Goal: Task Accomplishment & Management: Manage account settings

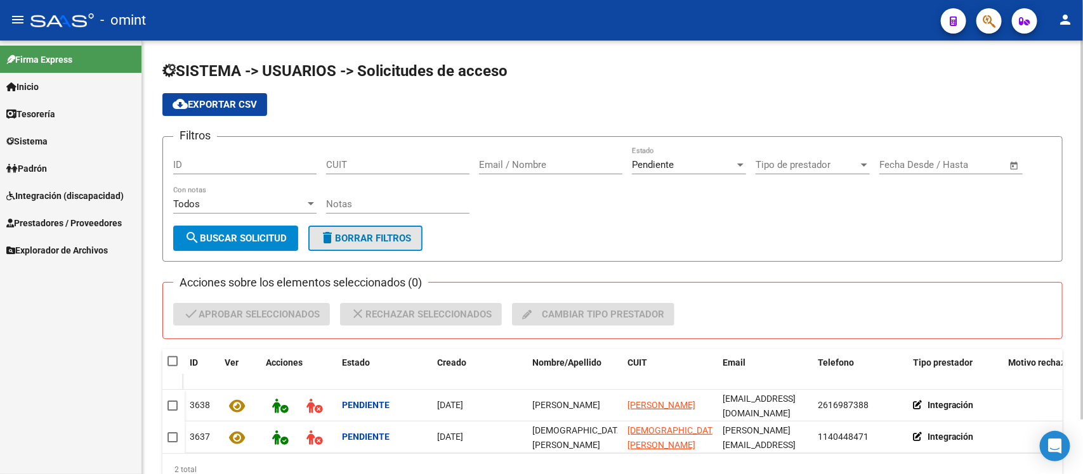
click at [381, 242] on button "delete Borrar Filtros" at bounding box center [365, 238] width 114 height 25
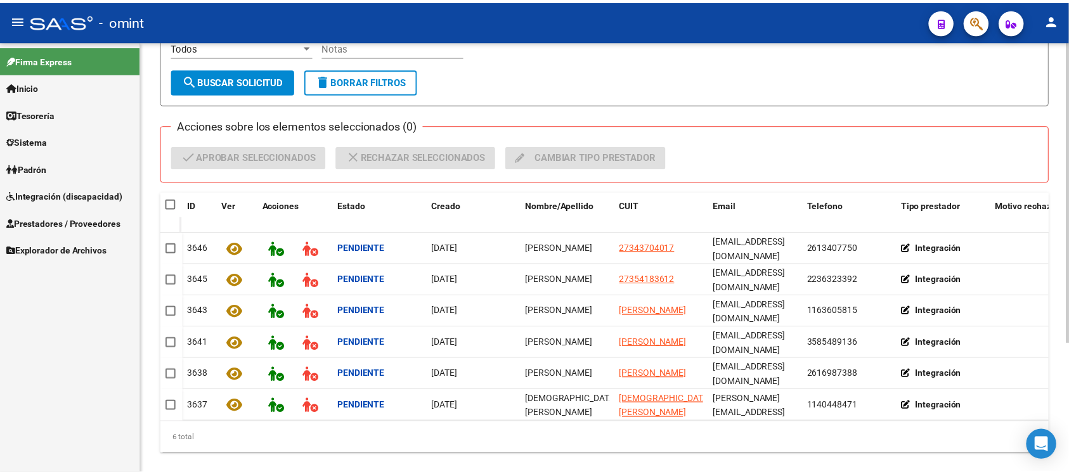
scroll to position [159, 0]
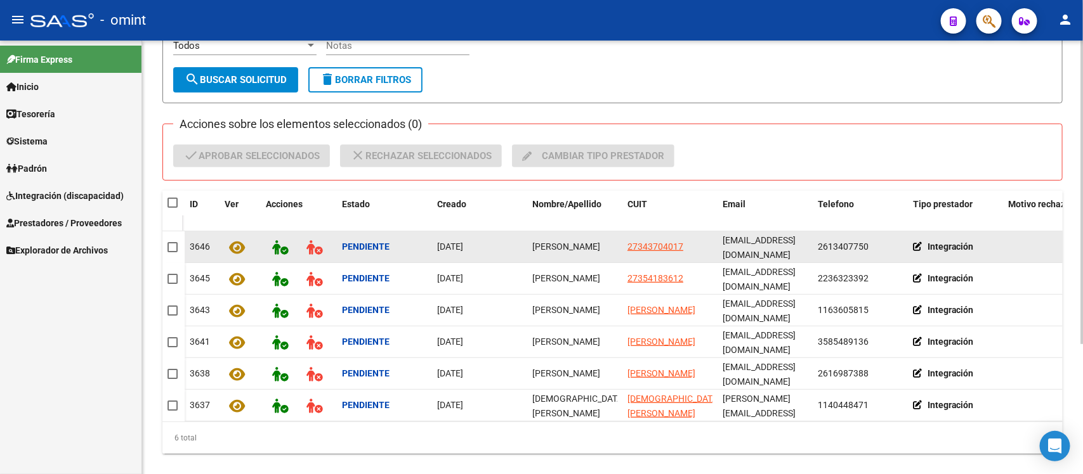
click at [542, 246] on div "[PERSON_NAME]" at bounding box center [574, 247] width 85 height 15
copy span "[PERSON_NAME]"
click at [175, 245] on span at bounding box center [172, 247] width 10 height 10
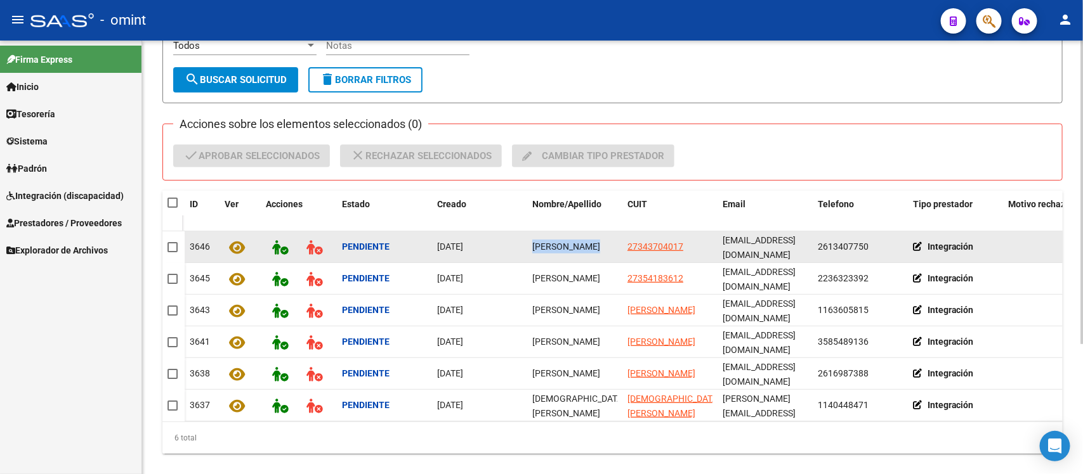
click at [172, 252] on input "checkbox" at bounding box center [172, 252] width 1 height 1
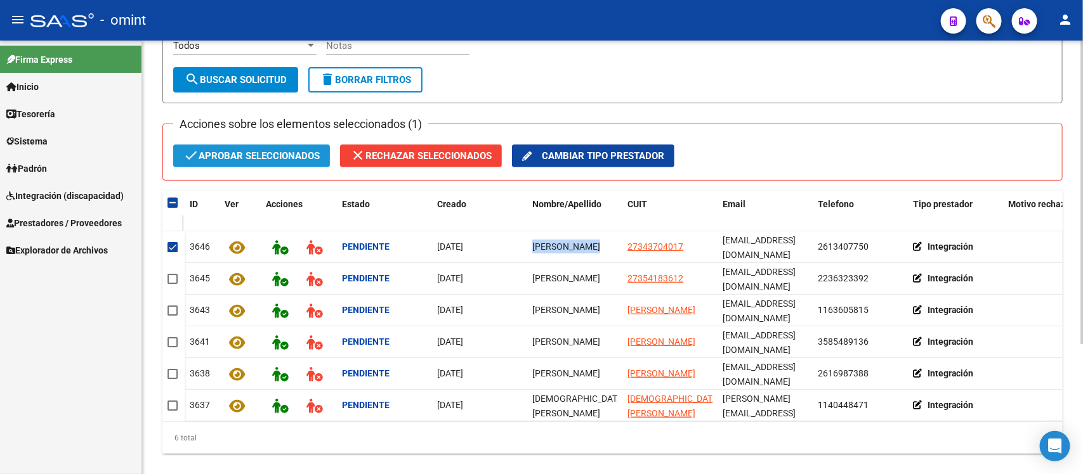
click at [248, 150] on span "check Aprobar seleccionados" at bounding box center [251, 156] width 136 height 23
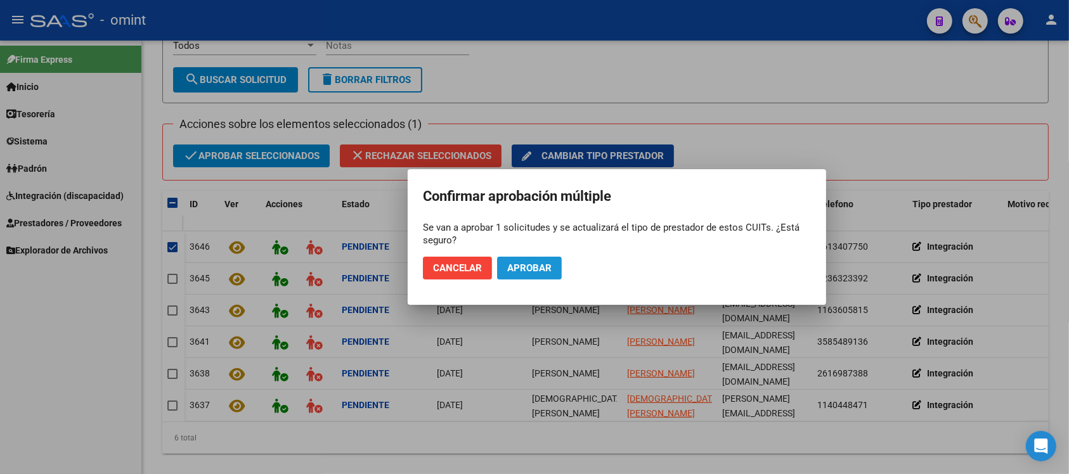
click at [530, 273] on button "Aprobar" at bounding box center [529, 268] width 65 height 23
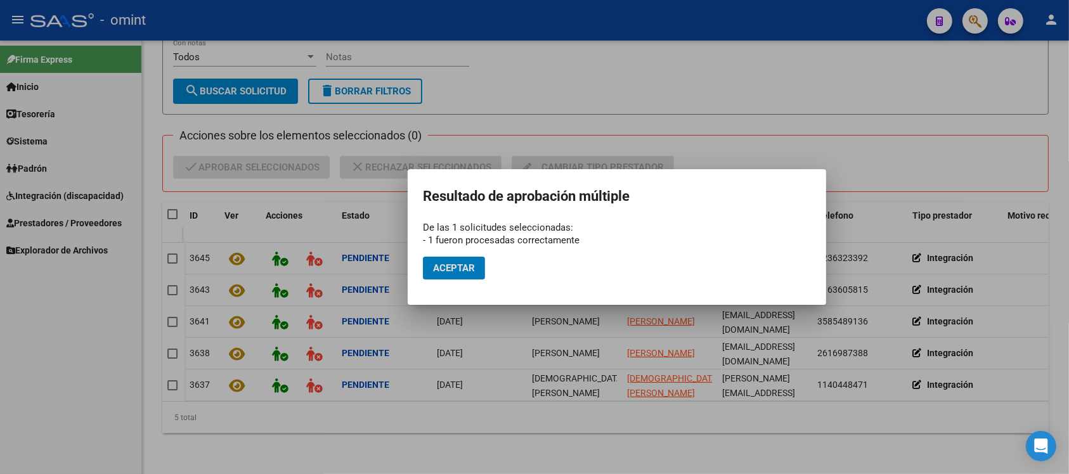
scroll to position [155, 0]
click at [465, 257] on button "Aceptar" at bounding box center [454, 268] width 62 height 23
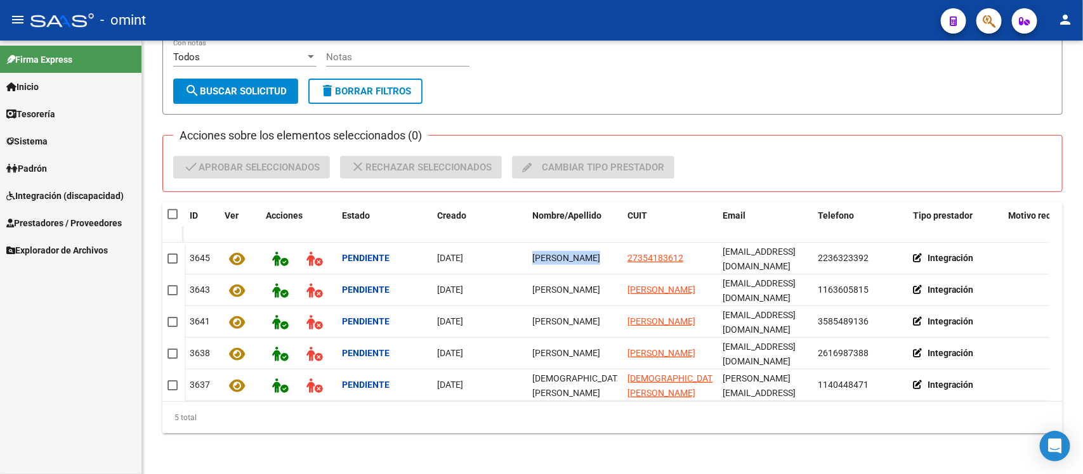
copy span "[PERSON_NAME]"
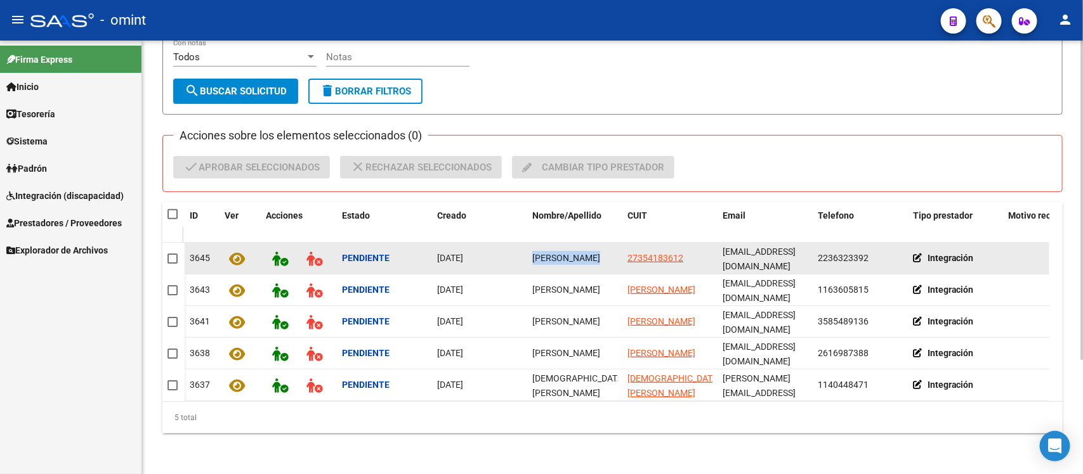
click at [172, 254] on span at bounding box center [172, 259] width 10 height 10
click at [172, 264] on input "checkbox" at bounding box center [172, 264] width 1 height 1
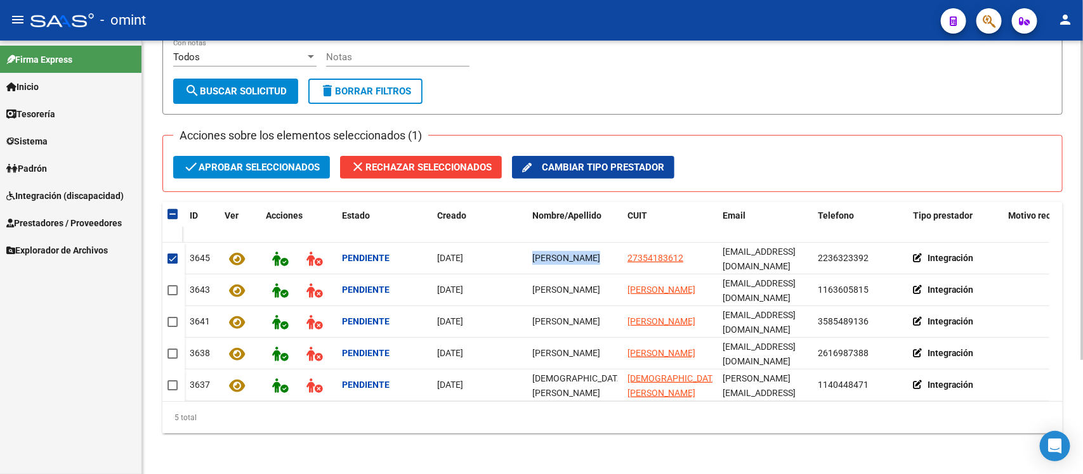
click at [261, 156] on span "check Aprobar seleccionados" at bounding box center [251, 167] width 136 height 23
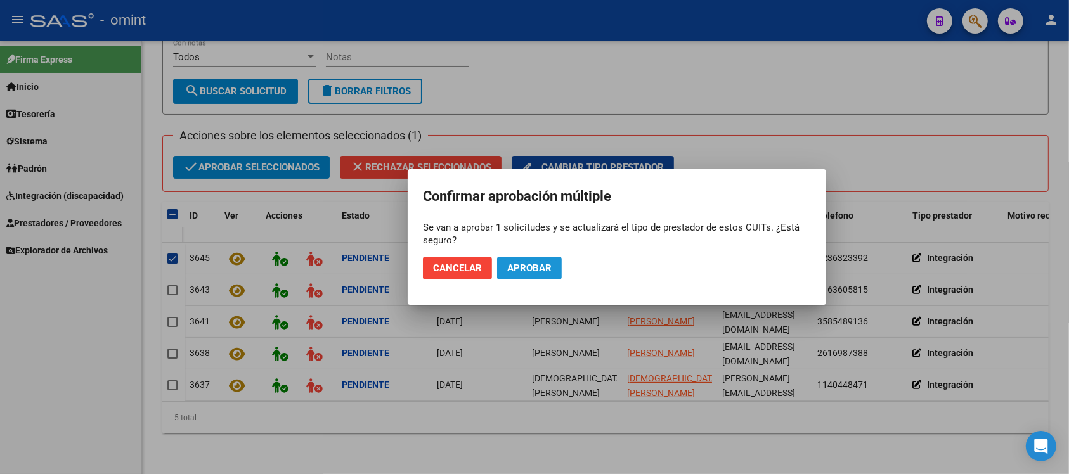
click at [540, 265] on span "Aprobar" at bounding box center [529, 268] width 44 height 11
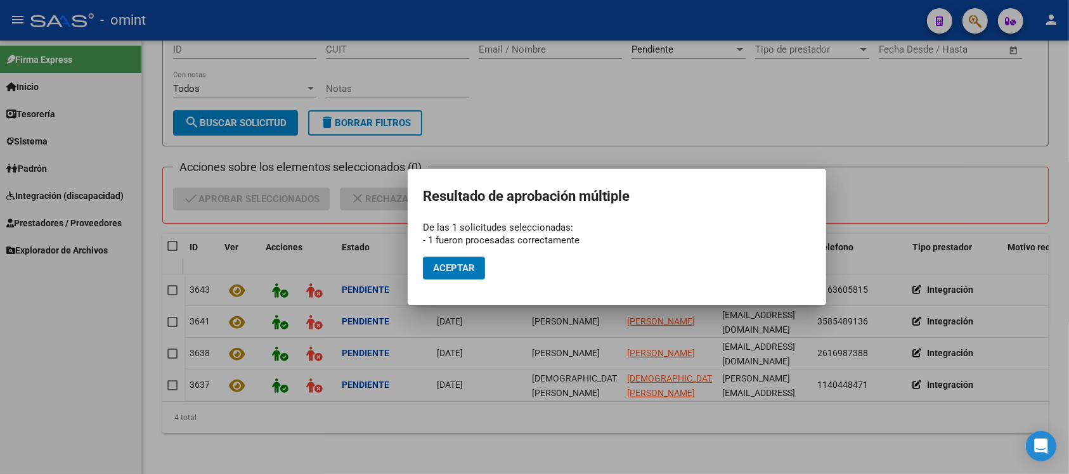
scroll to position [127, 0]
click at [452, 257] on button "Aceptar" at bounding box center [454, 268] width 62 height 23
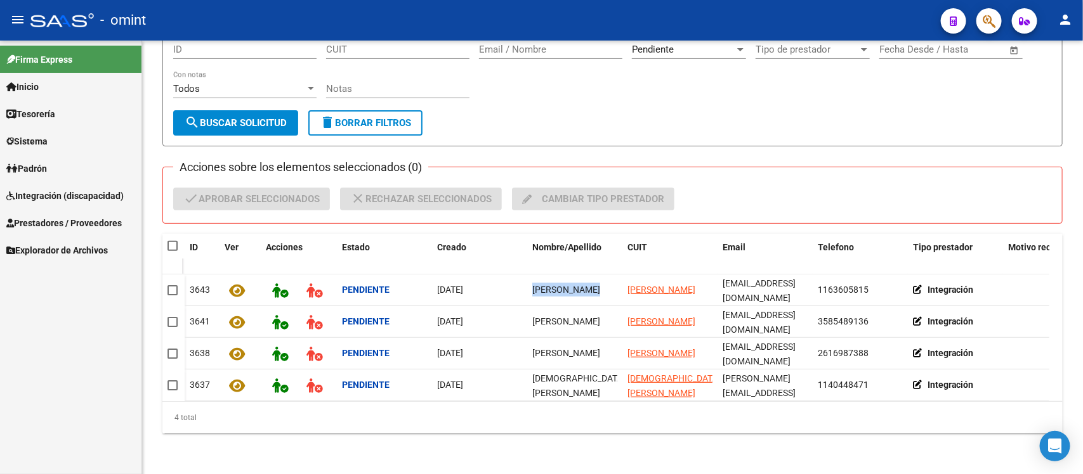
copy span "[PERSON_NAME]"
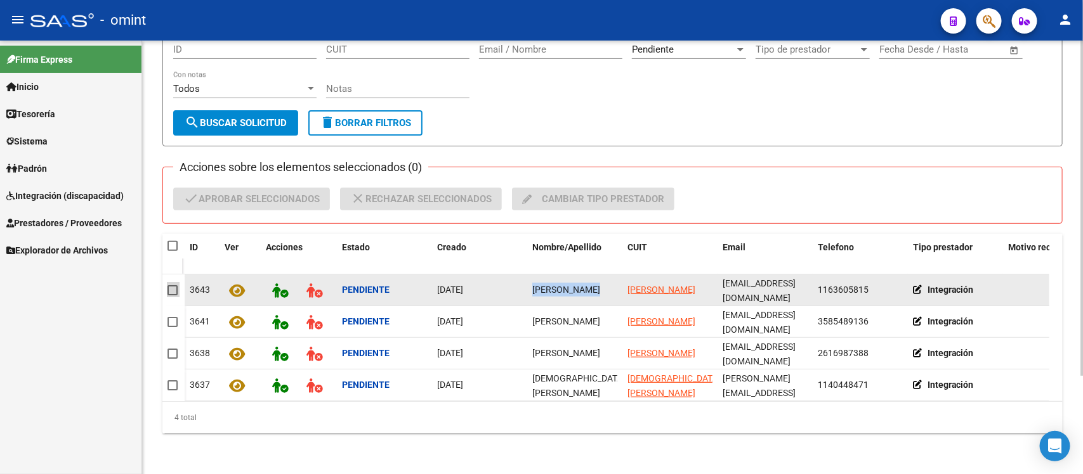
click at [169, 285] on span at bounding box center [172, 290] width 10 height 10
click at [172, 296] on input "checkbox" at bounding box center [172, 296] width 1 height 1
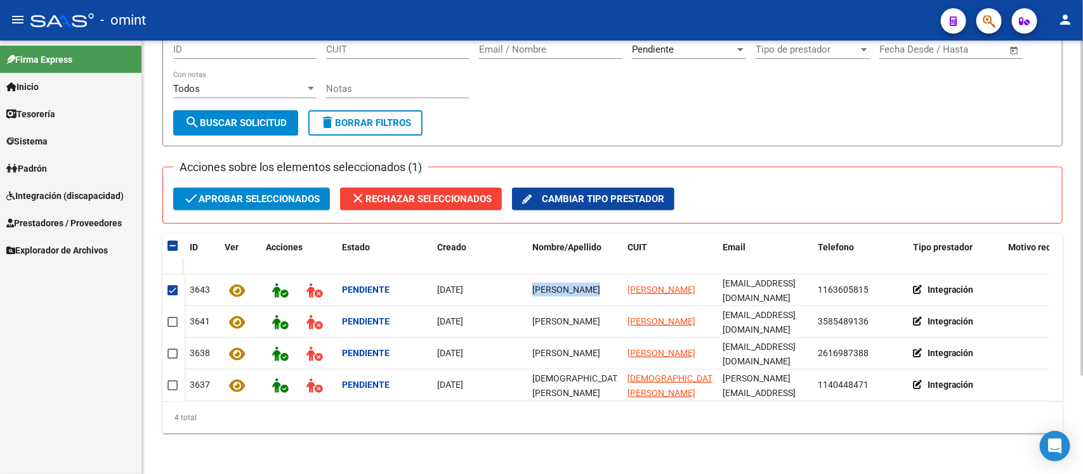
click at [241, 192] on span "check Aprobar seleccionados" at bounding box center [251, 199] width 136 height 23
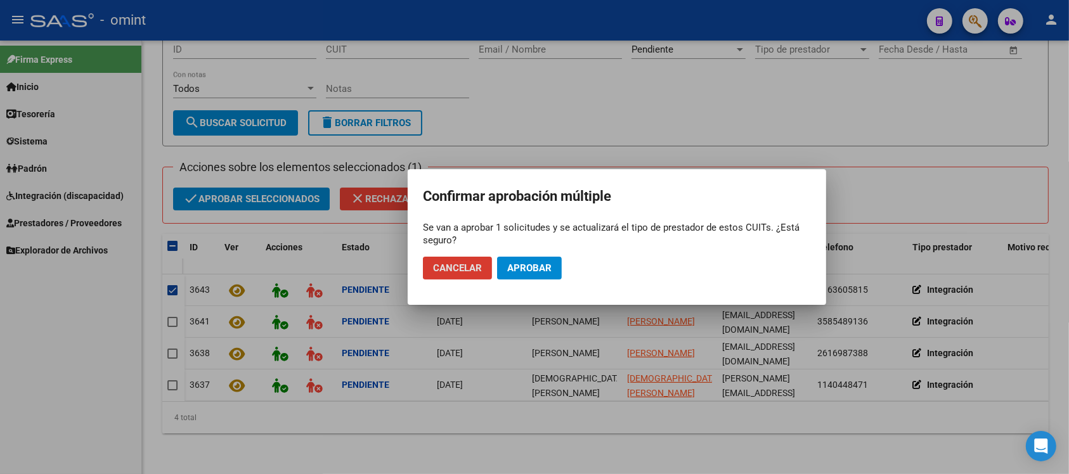
click at [530, 270] on span "Aprobar" at bounding box center [529, 268] width 44 height 11
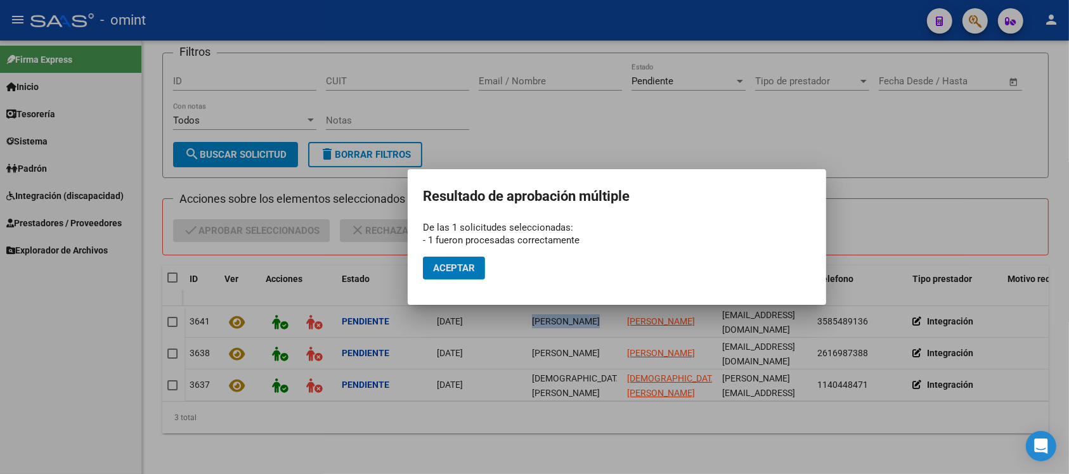
scroll to position [95, 0]
click at [448, 273] on span "Aceptar" at bounding box center [454, 268] width 42 height 11
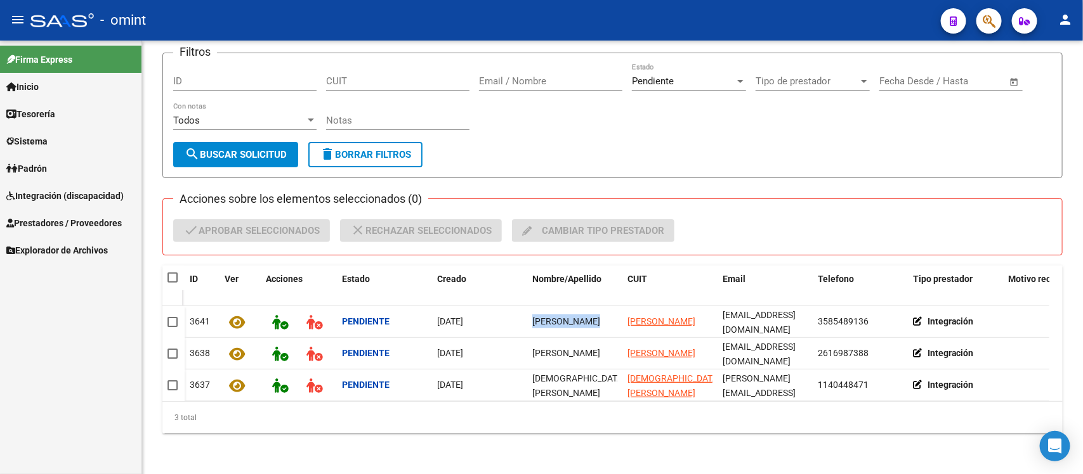
copy span "[PERSON_NAME]"
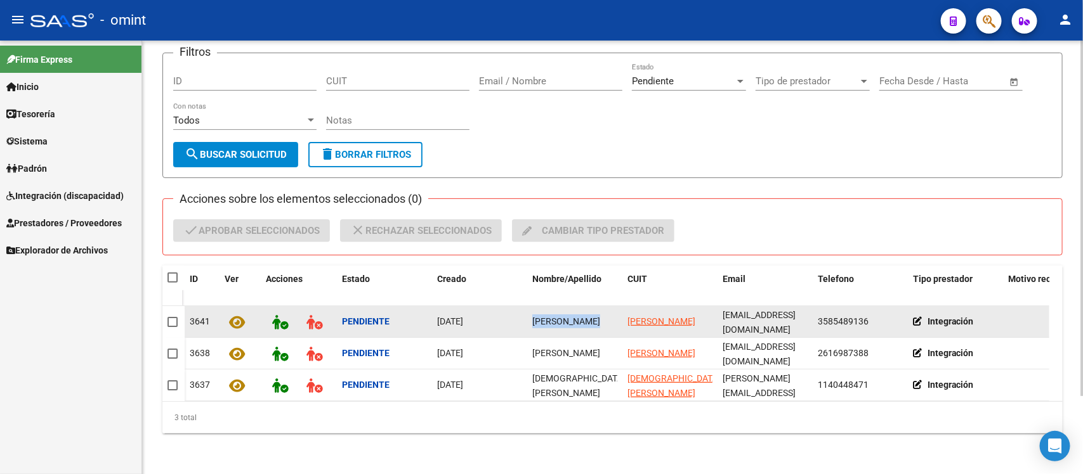
click at [164, 313] on datatable-body-cell at bounding box center [173, 322] width 22 height 32
click at [171, 317] on span at bounding box center [172, 322] width 10 height 10
click at [172, 327] on input "checkbox" at bounding box center [172, 327] width 1 height 1
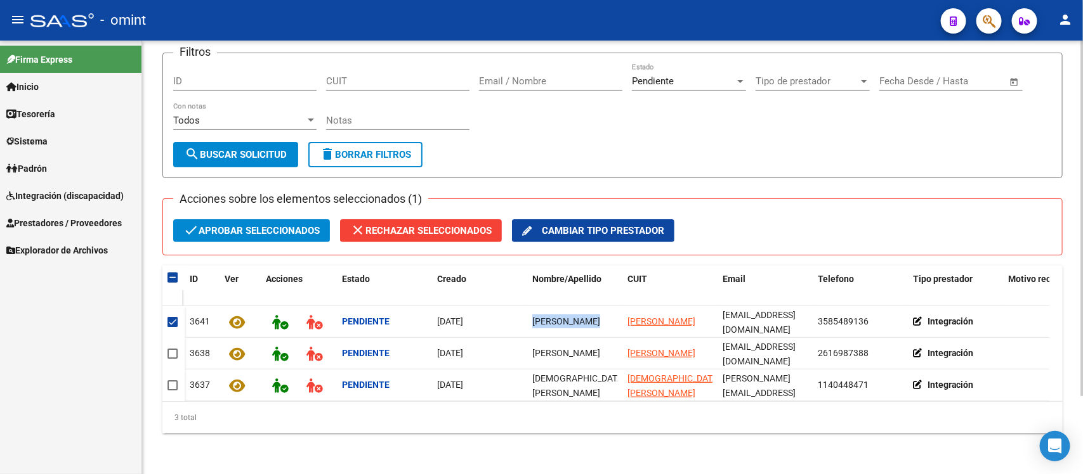
click at [273, 219] on span "check Aprobar seleccionados" at bounding box center [251, 230] width 136 height 23
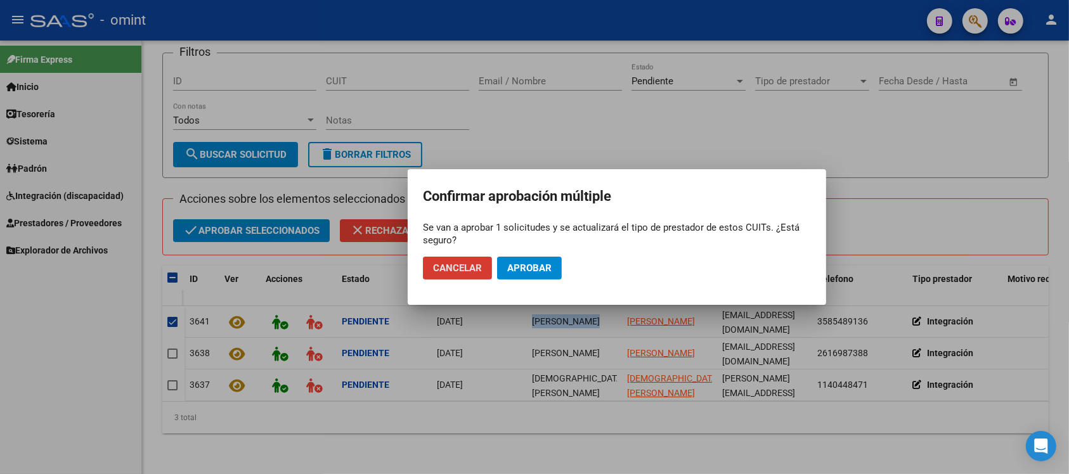
click at [536, 278] on button "Aprobar" at bounding box center [529, 268] width 65 height 23
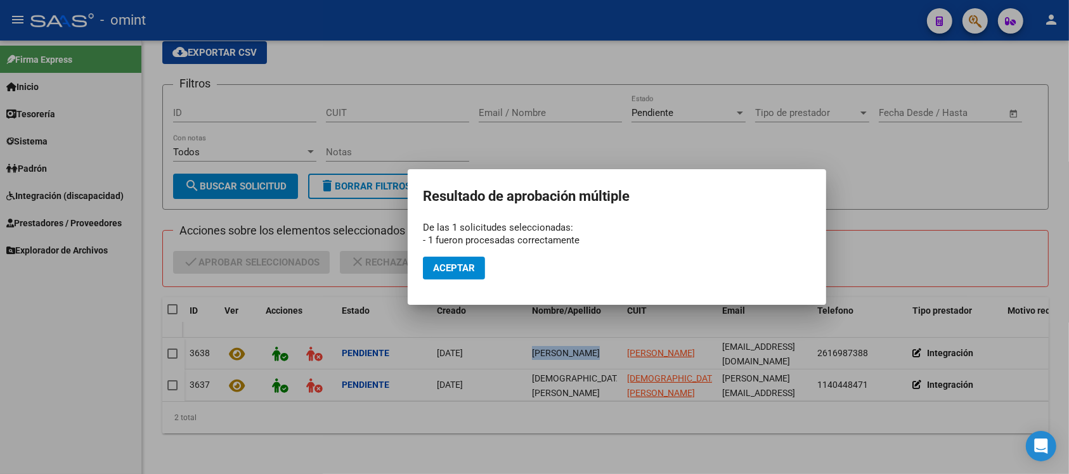
scroll to position [63, 0]
click at [460, 271] on span "Aceptar" at bounding box center [454, 268] width 42 height 11
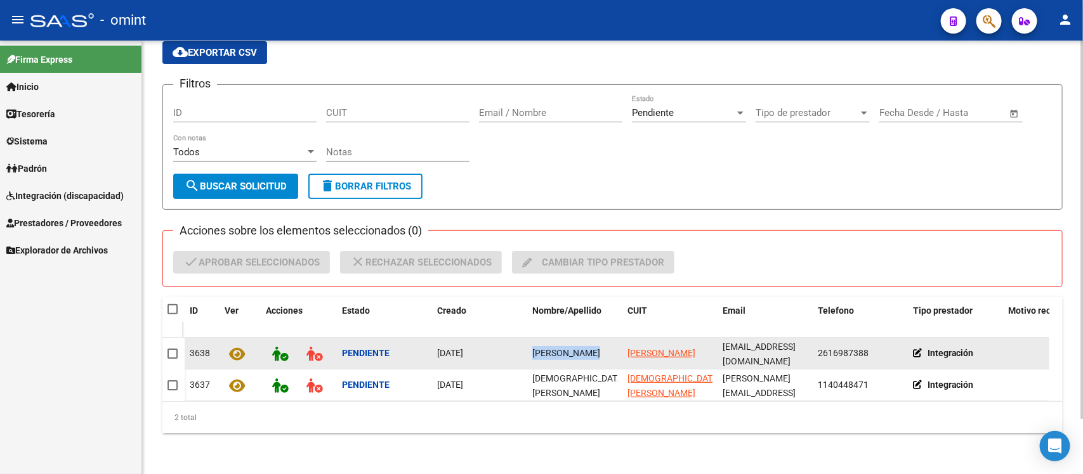
click at [540, 348] on span "[PERSON_NAME]" at bounding box center [566, 353] width 68 height 10
copy span "[PERSON_NAME]"
click at [169, 349] on span at bounding box center [172, 354] width 10 height 10
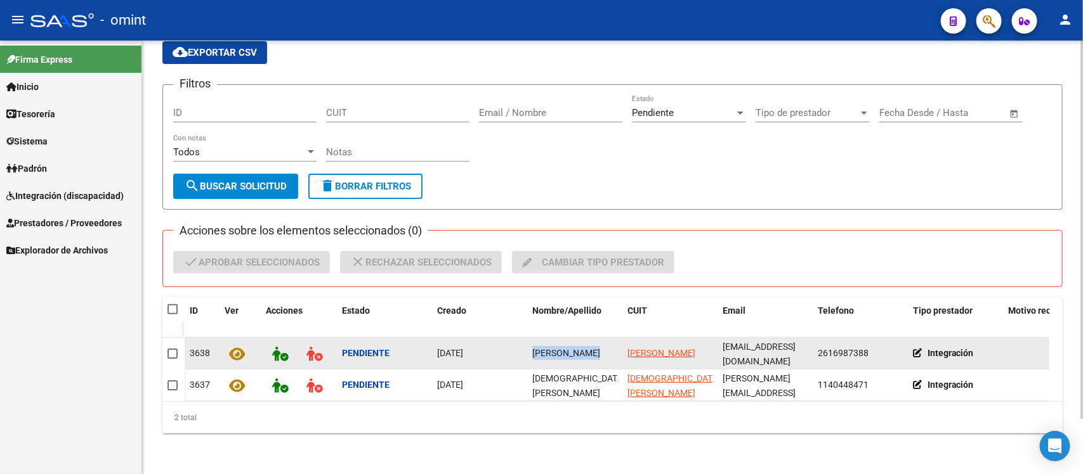
click at [172, 359] on input "checkbox" at bounding box center [172, 359] width 1 height 1
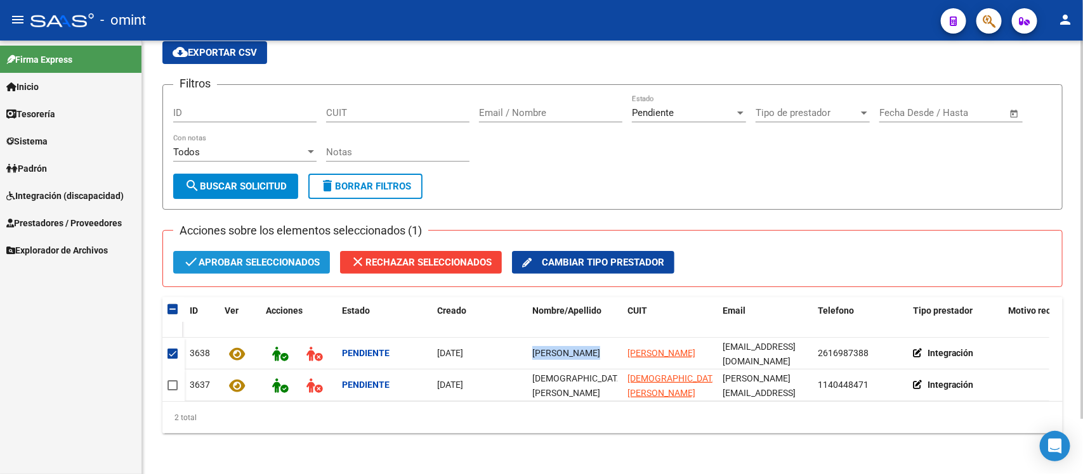
click at [238, 251] on span "check Aprobar seleccionados" at bounding box center [251, 262] width 136 height 23
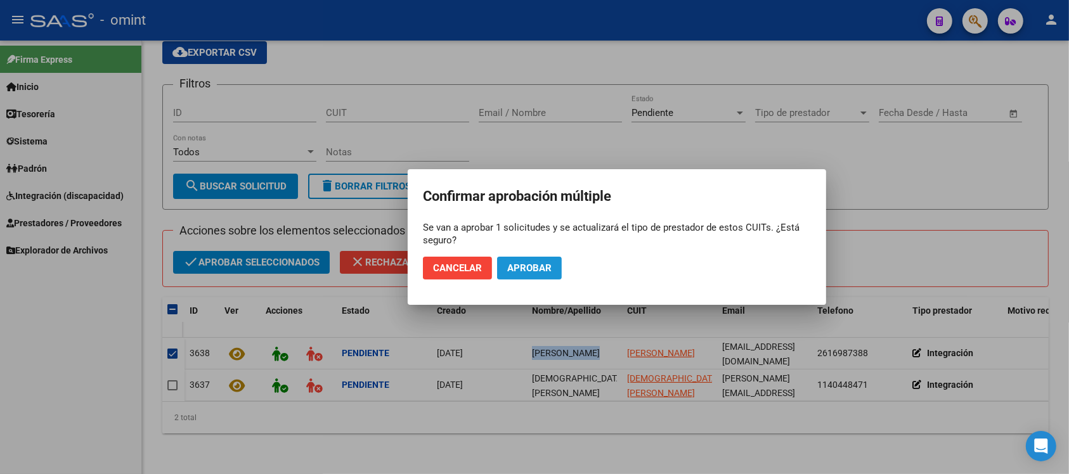
click at [528, 271] on span "Aprobar" at bounding box center [529, 268] width 44 height 11
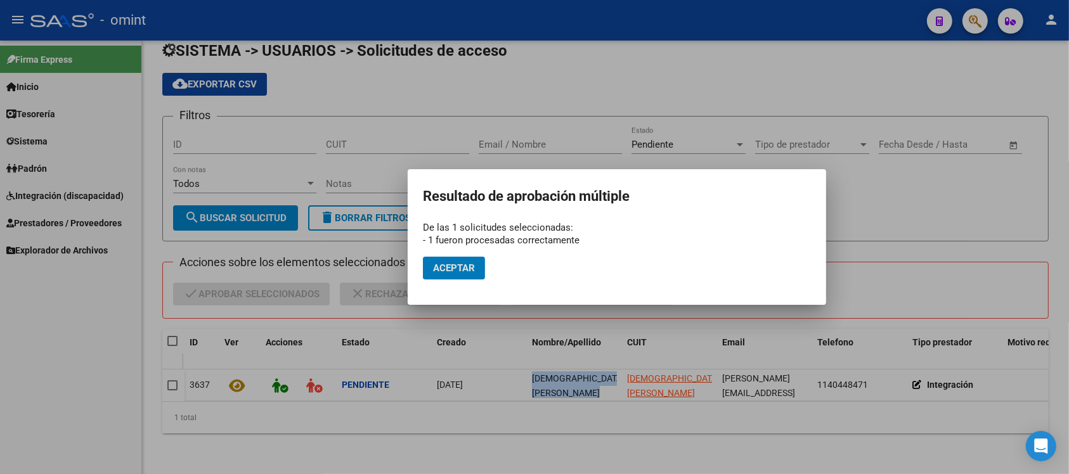
scroll to position [32, 0]
click at [472, 271] on span "Aceptar" at bounding box center [454, 268] width 42 height 11
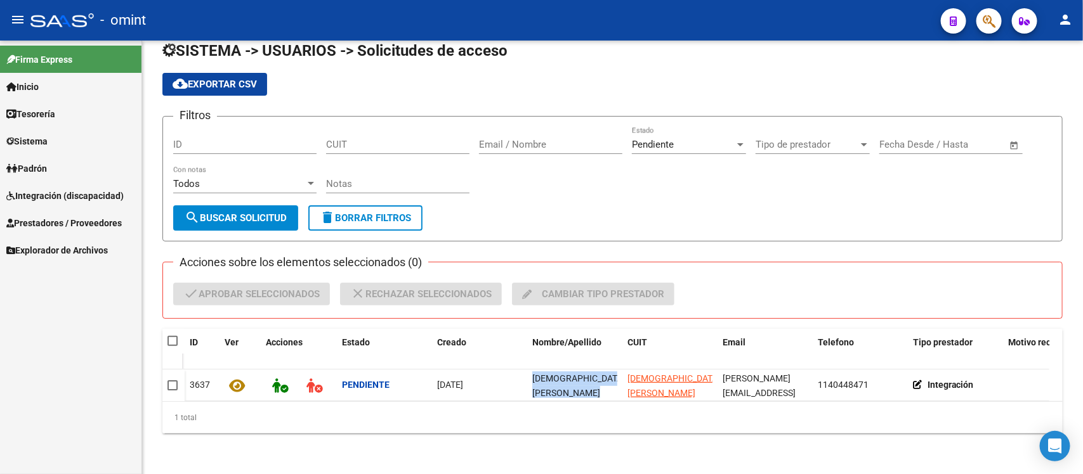
copy span "[PERSON_NAME]"
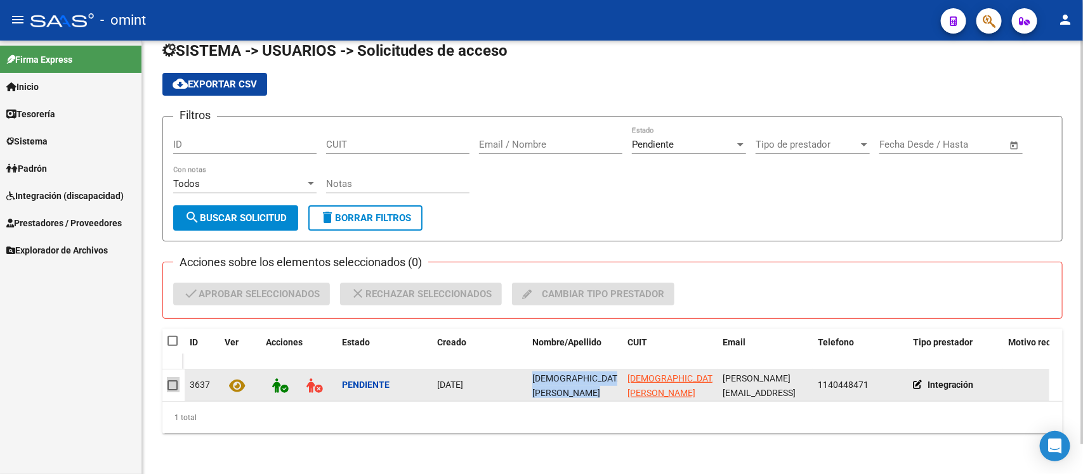
click at [172, 381] on span at bounding box center [172, 386] width 10 height 10
click at [172, 391] on input "checkbox" at bounding box center [172, 391] width 1 height 1
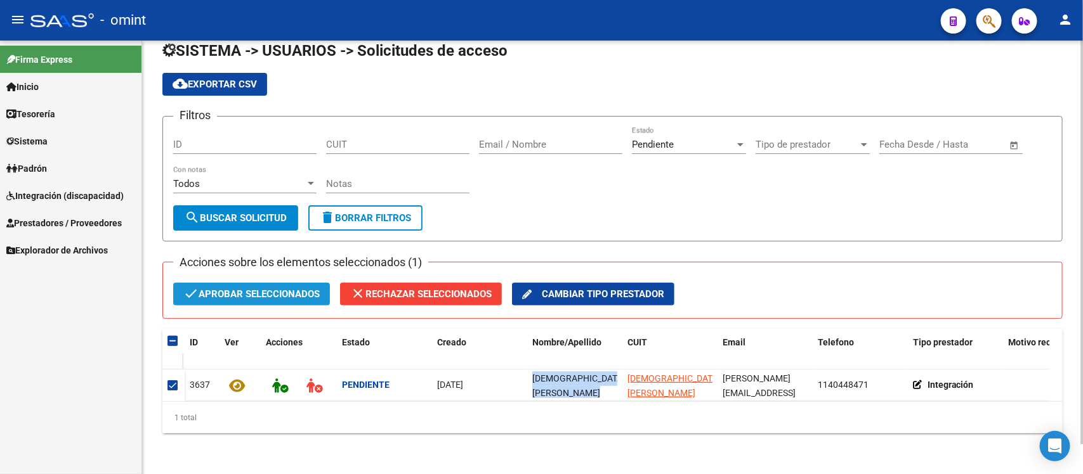
click at [254, 289] on span "check Aprobar seleccionados" at bounding box center [251, 294] width 136 height 23
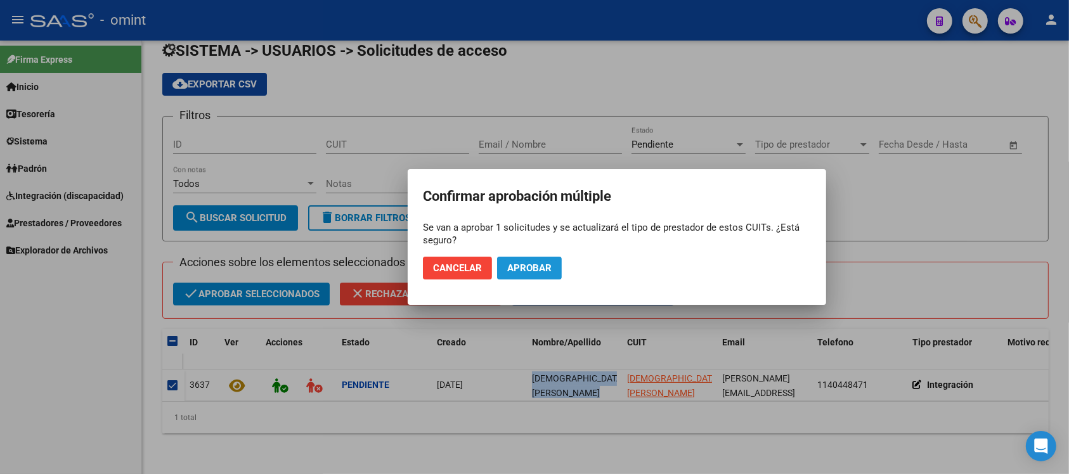
click at [527, 271] on span "Aprobar" at bounding box center [529, 268] width 44 height 11
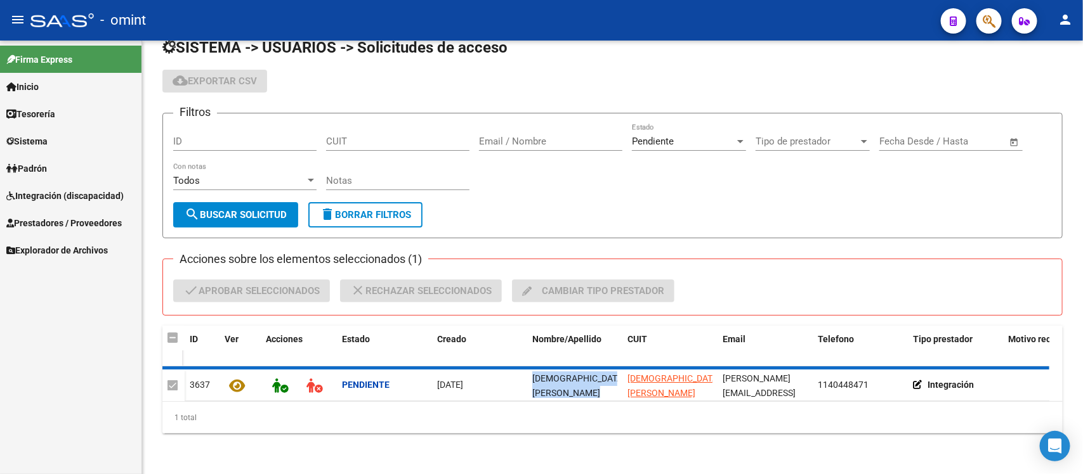
checkbox input "false"
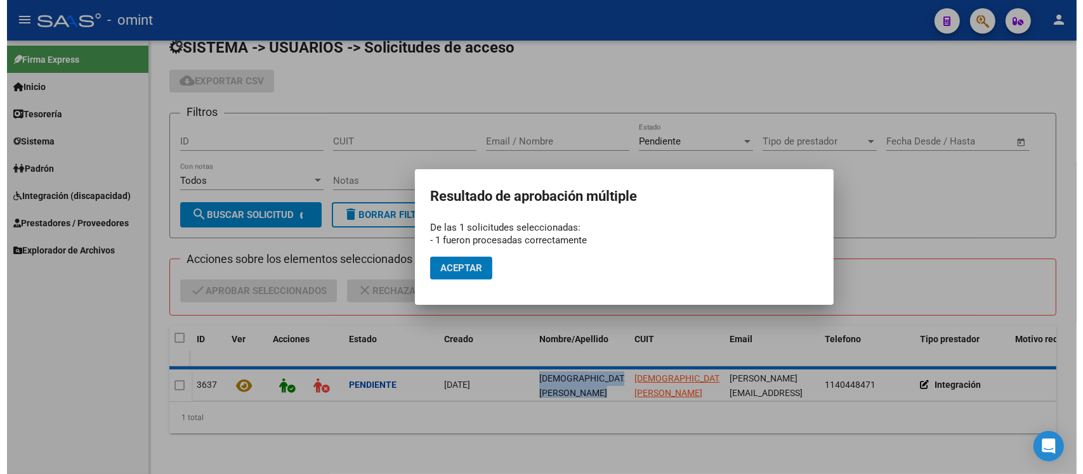
scroll to position [18, 0]
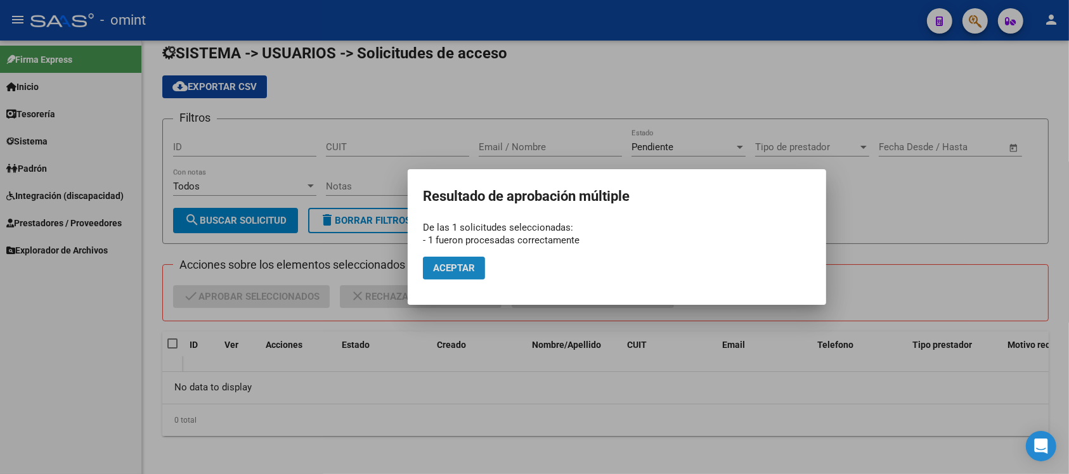
click at [452, 270] on span "Aceptar" at bounding box center [454, 268] width 42 height 11
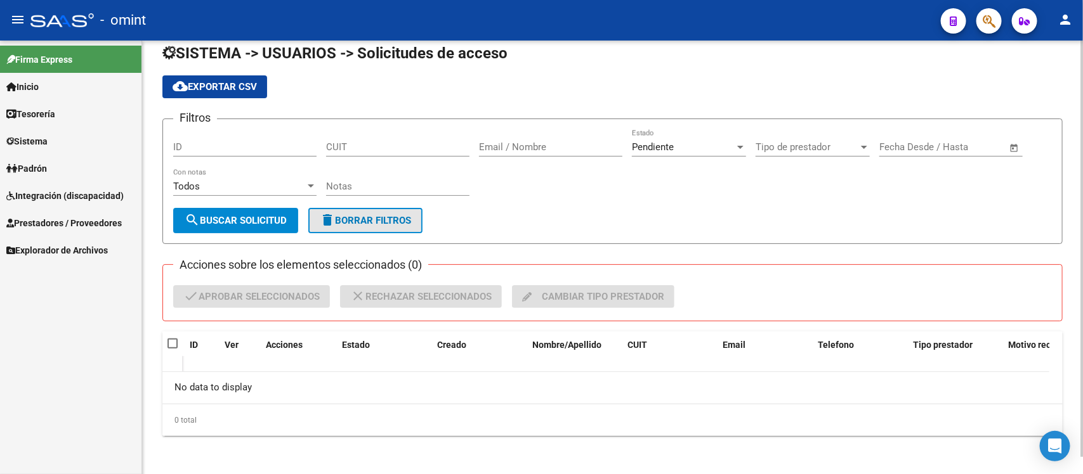
click at [382, 209] on button "delete Borrar Filtros" at bounding box center [365, 220] width 114 height 25
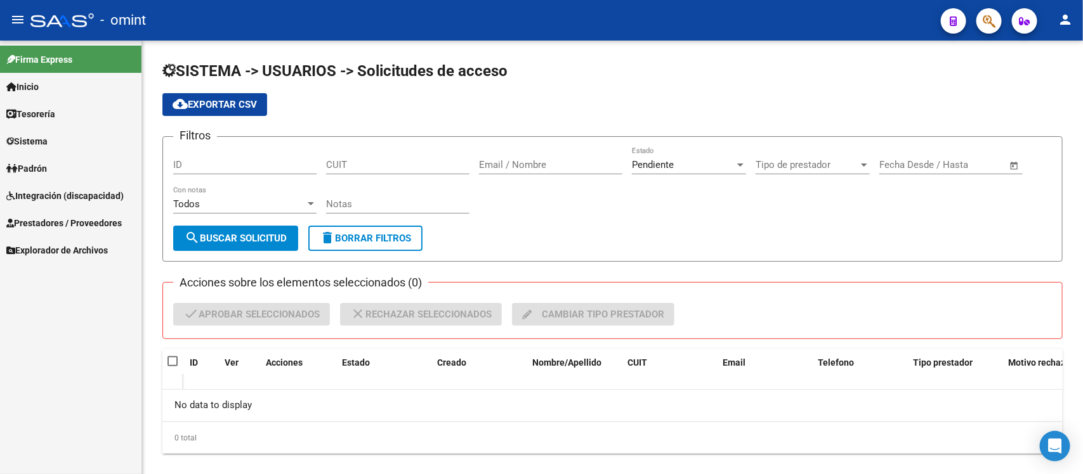
click at [70, 224] on span "Prestadores / Proveedores" at bounding box center [63, 223] width 115 height 14
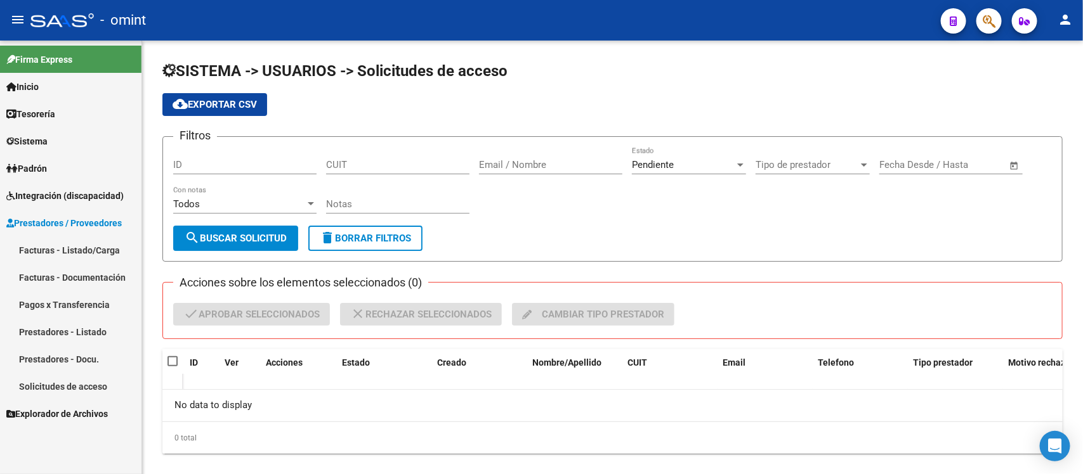
click at [63, 249] on link "Facturas - Listado/Carga" at bounding box center [70, 250] width 141 height 27
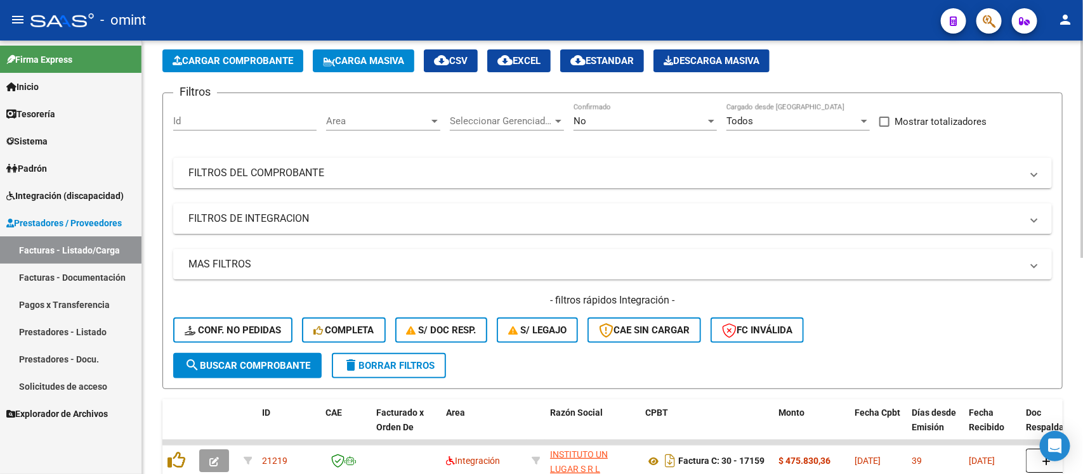
scroll to position [38, 0]
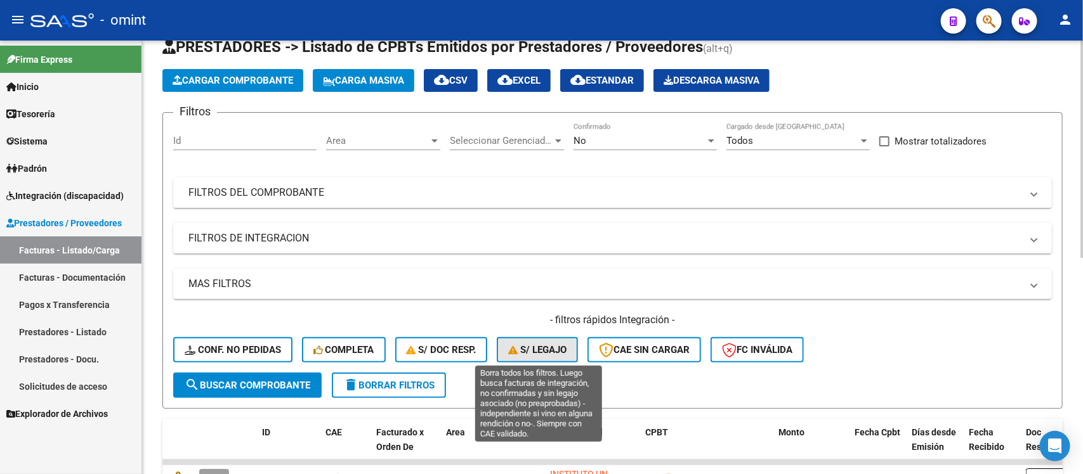
click at [533, 341] on button "S/ legajo" at bounding box center [537, 349] width 81 height 25
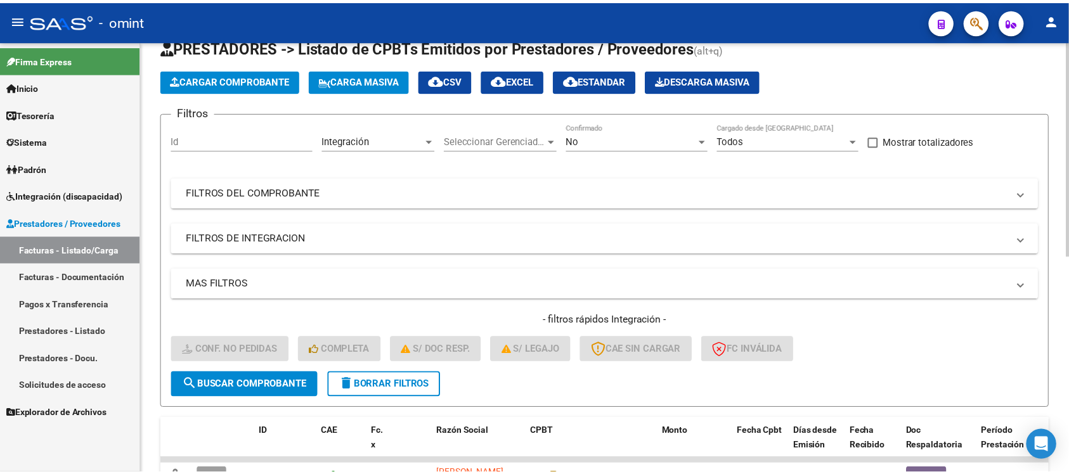
scroll to position [276, 0]
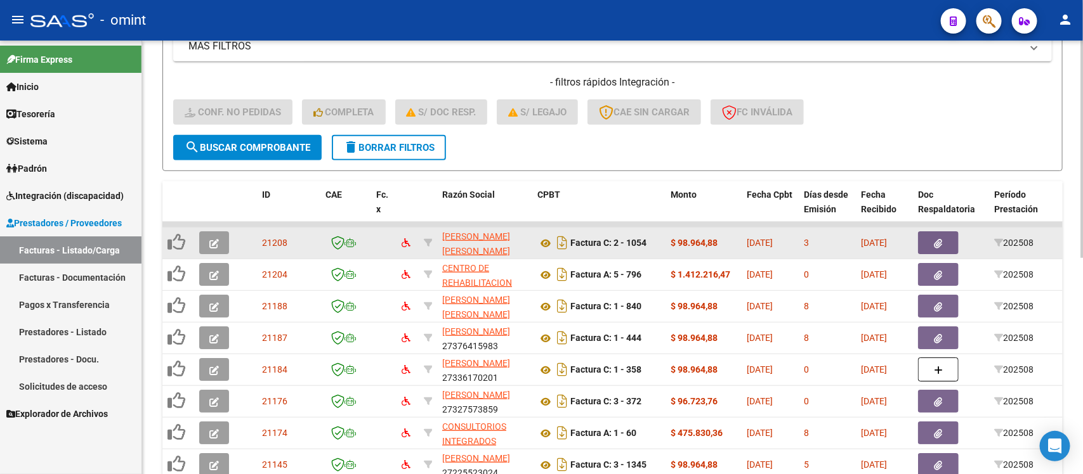
click at [220, 243] on button "button" at bounding box center [214, 242] width 30 height 23
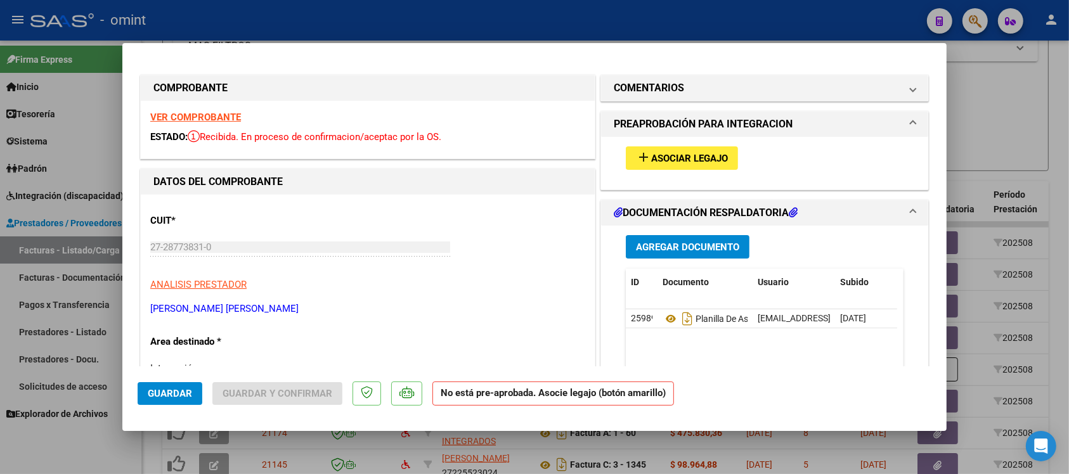
click at [209, 118] on strong "VER COMPROBANTE" at bounding box center [195, 117] width 91 height 11
click at [657, 153] on span "Asociar Legajo" at bounding box center [689, 158] width 77 height 11
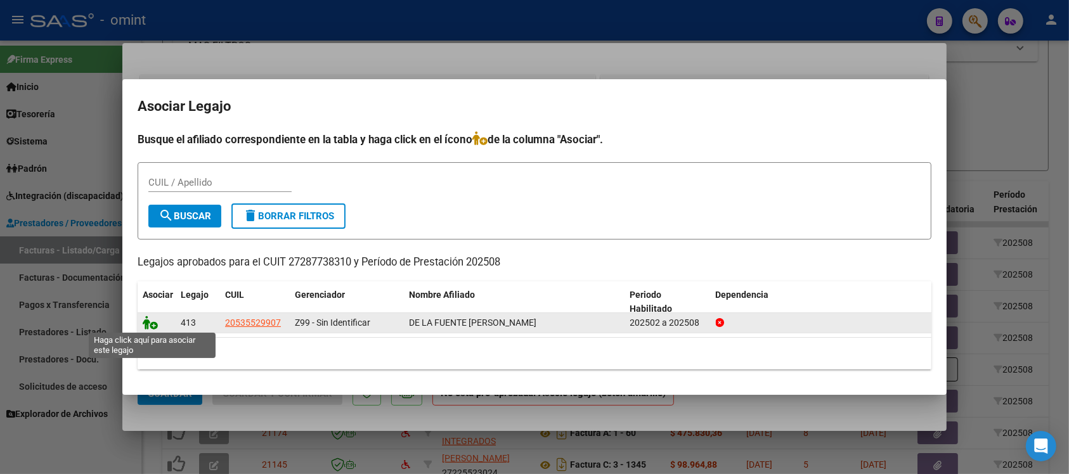
click at [144, 327] on icon at bounding box center [150, 323] width 15 height 14
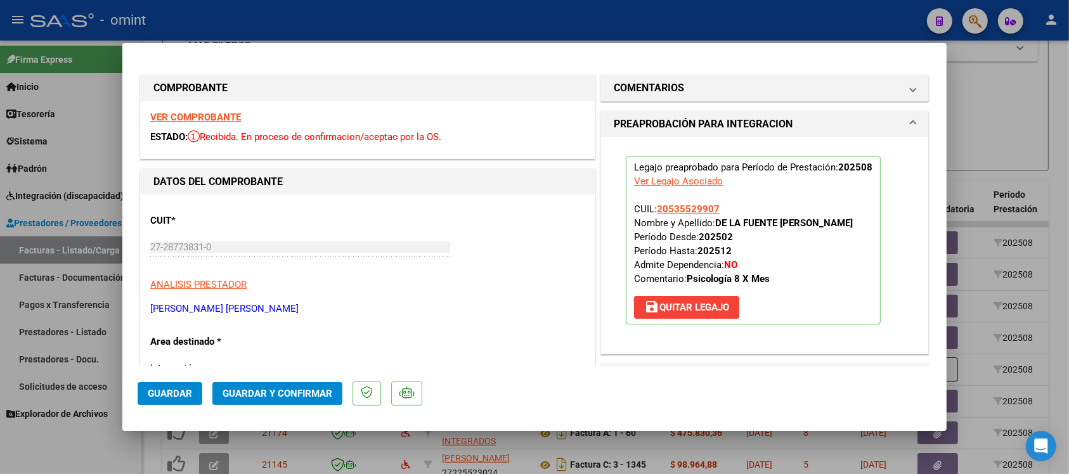
click at [192, 398] on button "Guardar" at bounding box center [170, 393] width 65 height 23
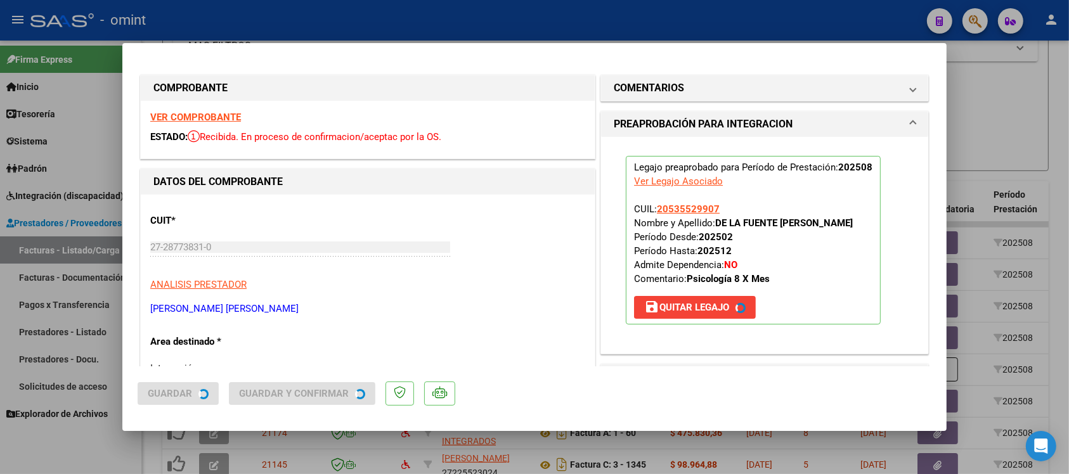
click at [187, 394] on span "Guardar" at bounding box center [170, 393] width 44 height 11
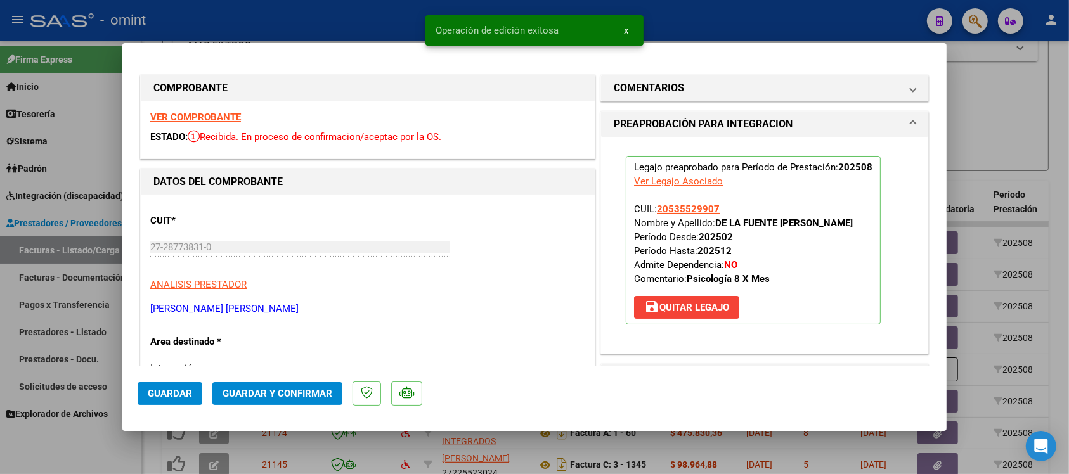
click at [332, 29] on div at bounding box center [534, 237] width 1069 height 474
type input "$ 0,00"
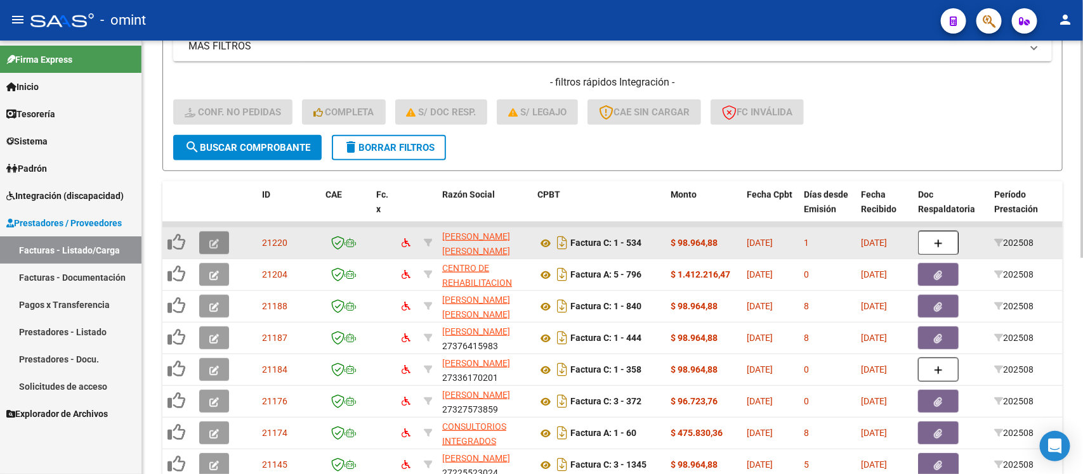
click at [213, 241] on icon "button" at bounding box center [214, 244] width 10 height 10
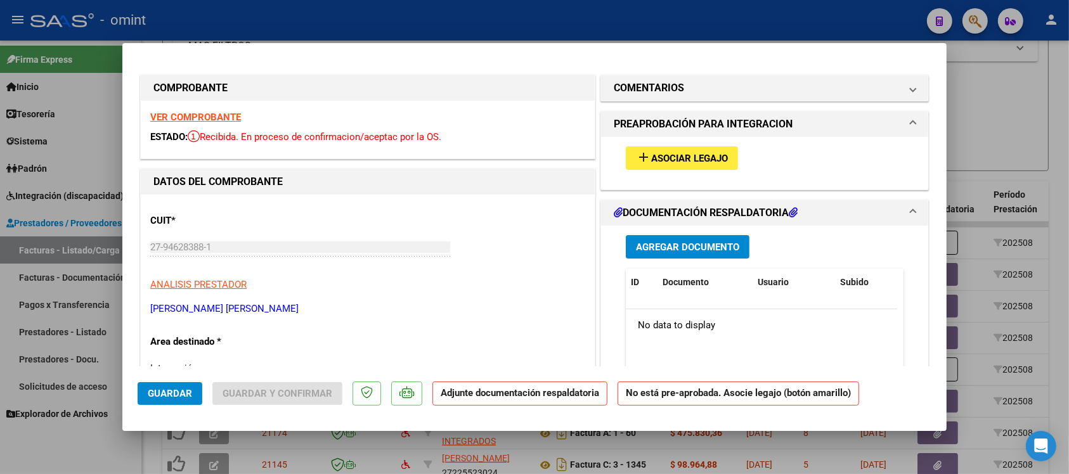
click at [207, 115] on strong "VER COMPROBANTE" at bounding box center [195, 117] width 91 height 11
click at [644, 167] on button "add Asociar Legajo" at bounding box center [682, 157] width 112 height 23
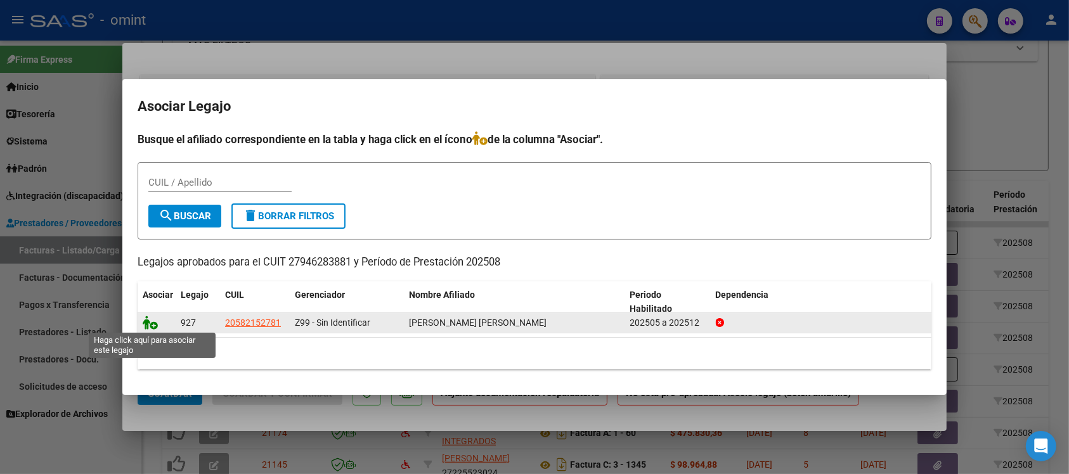
click at [150, 317] on icon at bounding box center [150, 323] width 15 height 14
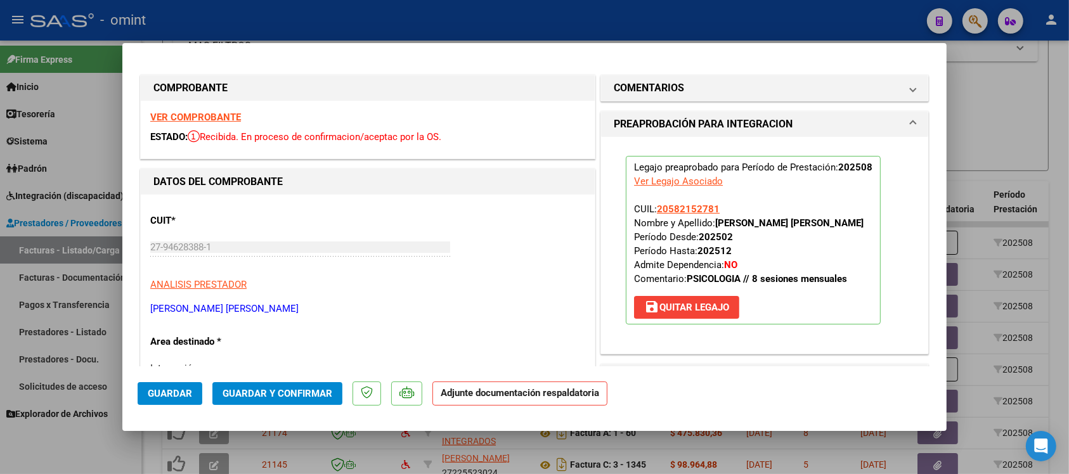
click at [175, 394] on span "Guardar" at bounding box center [170, 393] width 44 height 11
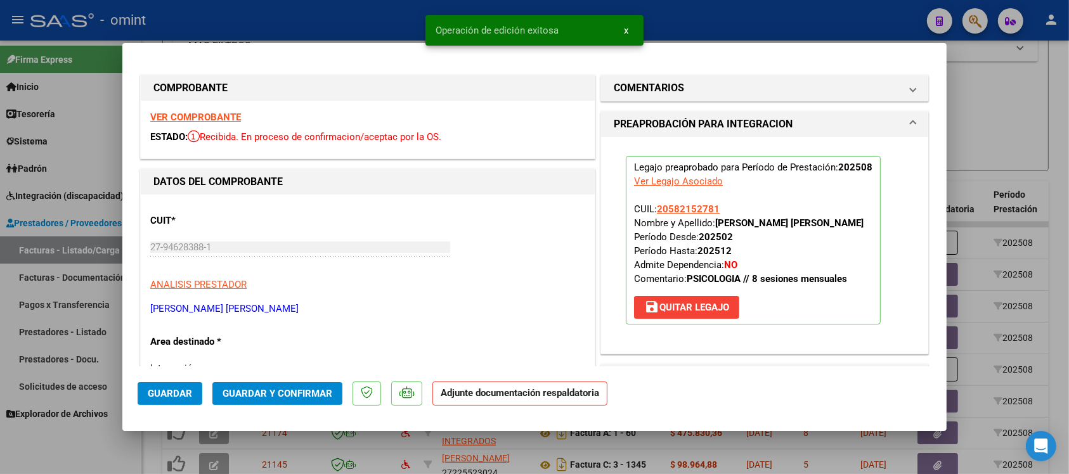
click at [175, 394] on span "Guardar" at bounding box center [170, 393] width 44 height 11
click at [316, 11] on div at bounding box center [534, 237] width 1069 height 474
type input "$ 0,00"
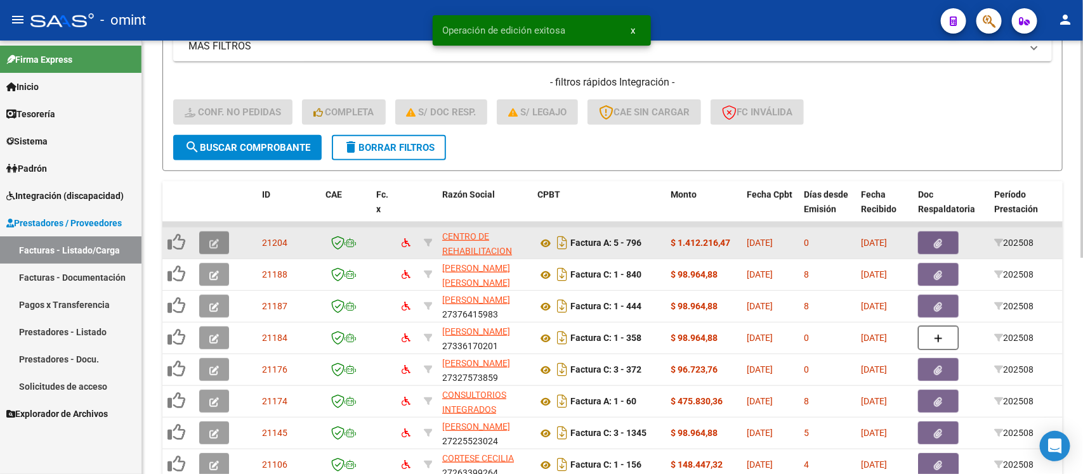
click at [206, 242] on button "button" at bounding box center [214, 242] width 30 height 23
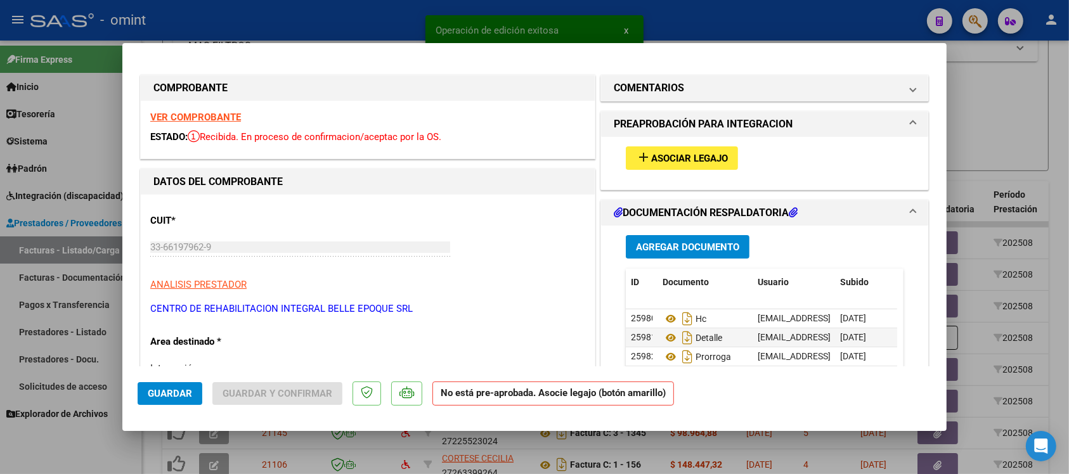
click at [192, 114] on strong "VER COMPROBANTE" at bounding box center [195, 117] width 91 height 11
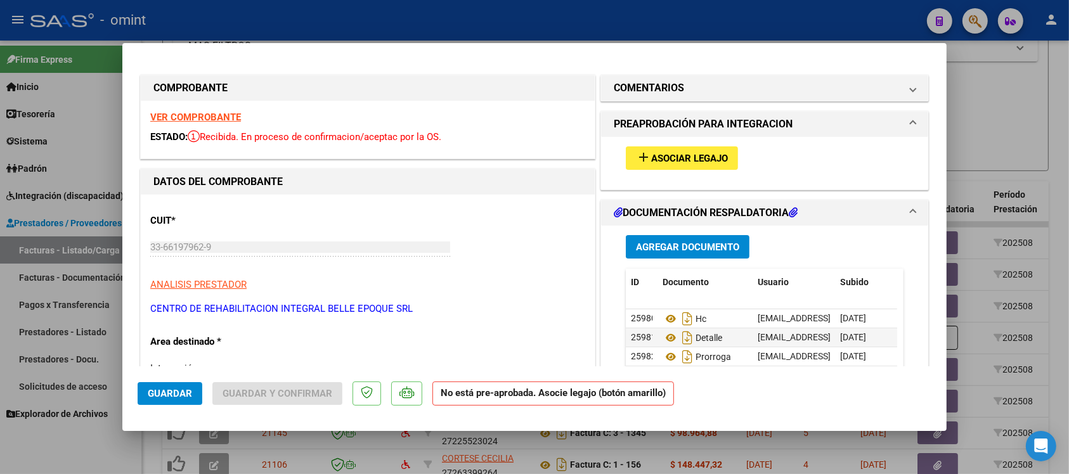
click at [656, 162] on span "Asociar Legajo" at bounding box center [689, 158] width 77 height 11
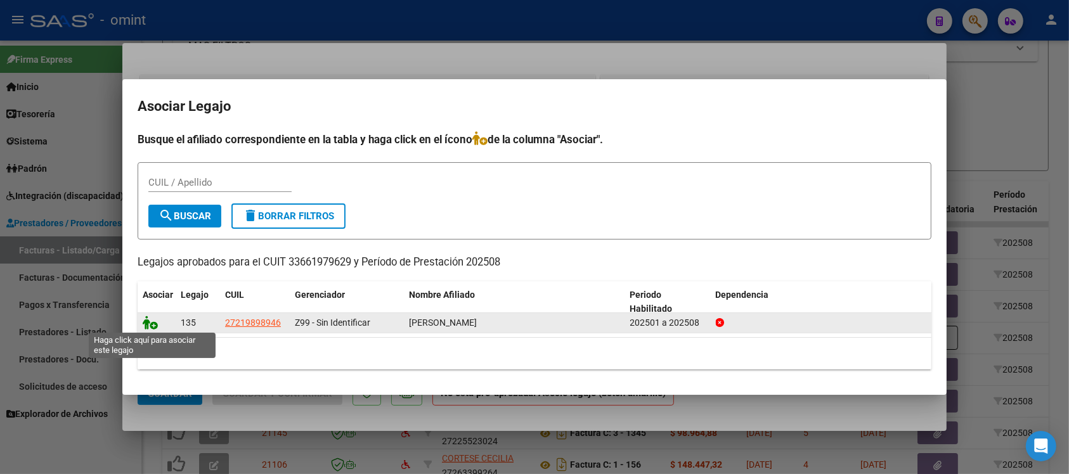
click at [150, 318] on icon at bounding box center [150, 323] width 15 height 14
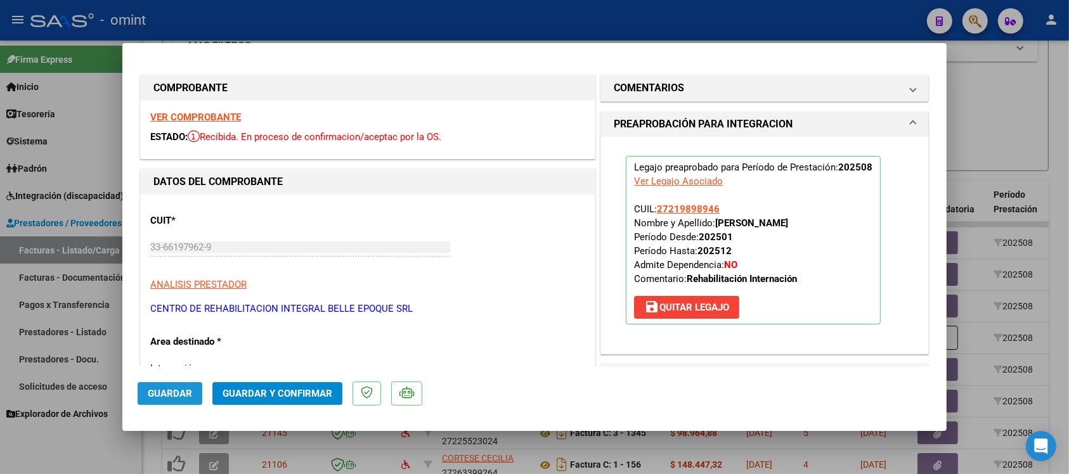
click at [153, 395] on span "Guardar" at bounding box center [170, 393] width 44 height 11
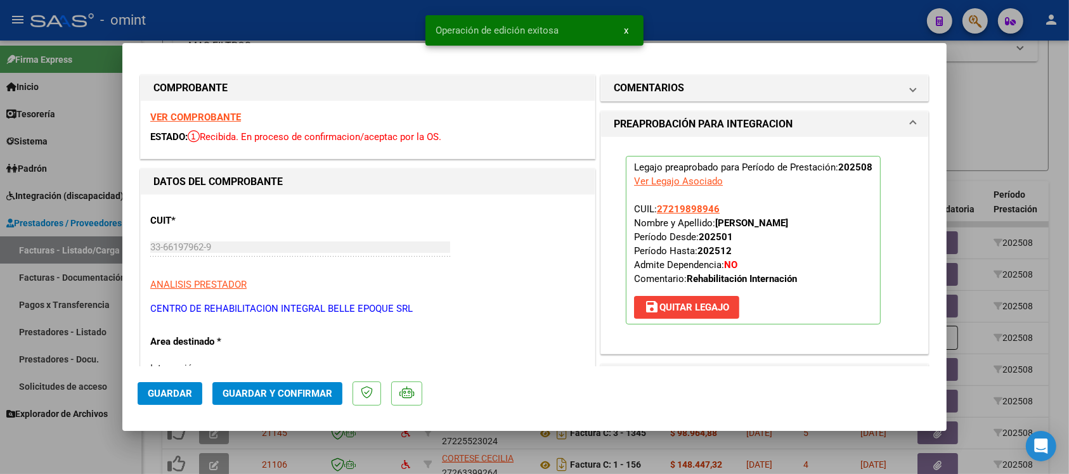
click at [153, 395] on span "Guardar" at bounding box center [170, 393] width 44 height 11
click at [325, 18] on div at bounding box center [534, 237] width 1069 height 474
type input "$ 0,00"
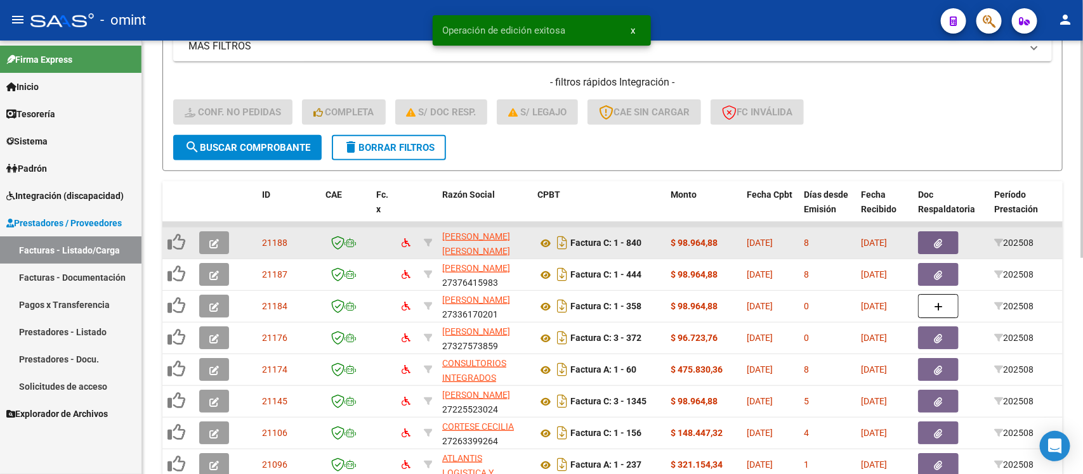
click at [217, 231] on button "button" at bounding box center [214, 242] width 30 height 23
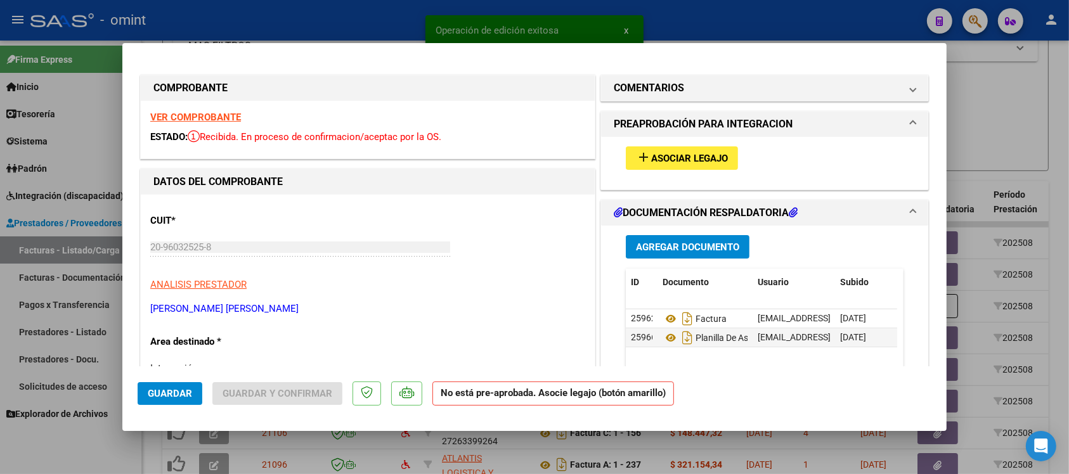
click at [214, 116] on strong "VER COMPROBANTE" at bounding box center [195, 117] width 91 height 11
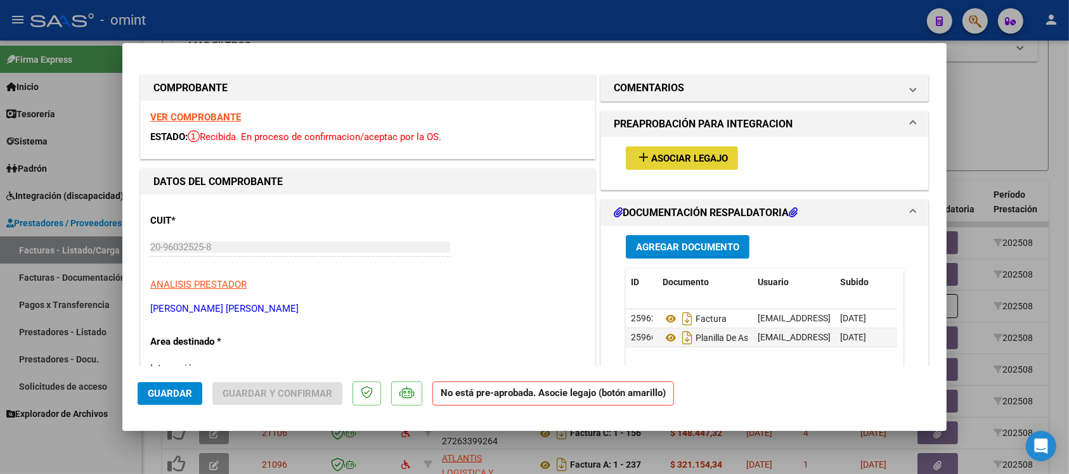
click at [658, 160] on span "Asociar Legajo" at bounding box center [689, 158] width 77 height 11
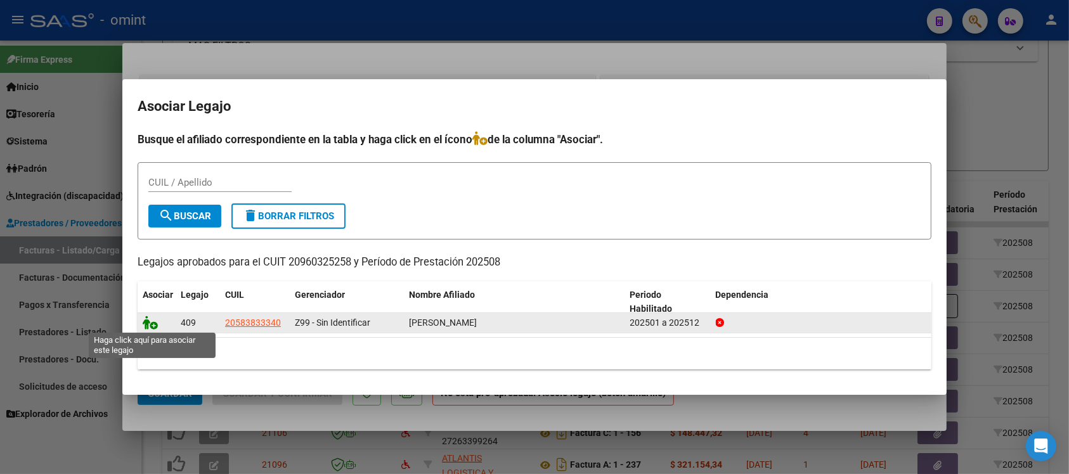
click at [145, 327] on icon at bounding box center [150, 323] width 15 height 14
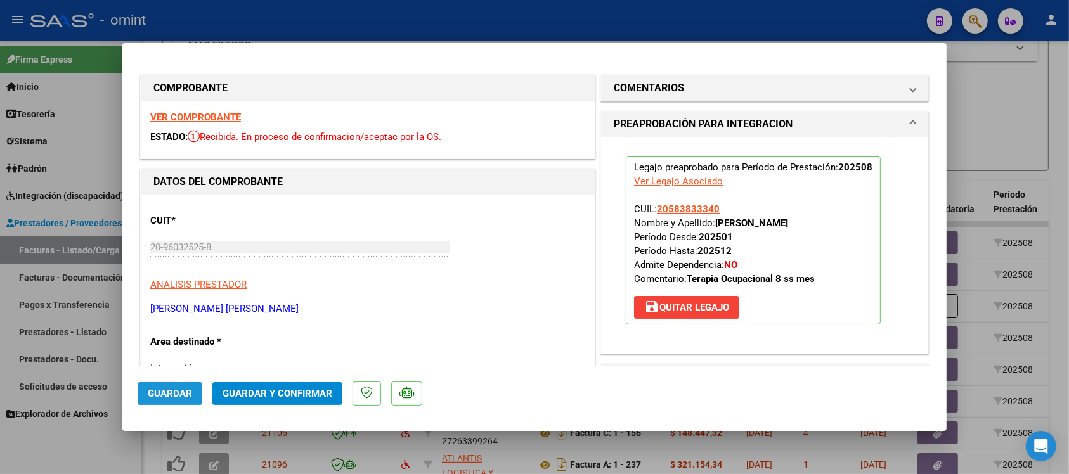
click at [179, 390] on span "Guardar" at bounding box center [170, 393] width 44 height 11
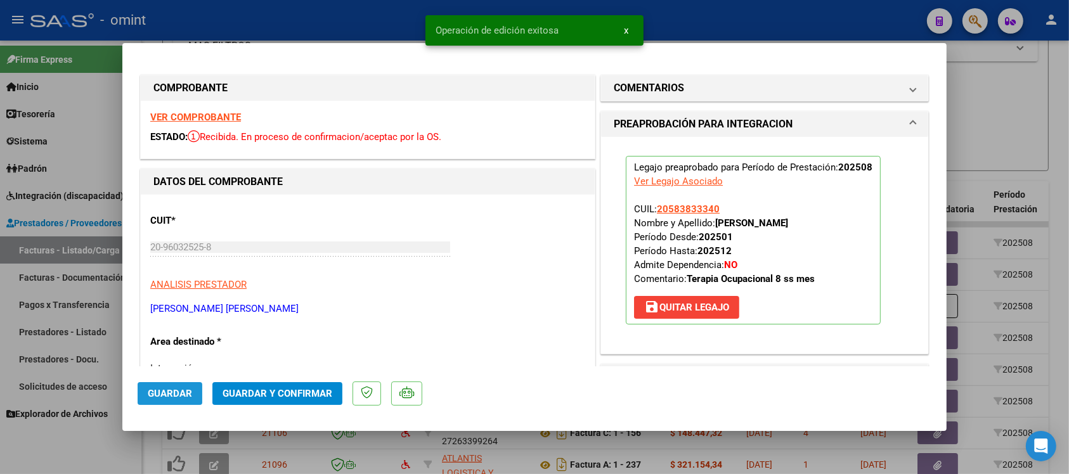
click at [181, 400] on button "Guardar" at bounding box center [170, 393] width 65 height 23
click at [322, 13] on div at bounding box center [534, 237] width 1069 height 474
type input "$ 0,00"
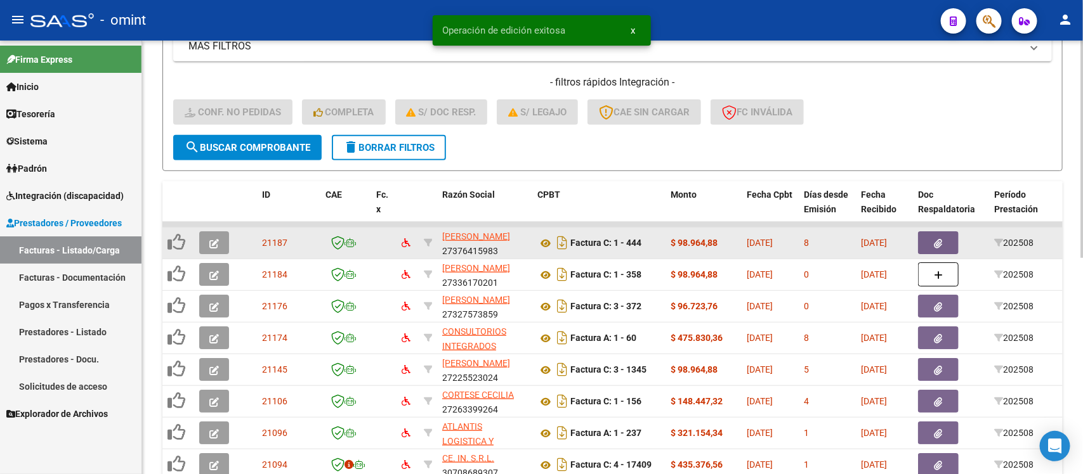
click at [216, 241] on icon "button" at bounding box center [214, 244] width 10 height 10
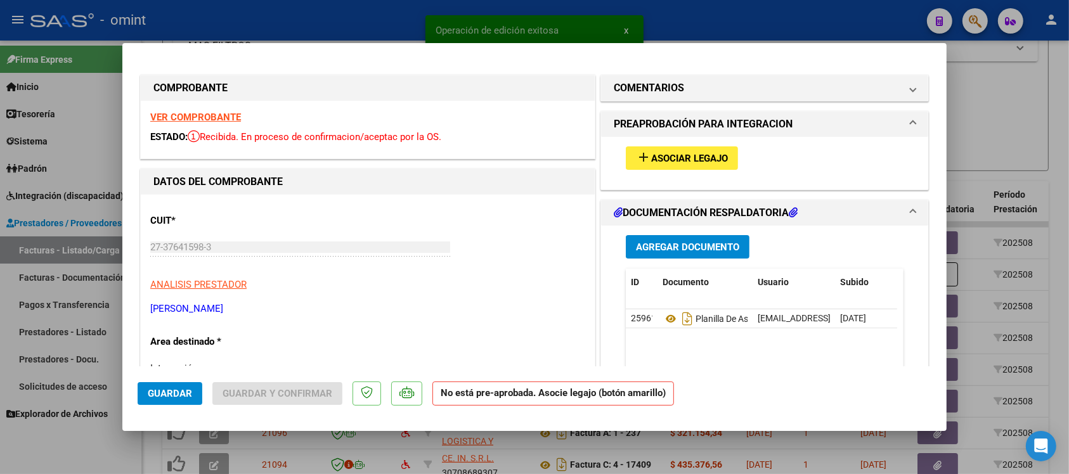
click at [200, 121] on strong "VER COMPROBANTE" at bounding box center [195, 117] width 91 height 11
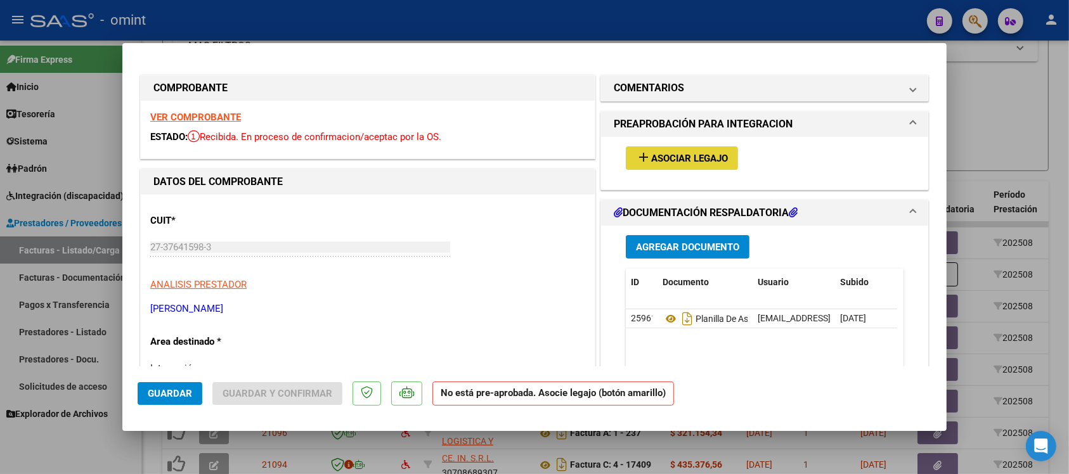
click at [654, 153] on span "Asociar Legajo" at bounding box center [689, 158] width 77 height 11
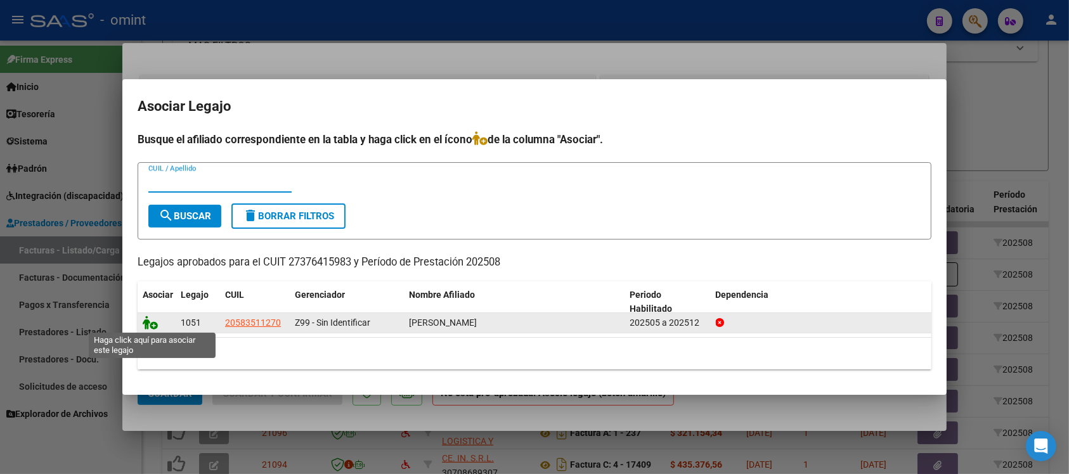
click at [147, 327] on icon at bounding box center [150, 323] width 15 height 14
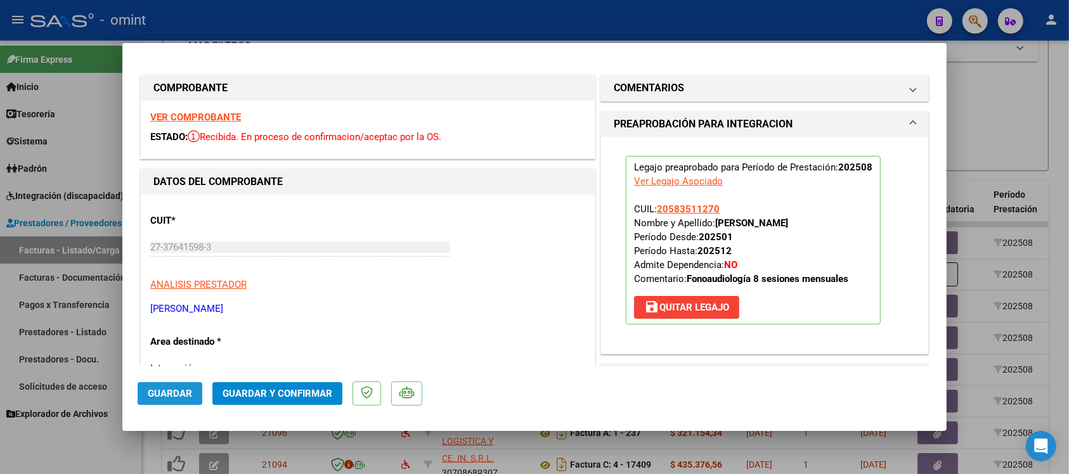
click at [165, 391] on span "Guardar" at bounding box center [170, 393] width 44 height 11
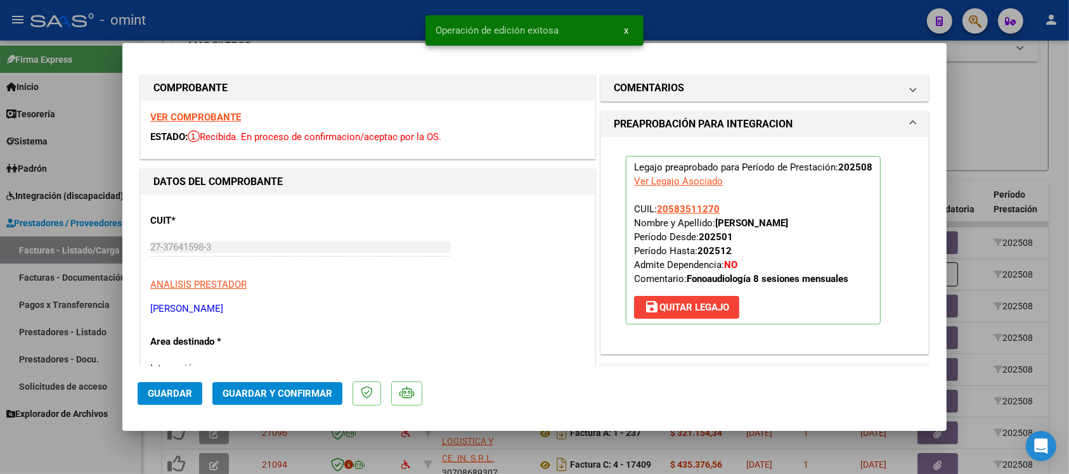
click at [172, 394] on span "Guardar" at bounding box center [170, 393] width 44 height 11
click at [337, 8] on div at bounding box center [534, 237] width 1069 height 474
type input "$ 0,00"
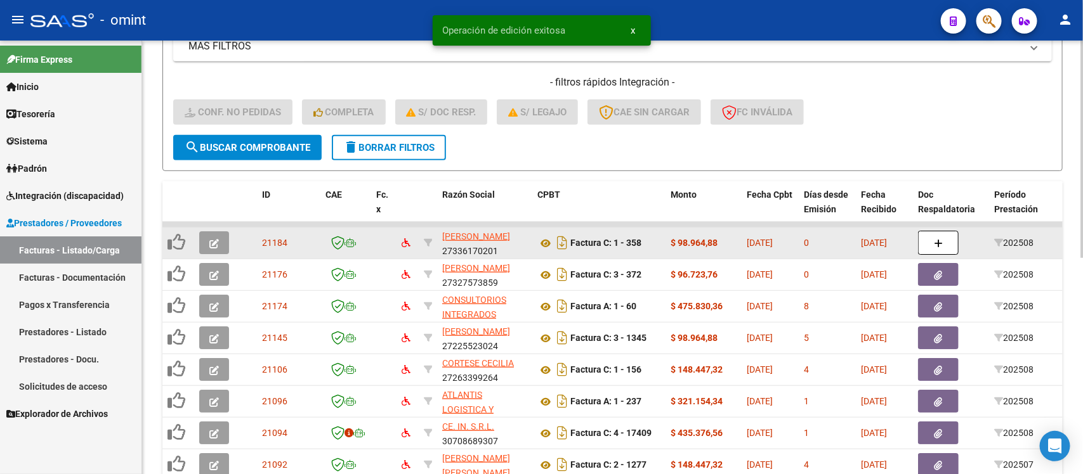
click at [211, 239] on icon "button" at bounding box center [214, 244] width 10 height 10
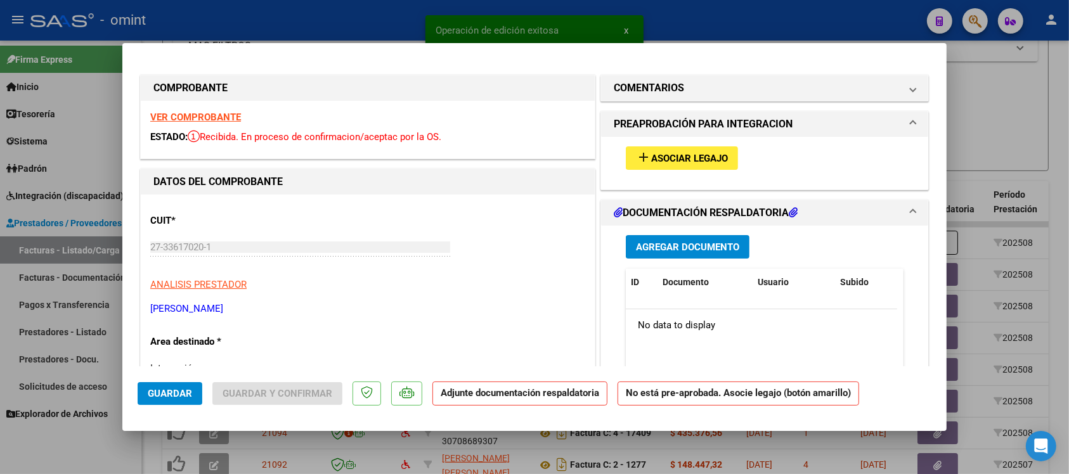
click at [188, 117] on strong "VER COMPROBANTE" at bounding box center [195, 117] width 91 height 11
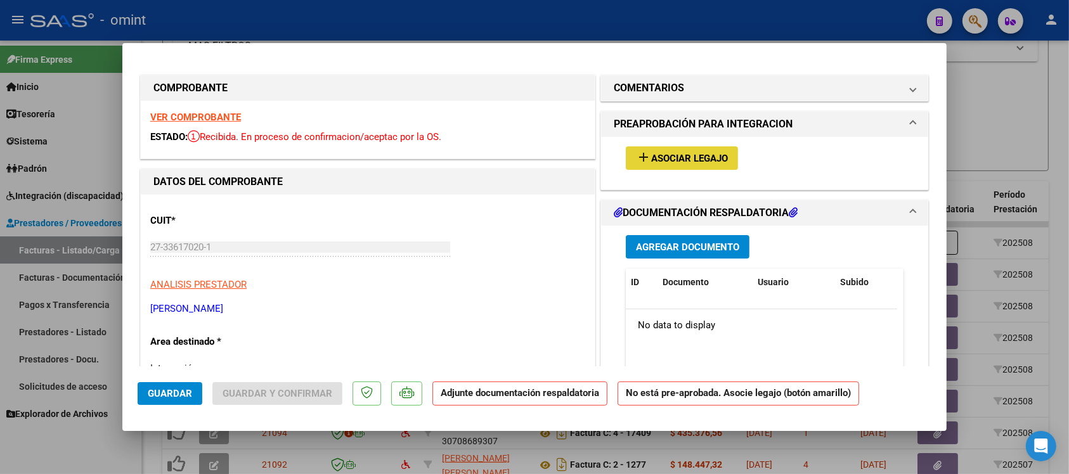
click at [706, 150] on button "add Asociar Legajo" at bounding box center [682, 157] width 112 height 23
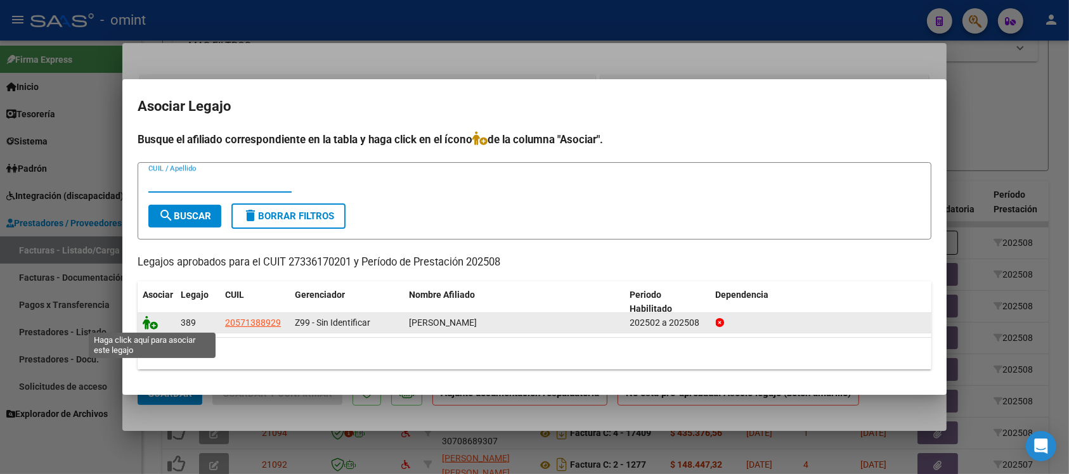
click at [147, 322] on icon at bounding box center [150, 323] width 15 height 14
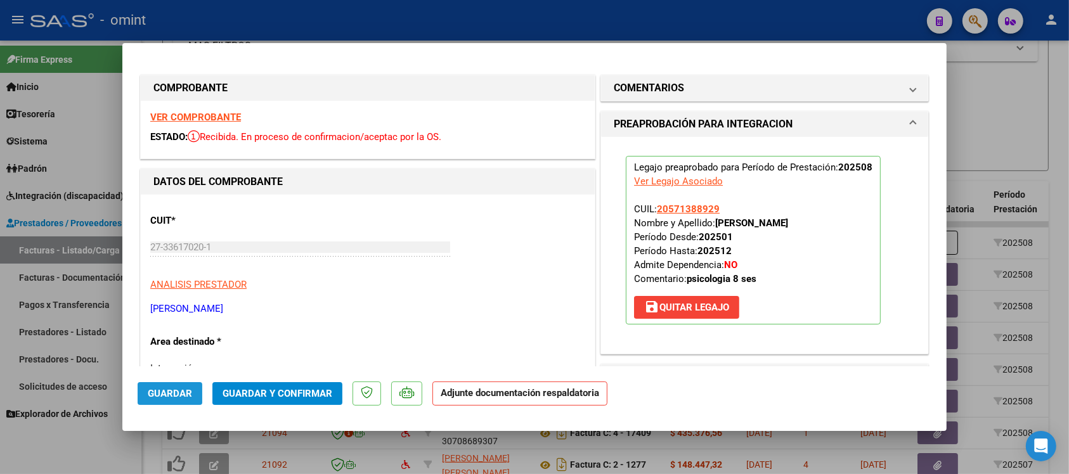
click at [187, 391] on span "Guardar" at bounding box center [170, 393] width 44 height 11
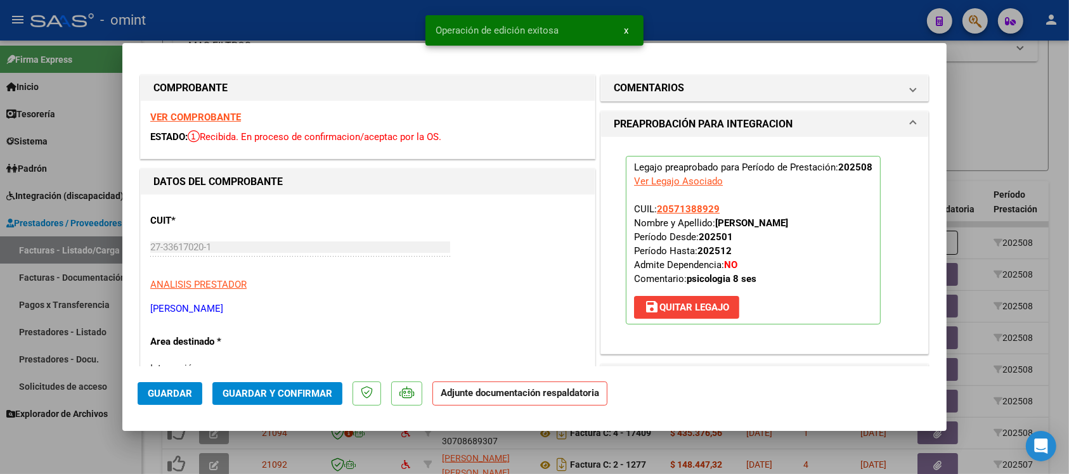
click at [187, 391] on span "Guardar" at bounding box center [170, 393] width 44 height 11
click at [404, 16] on div at bounding box center [534, 237] width 1069 height 474
type input "$ 0,00"
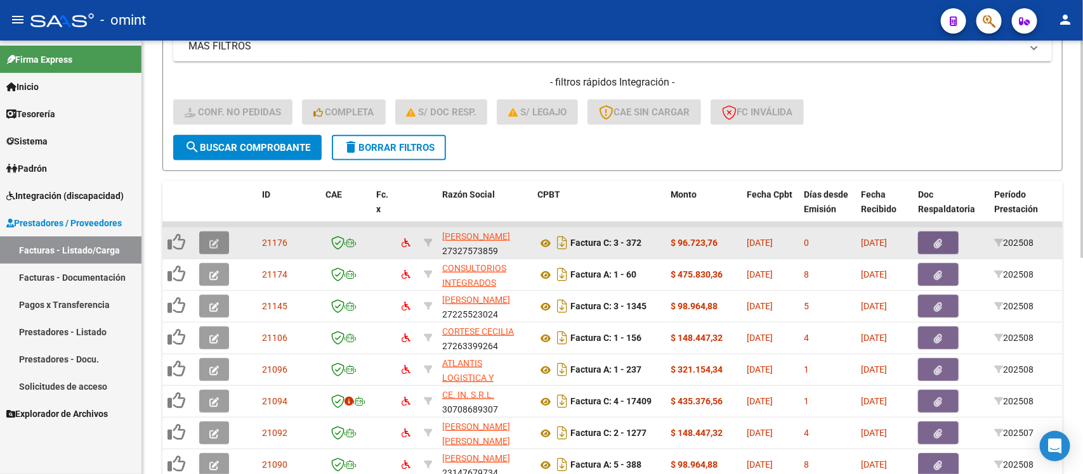
click at [222, 239] on button "button" at bounding box center [214, 242] width 30 height 23
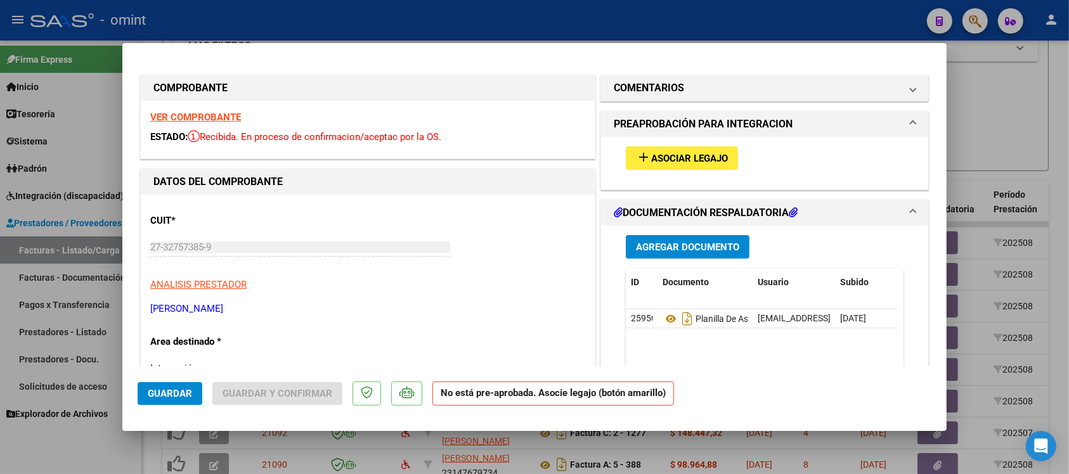
click at [237, 115] on strong "VER COMPROBANTE" at bounding box center [195, 117] width 91 height 11
click at [666, 153] on span "Asociar Legajo" at bounding box center [689, 158] width 77 height 11
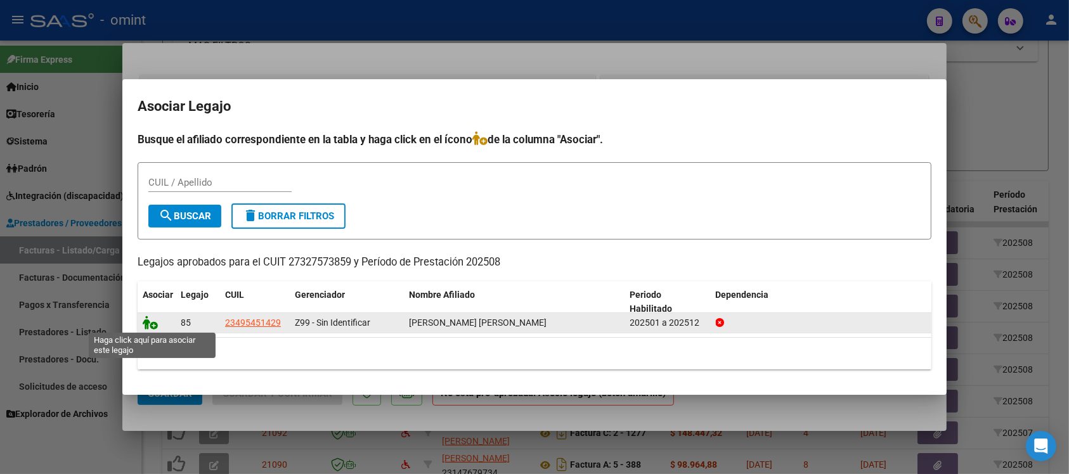
click at [149, 322] on icon at bounding box center [150, 323] width 15 height 14
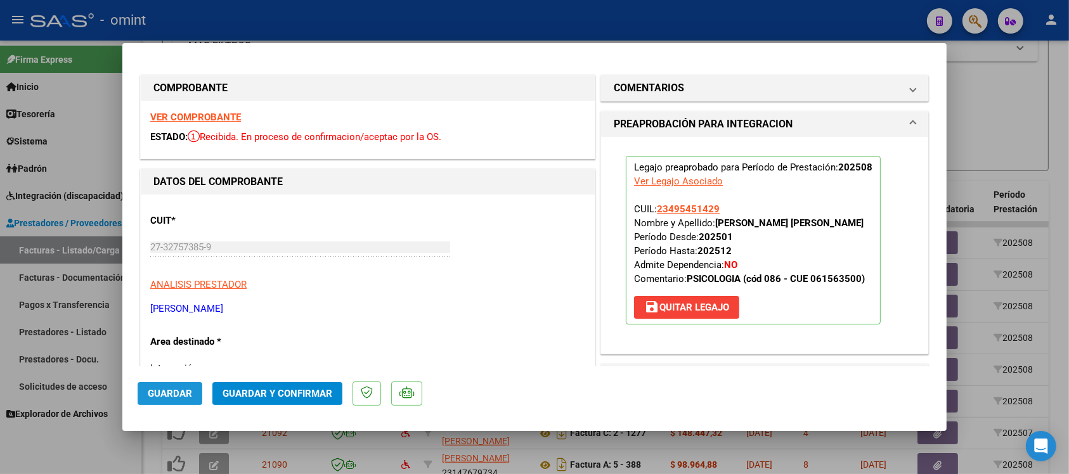
click at [176, 396] on span "Guardar" at bounding box center [170, 393] width 44 height 11
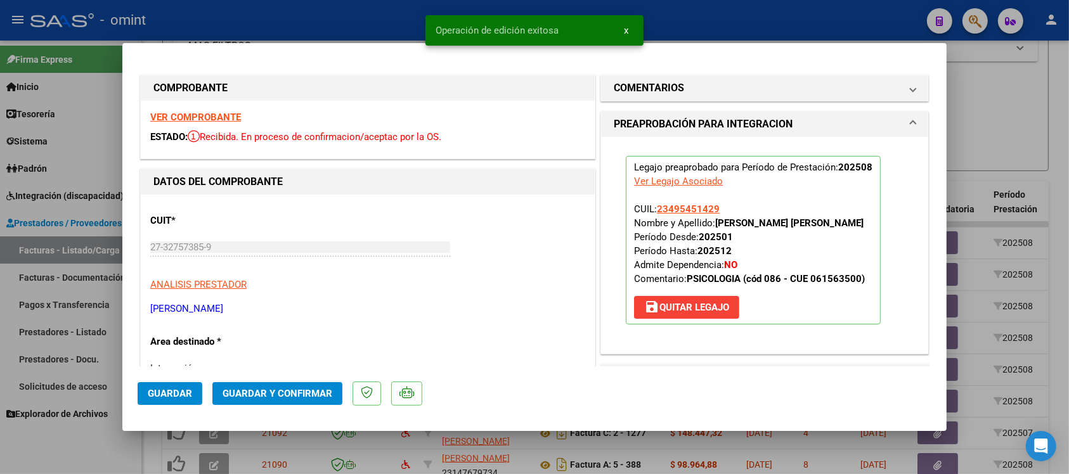
click at [175, 396] on span "Guardar" at bounding box center [170, 393] width 44 height 11
click at [290, 20] on div at bounding box center [534, 237] width 1069 height 474
type input "$ 0,00"
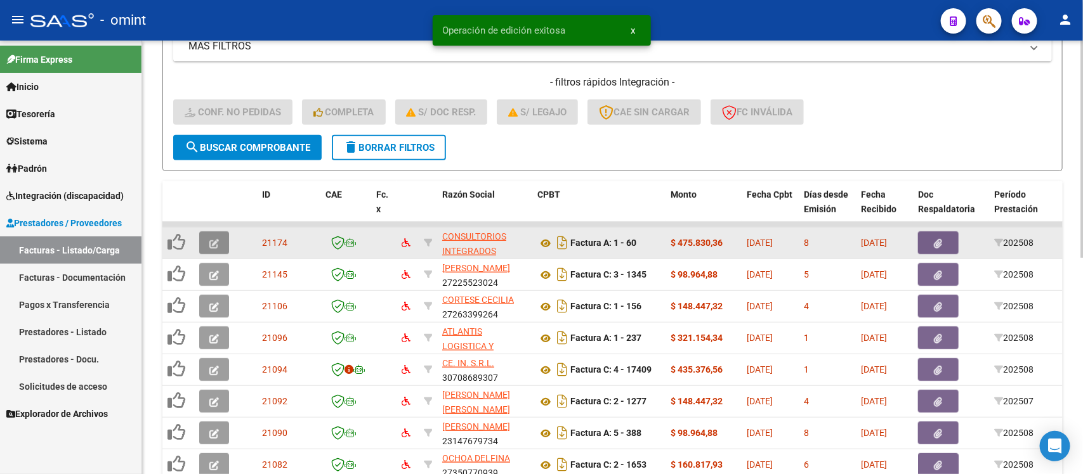
click at [208, 245] on button "button" at bounding box center [214, 242] width 30 height 23
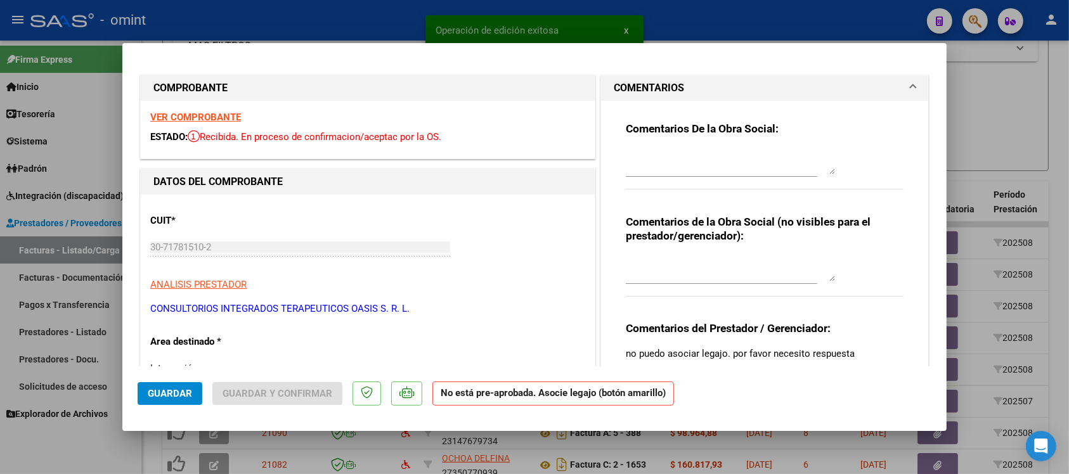
click at [213, 122] on strong "VER COMPROBANTE" at bounding box center [195, 117] width 91 height 11
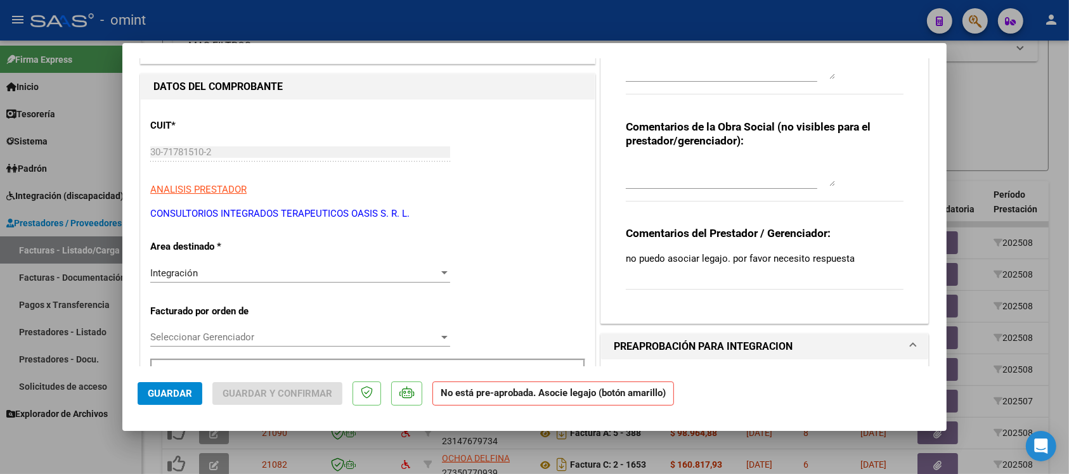
scroll to position [317, 0]
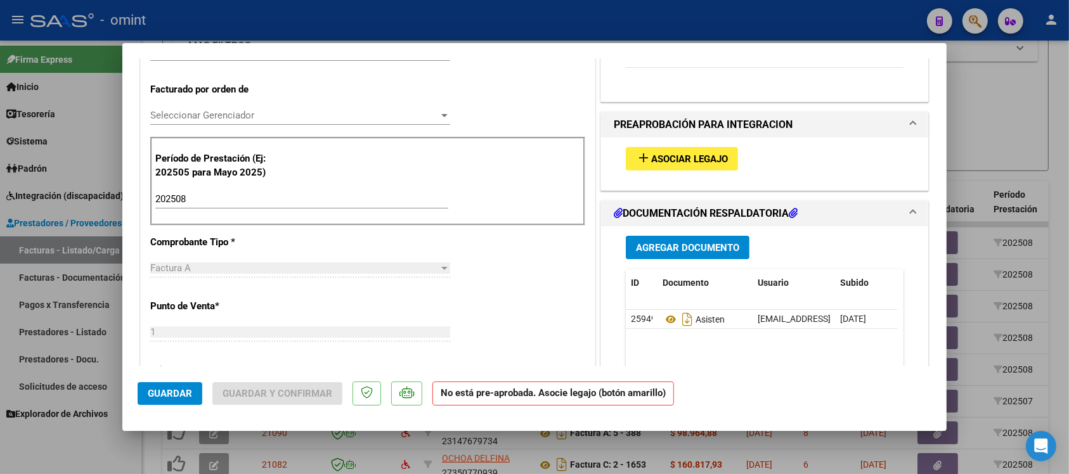
click at [680, 163] on span "Asociar Legajo" at bounding box center [689, 158] width 77 height 11
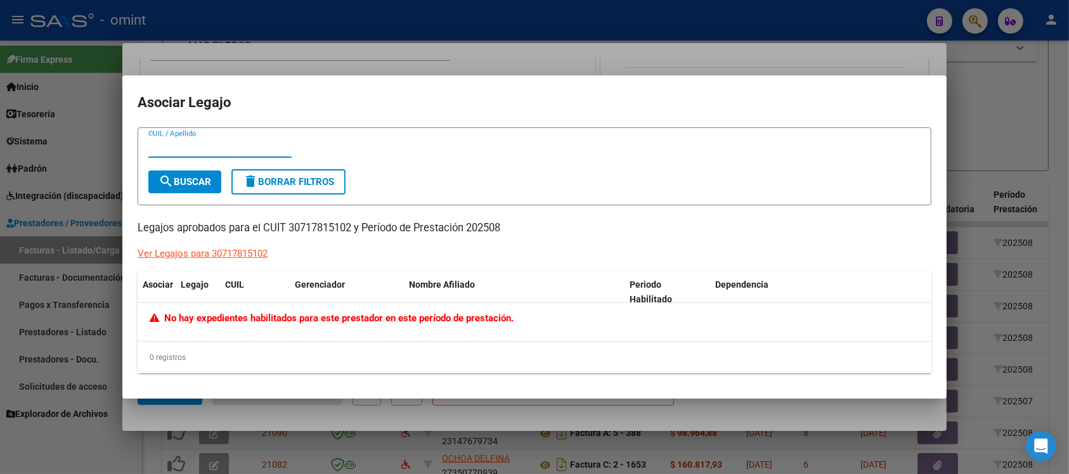
click at [404, 42] on div at bounding box center [534, 237] width 1069 height 474
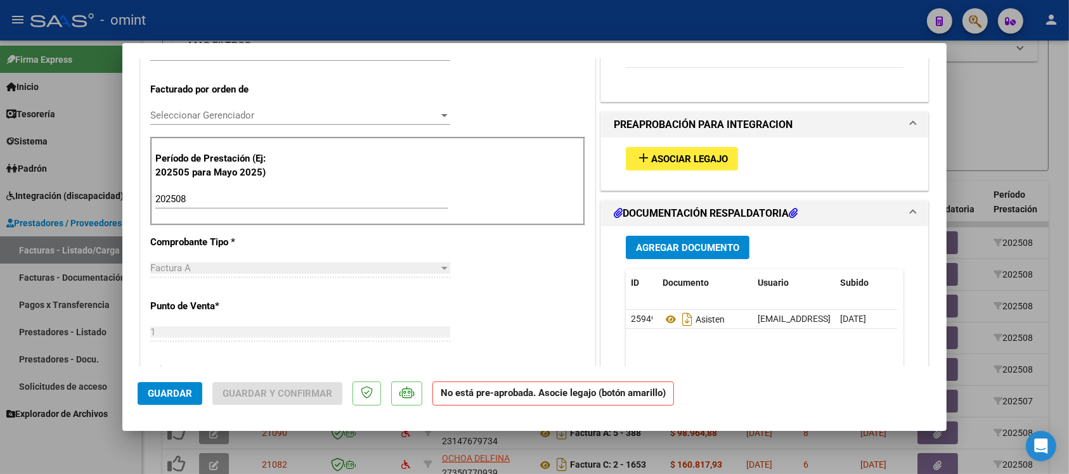
click at [400, 14] on div at bounding box center [534, 237] width 1069 height 474
type input "$ 0,00"
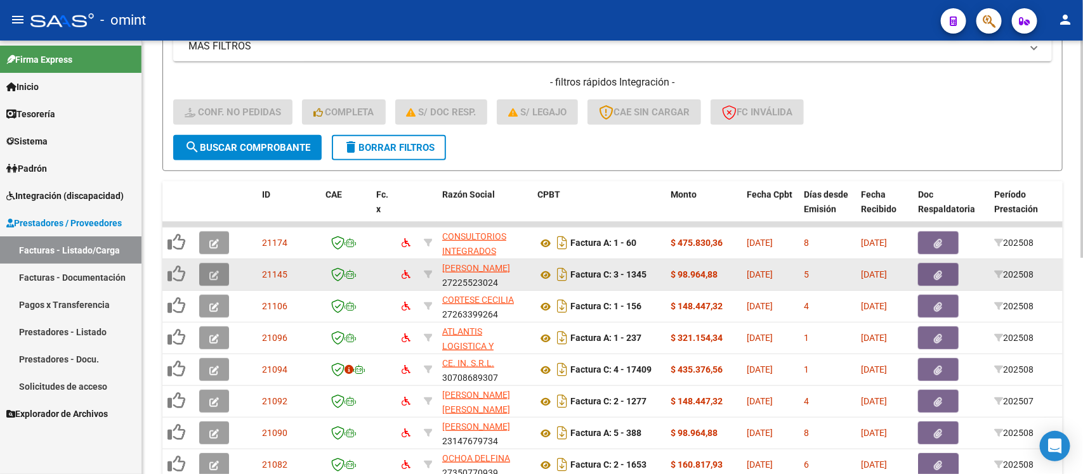
click at [207, 279] on button "button" at bounding box center [214, 274] width 30 height 23
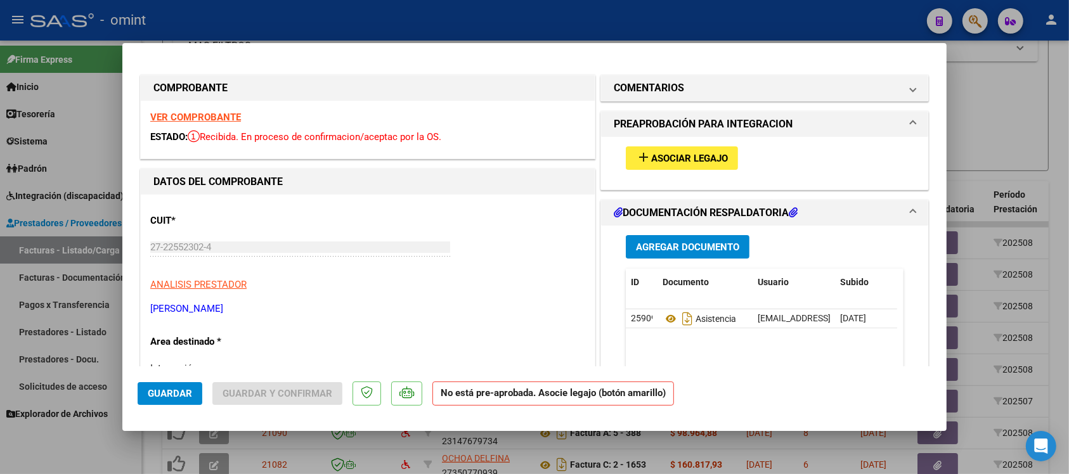
click at [219, 112] on strong "VER COMPROBANTE" at bounding box center [195, 117] width 91 height 11
click at [651, 157] on span "Asociar Legajo" at bounding box center [689, 158] width 77 height 11
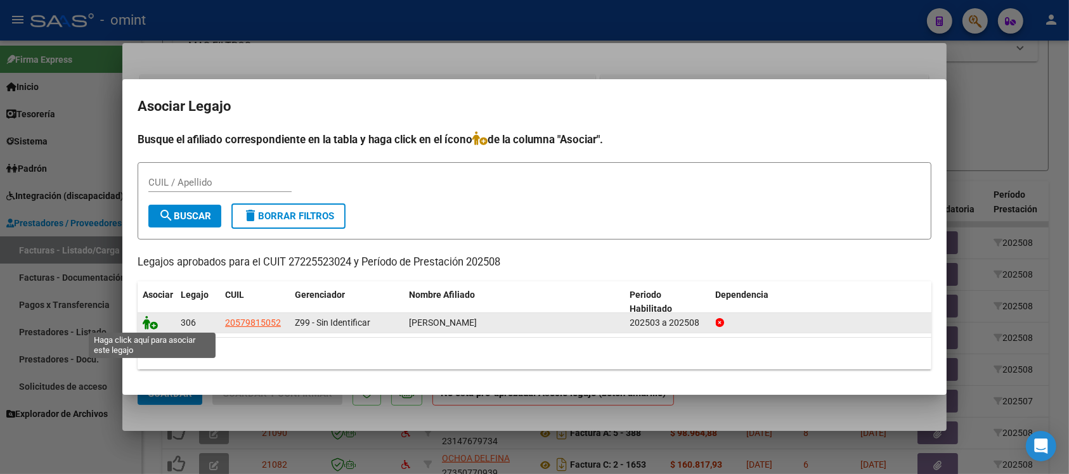
click at [146, 327] on icon at bounding box center [150, 323] width 15 height 14
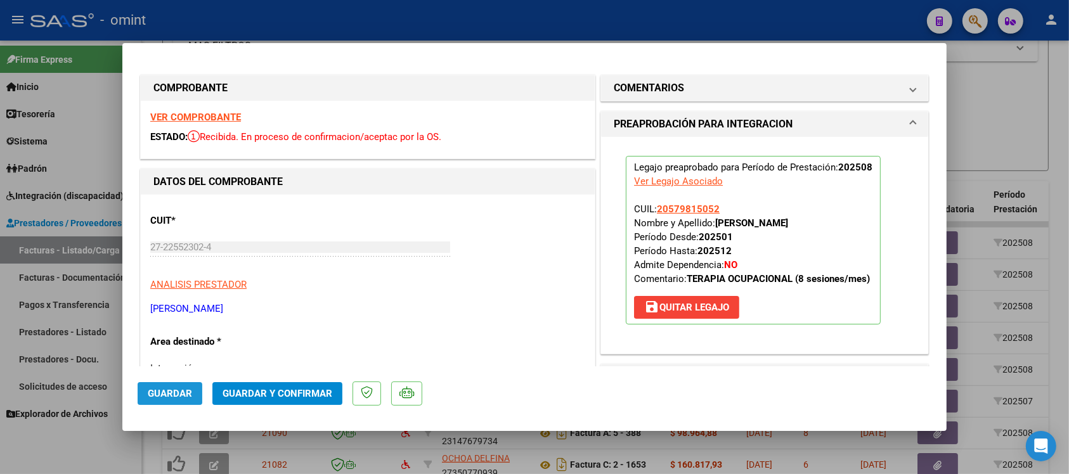
click at [179, 392] on span "Guardar" at bounding box center [170, 393] width 44 height 11
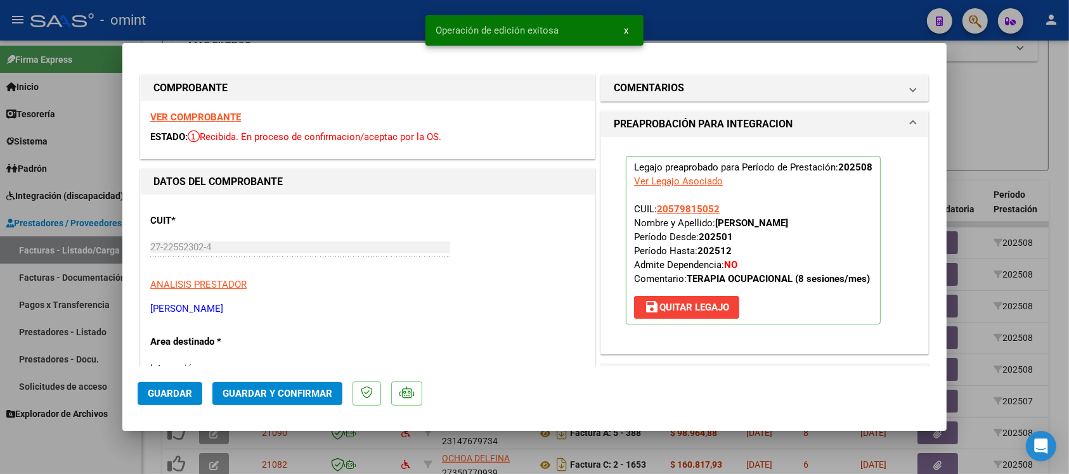
click at [181, 392] on span "Guardar" at bounding box center [170, 393] width 44 height 11
click at [337, 16] on div at bounding box center [534, 237] width 1069 height 474
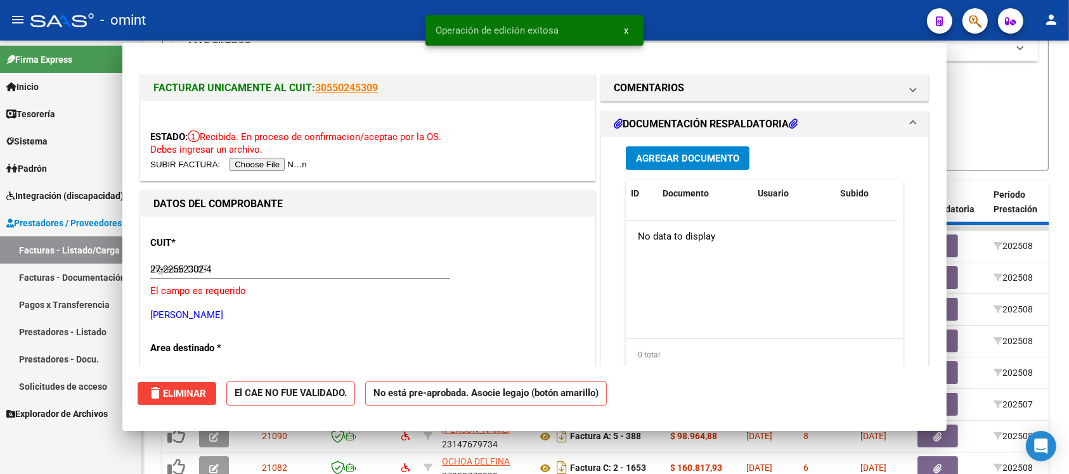
type input "$ 0,00"
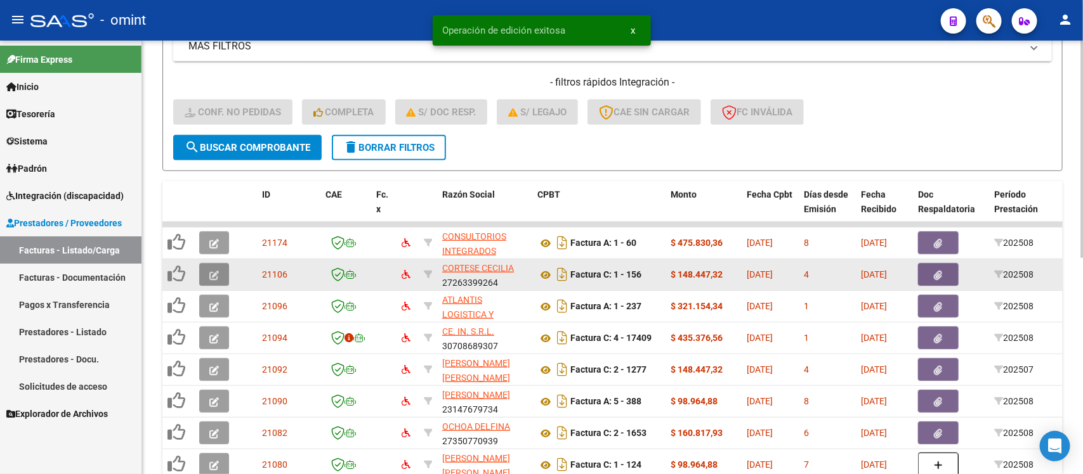
click at [209, 271] on icon "button" at bounding box center [214, 276] width 10 height 10
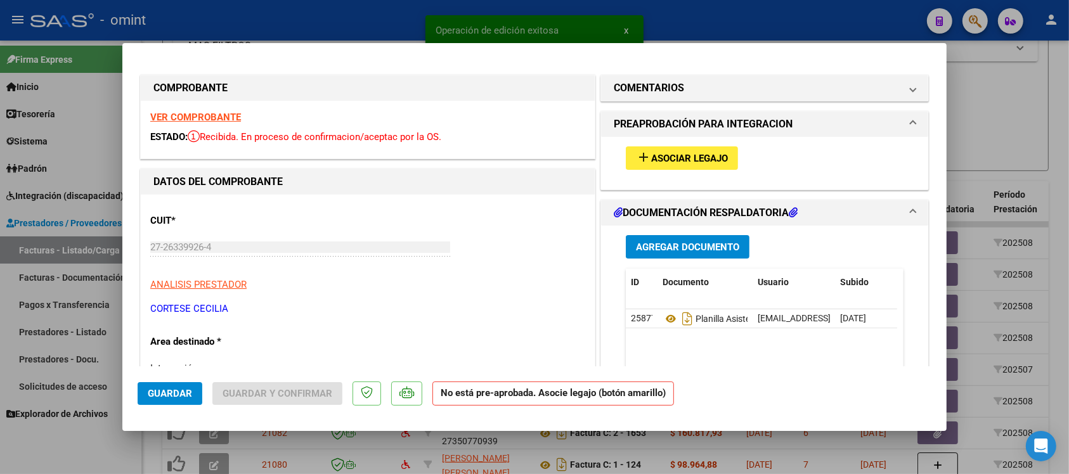
click at [225, 122] on strong "VER COMPROBANTE" at bounding box center [195, 117] width 91 height 11
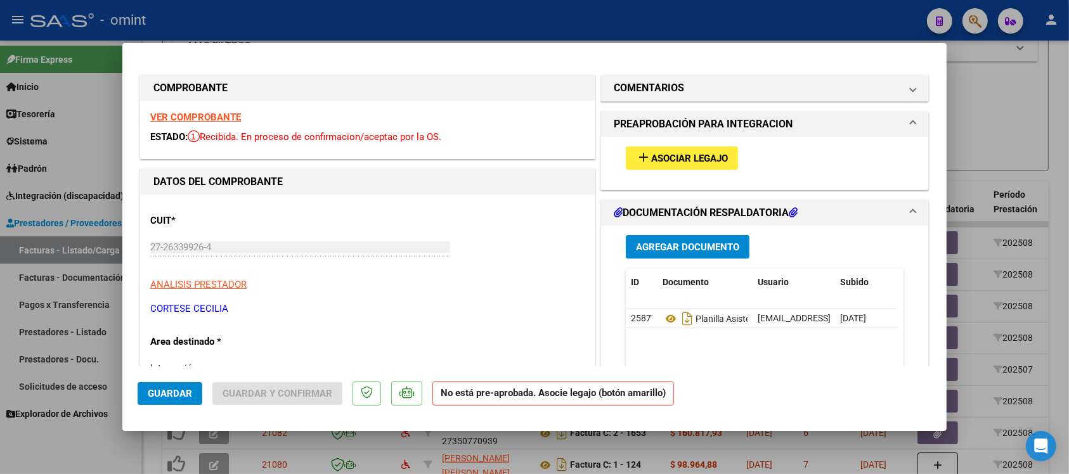
click at [651, 157] on span "Asociar Legajo" at bounding box center [689, 158] width 77 height 11
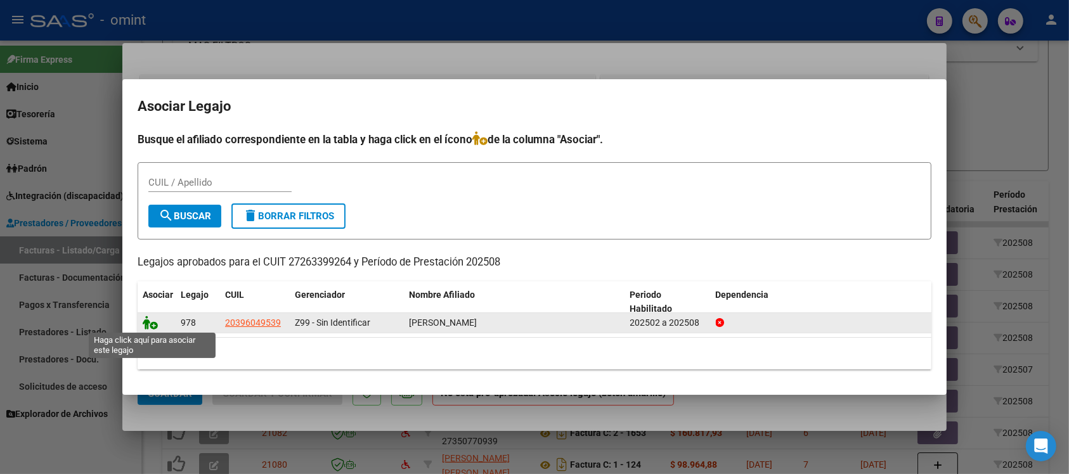
click at [147, 327] on icon at bounding box center [150, 323] width 15 height 14
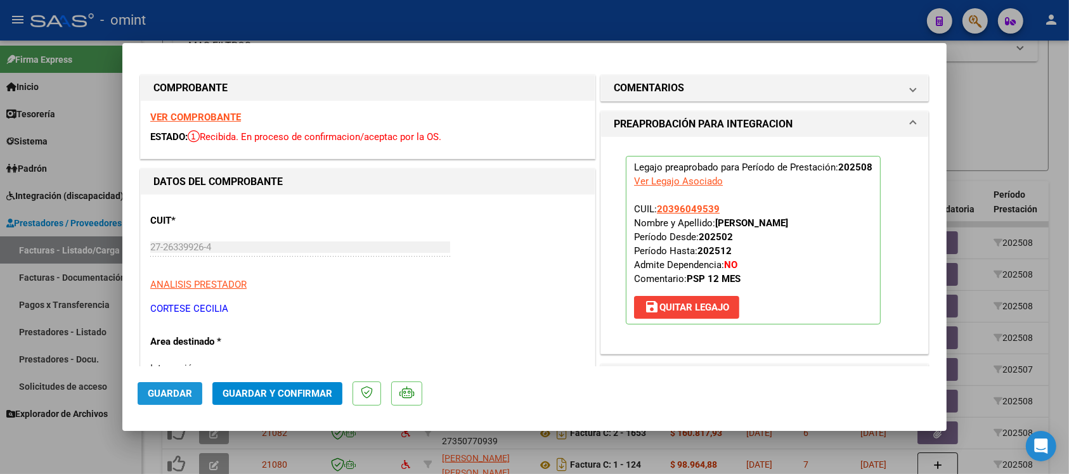
click at [188, 393] on span "Guardar" at bounding box center [170, 393] width 44 height 11
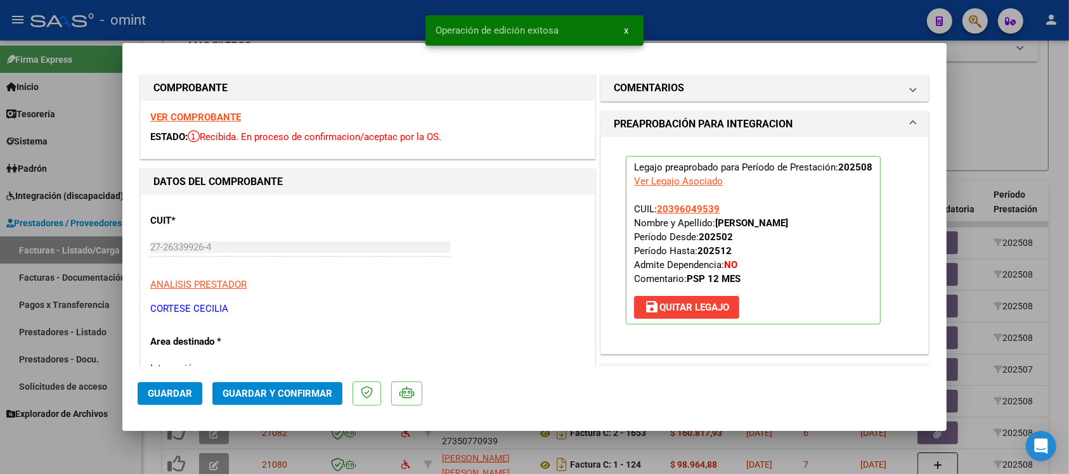
click at [320, 19] on div at bounding box center [534, 237] width 1069 height 474
type input "$ 0,00"
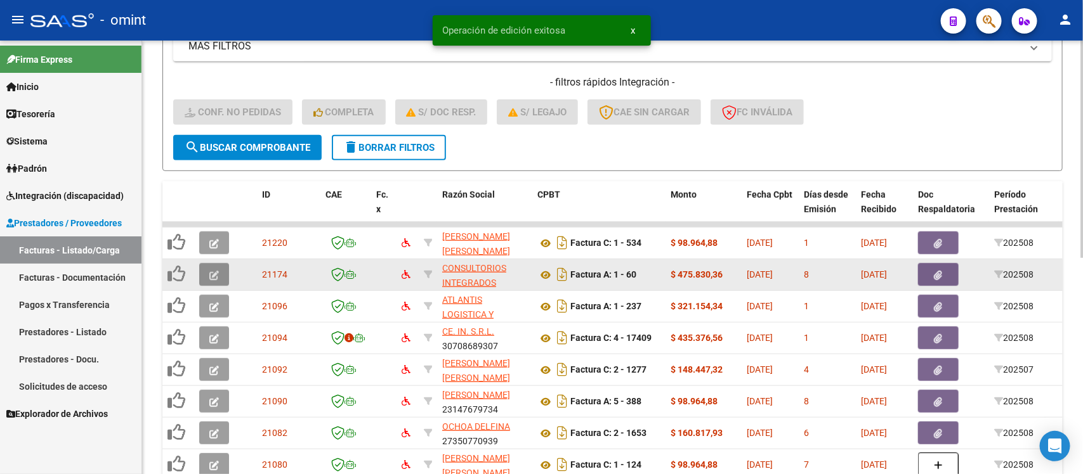
click at [218, 271] on icon "button" at bounding box center [214, 276] width 10 height 10
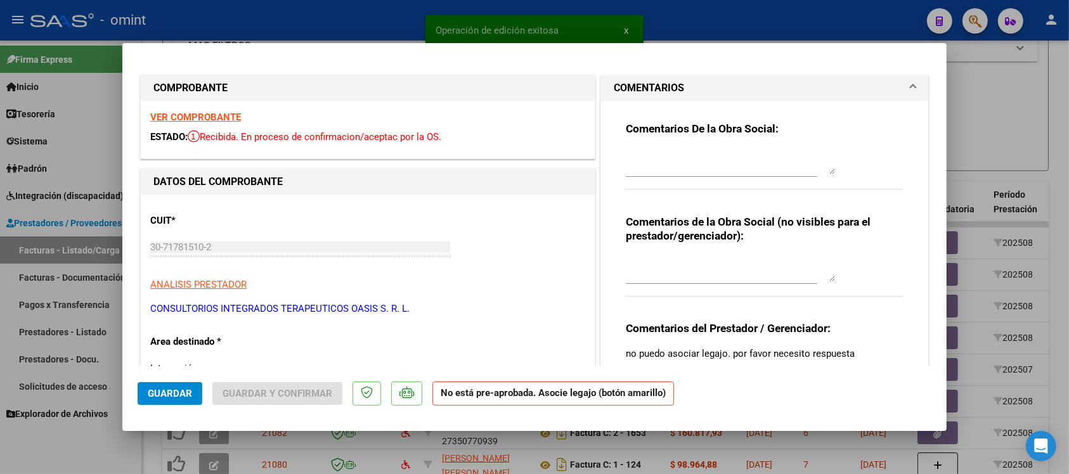
click at [213, 122] on strong "VER COMPROBANTE" at bounding box center [195, 117] width 91 height 11
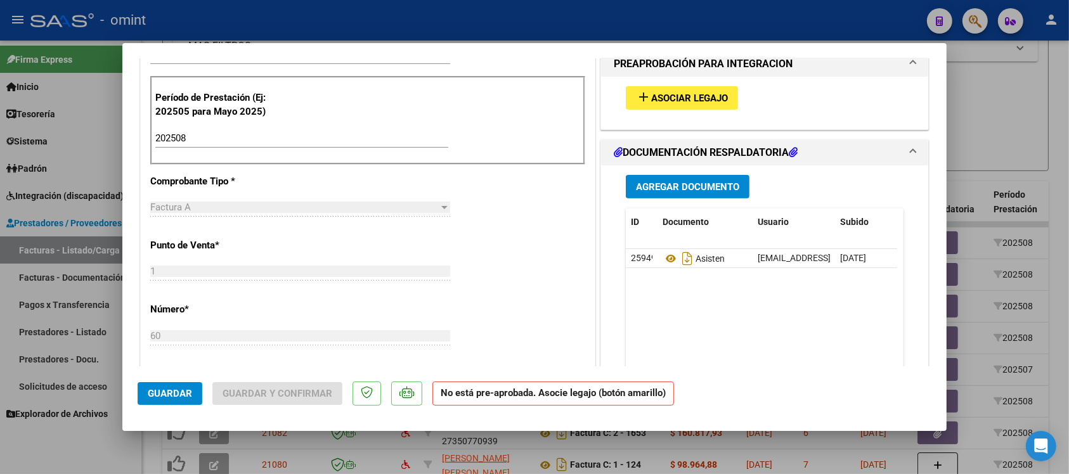
scroll to position [396, 0]
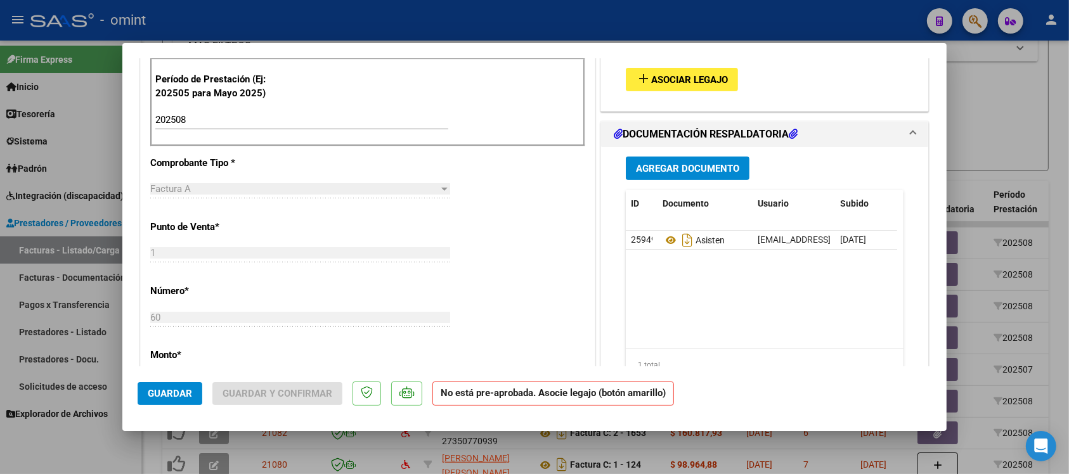
click at [388, 26] on div at bounding box center [534, 237] width 1069 height 474
type input "$ 0,00"
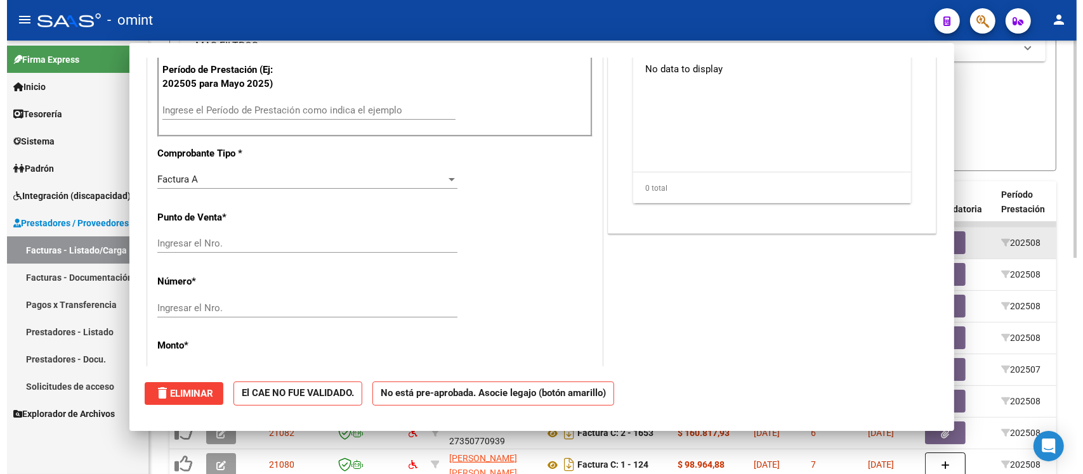
scroll to position [0, 0]
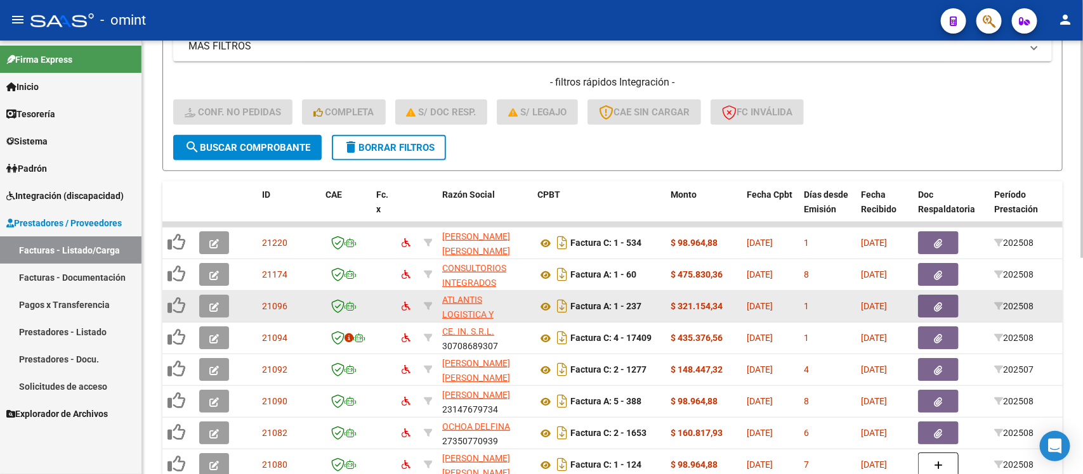
click at [213, 301] on span "button" at bounding box center [214, 306] width 10 height 11
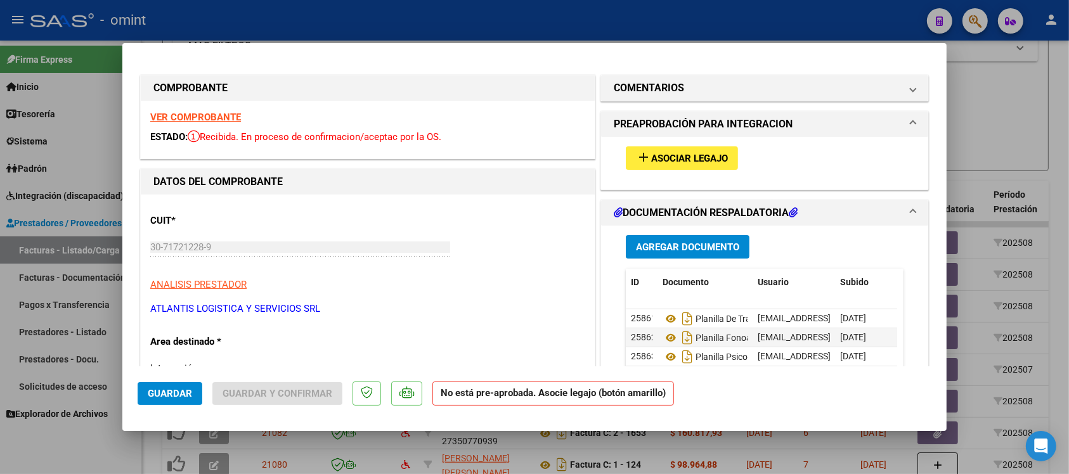
click at [212, 113] on strong "VER COMPROBANTE" at bounding box center [195, 117] width 91 height 11
click at [639, 164] on mat-icon "add" at bounding box center [643, 157] width 15 height 15
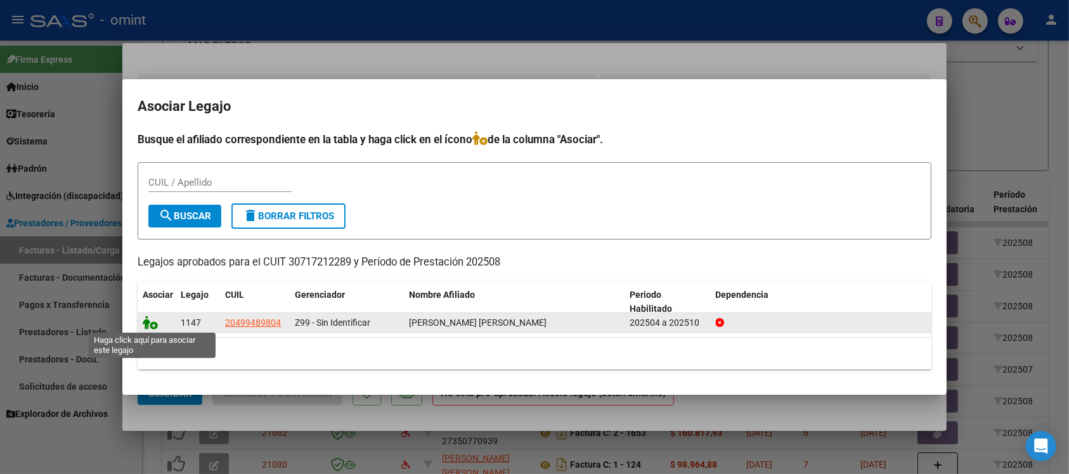
click at [150, 325] on icon at bounding box center [150, 323] width 15 height 14
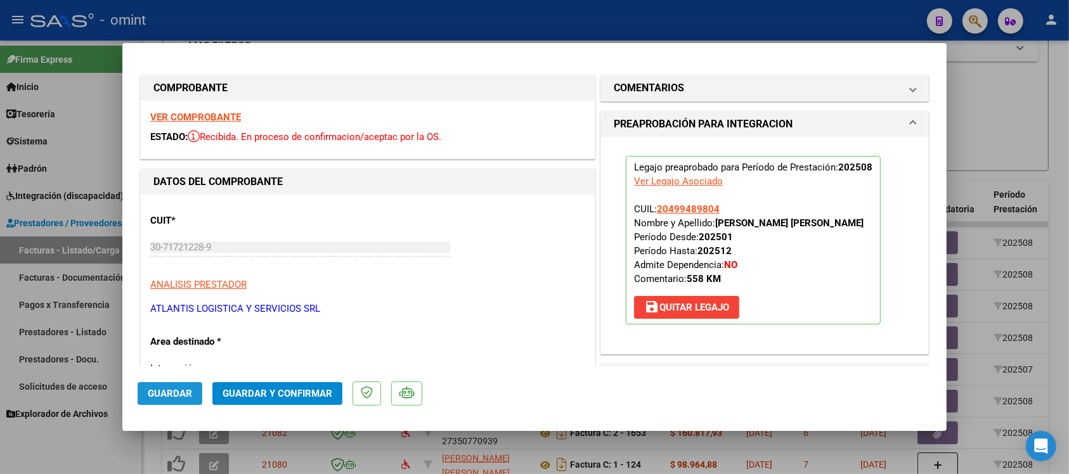
click at [170, 386] on button "Guardar" at bounding box center [170, 393] width 65 height 23
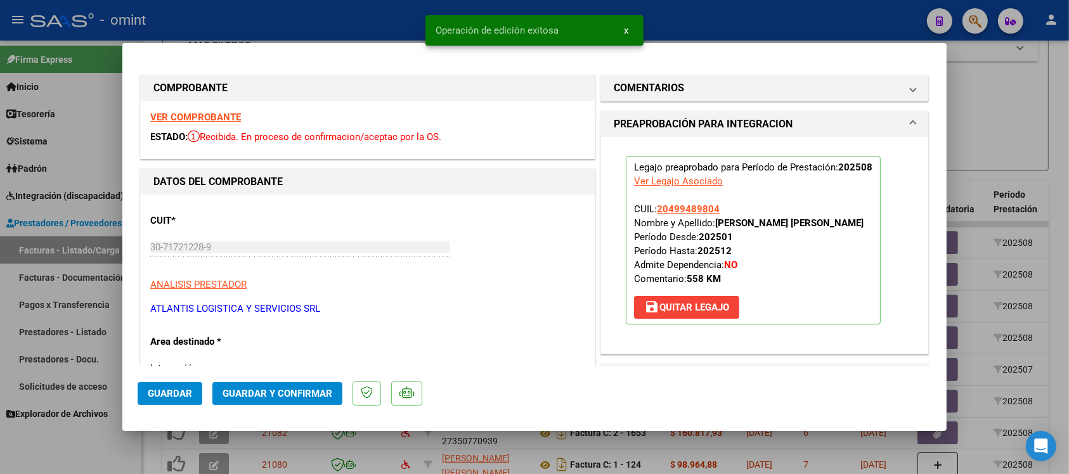
click at [327, 20] on div at bounding box center [534, 237] width 1069 height 474
type input "$ 0,00"
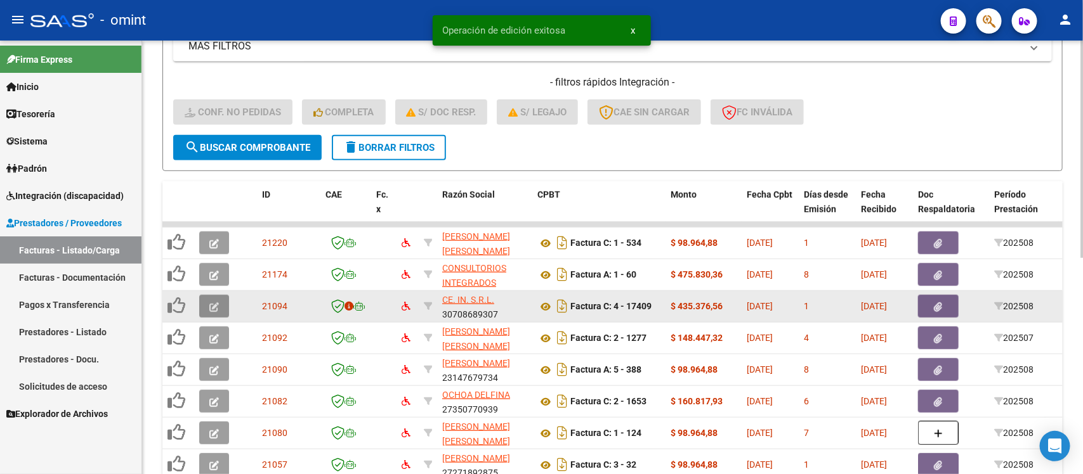
click at [211, 304] on icon "button" at bounding box center [214, 308] width 10 height 10
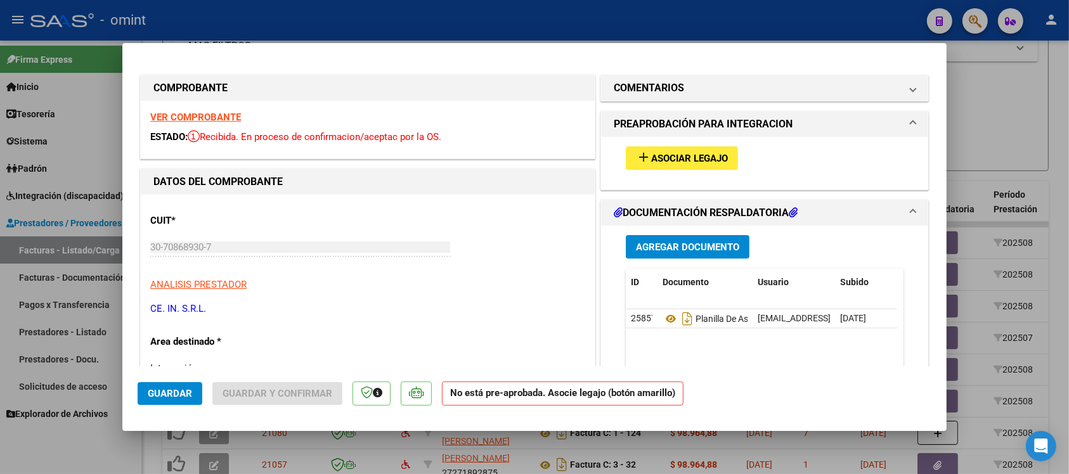
click at [203, 118] on strong "VER COMPROBANTE" at bounding box center [195, 117] width 91 height 11
click at [674, 153] on span "Asociar Legajo" at bounding box center [689, 158] width 77 height 11
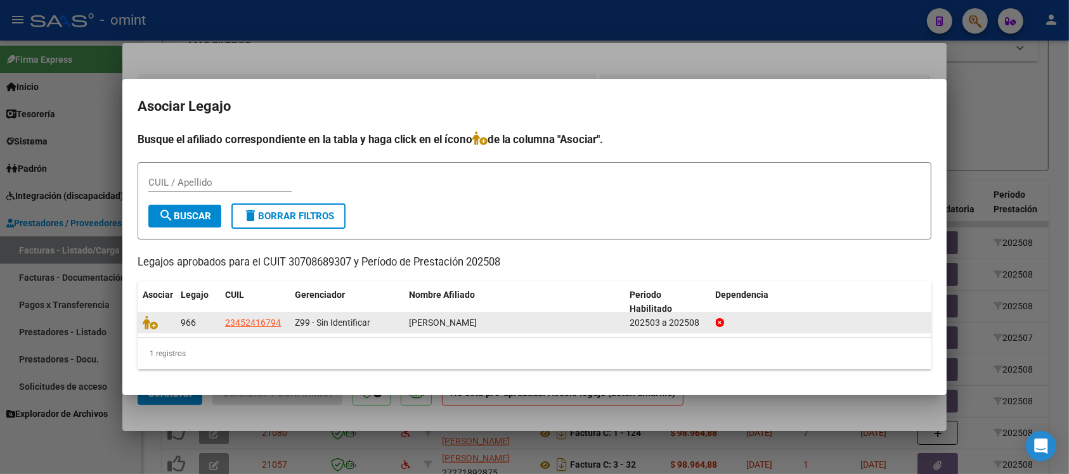
click at [150, 330] on datatable-body-cell at bounding box center [157, 323] width 38 height 20
click at [150, 327] on icon at bounding box center [150, 323] width 15 height 14
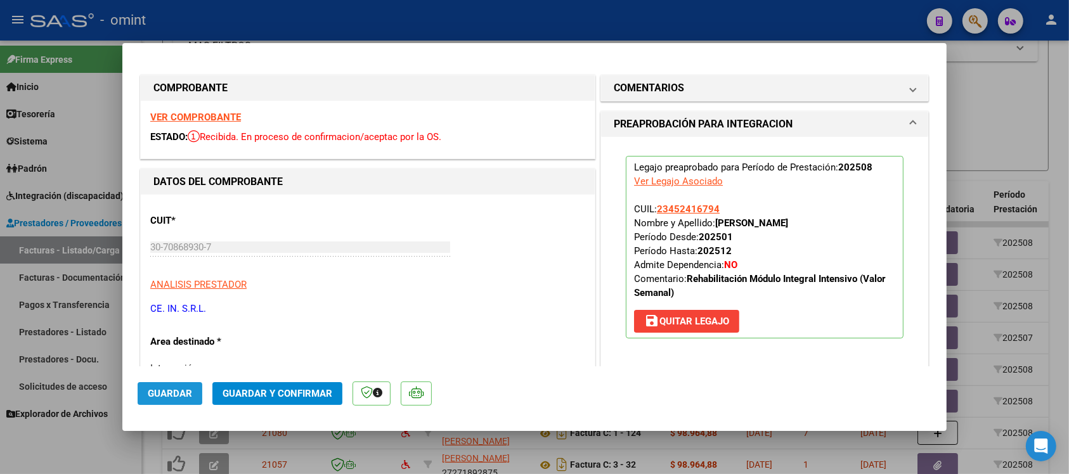
click at [159, 391] on span "Guardar" at bounding box center [170, 393] width 44 height 11
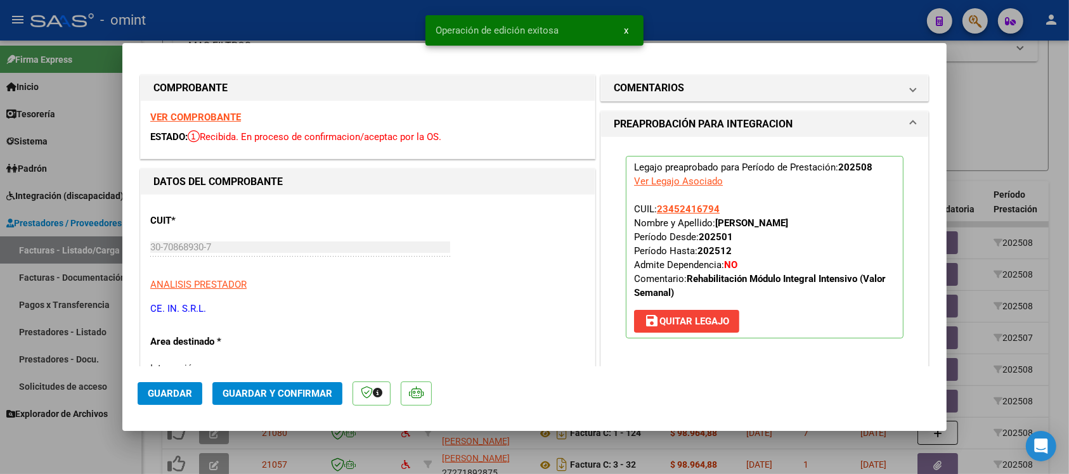
click at [311, 10] on div at bounding box center [534, 237] width 1069 height 474
type input "$ 0,00"
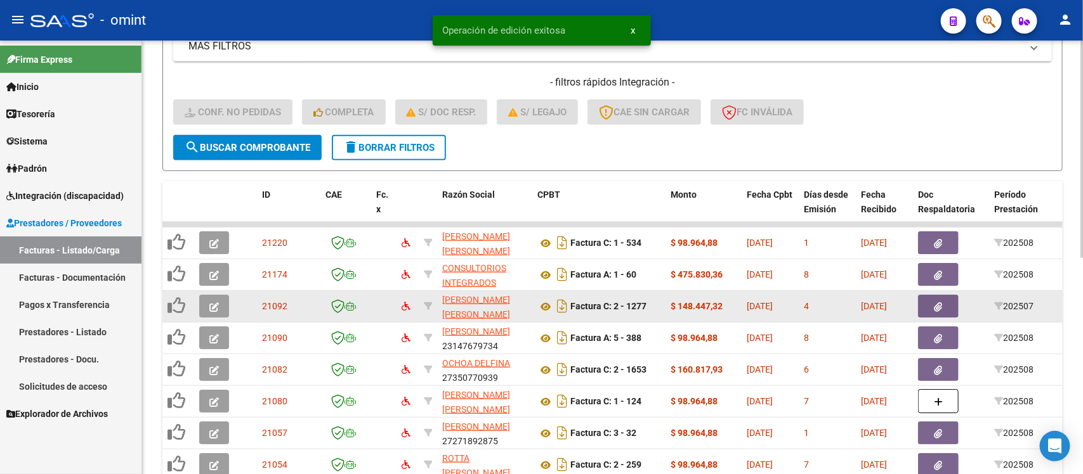
click at [216, 303] on icon "button" at bounding box center [214, 308] width 10 height 10
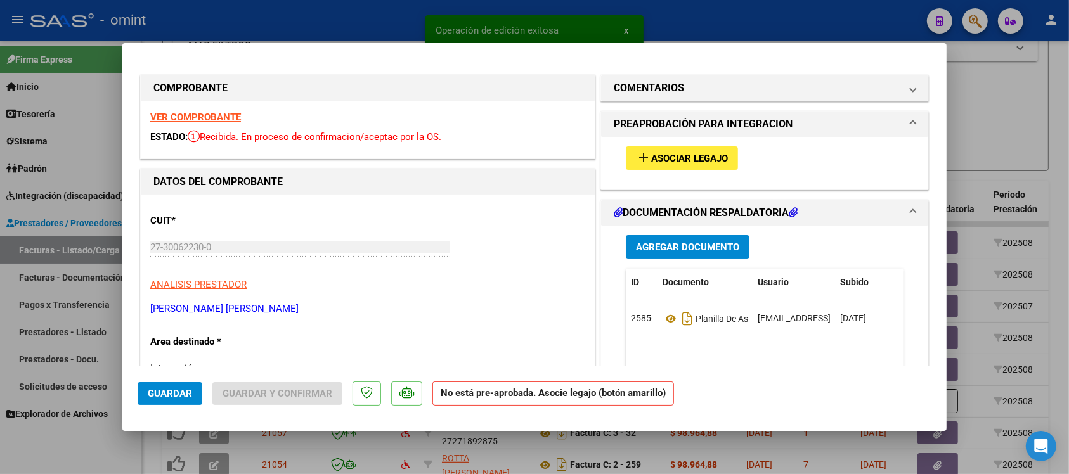
click at [210, 120] on strong "VER COMPROBANTE" at bounding box center [195, 117] width 91 height 11
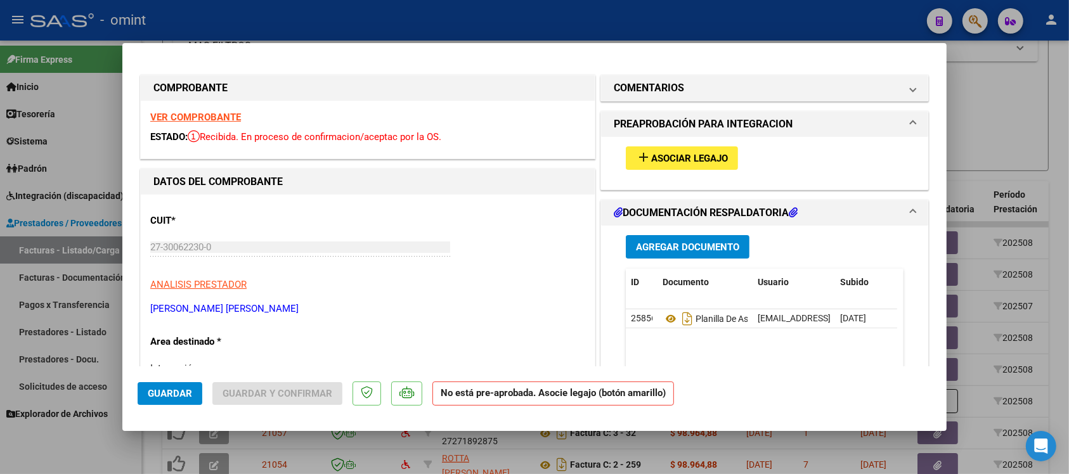
click at [636, 157] on mat-icon "add" at bounding box center [643, 157] width 15 height 15
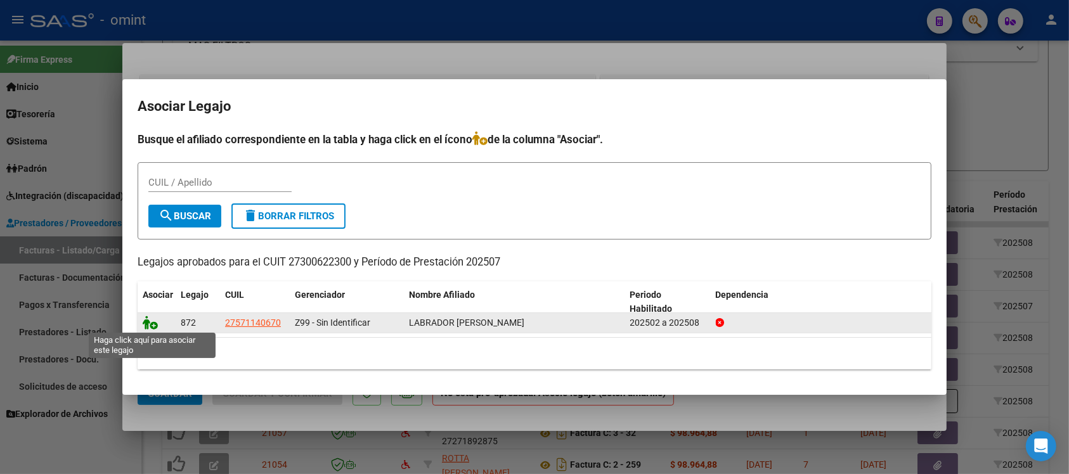
click at [155, 323] on icon at bounding box center [150, 323] width 15 height 14
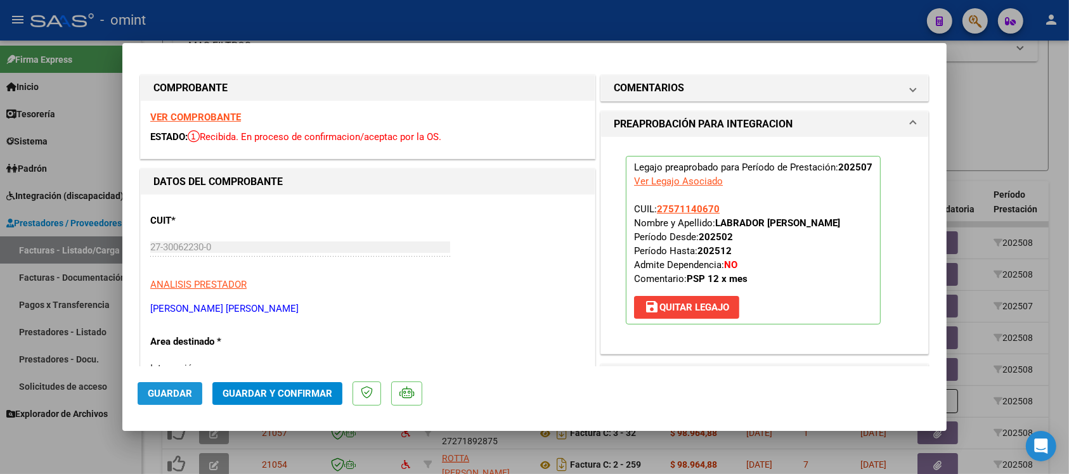
click at [165, 400] on button "Guardar" at bounding box center [170, 393] width 65 height 23
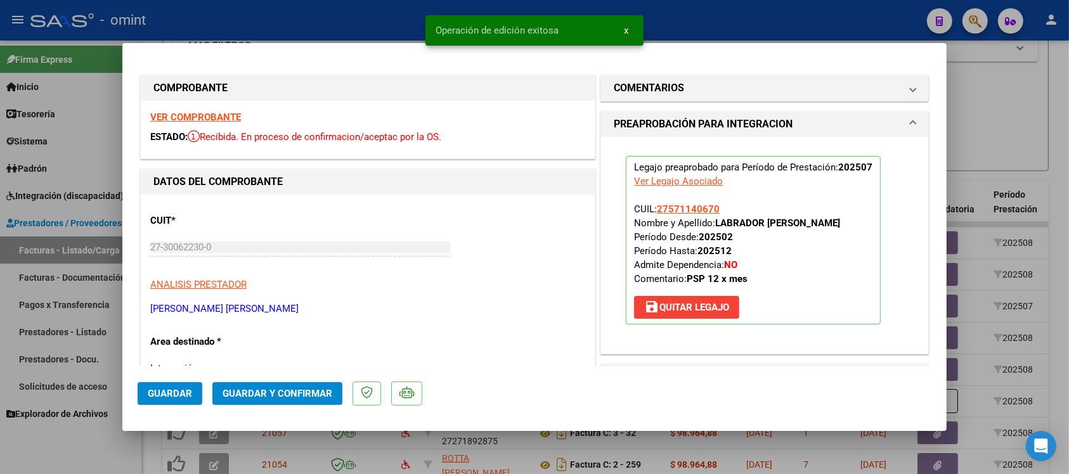
click at [309, 16] on div at bounding box center [534, 237] width 1069 height 474
type input "$ 0,00"
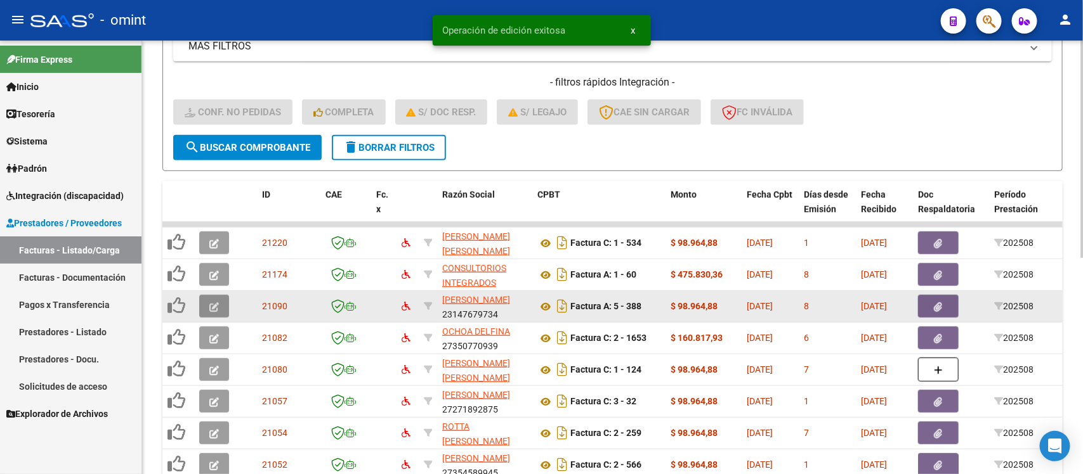
click at [211, 301] on span "button" at bounding box center [214, 306] width 10 height 11
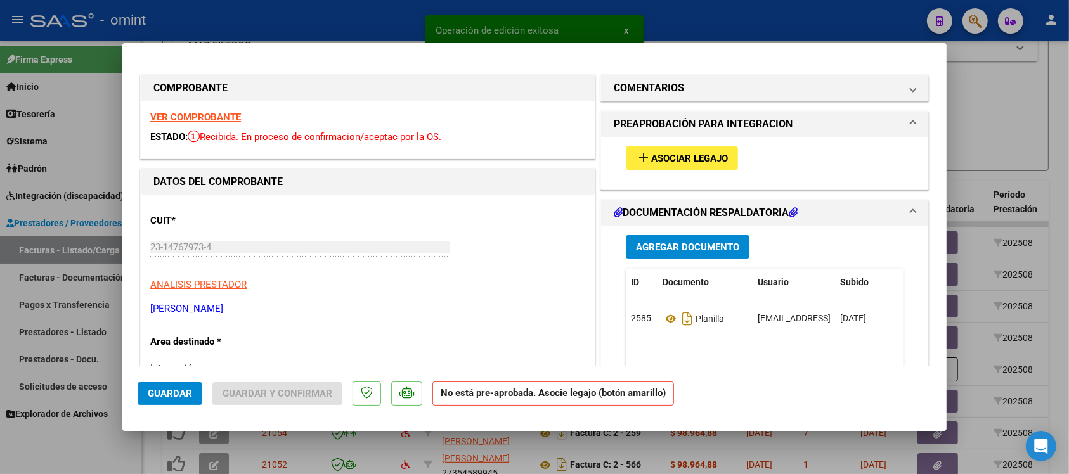
click at [204, 115] on strong "VER COMPROBANTE" at bounding box center [195, 117] width 91 height 11
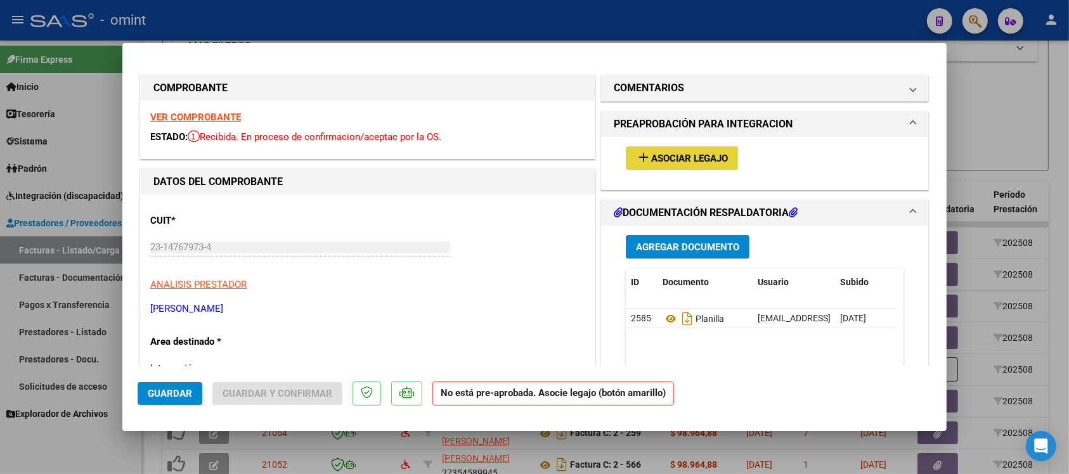
click at [672, 159] on span "Asociar Legajo" at bounding box center [689, 158] width 77 height 11
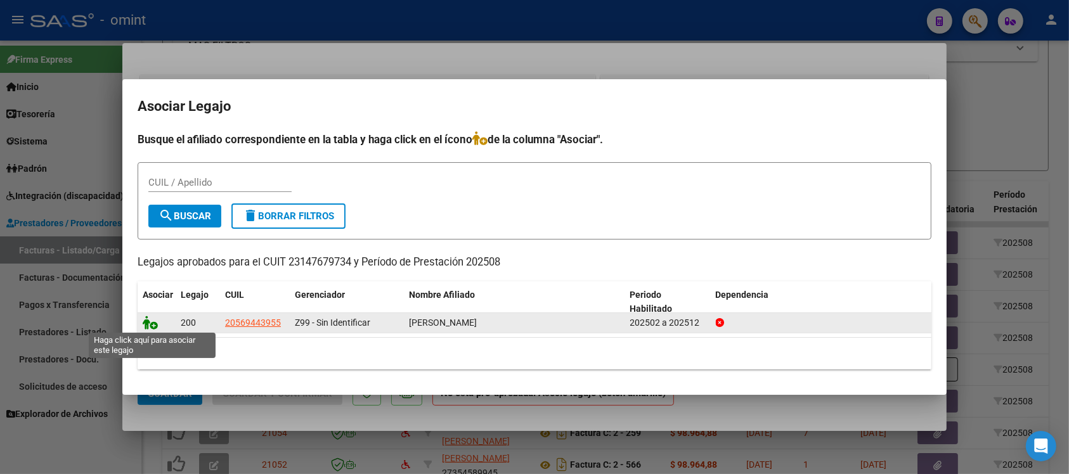
click at [145, 325] on icon at bounding box center [150, 323] width 15 height 14
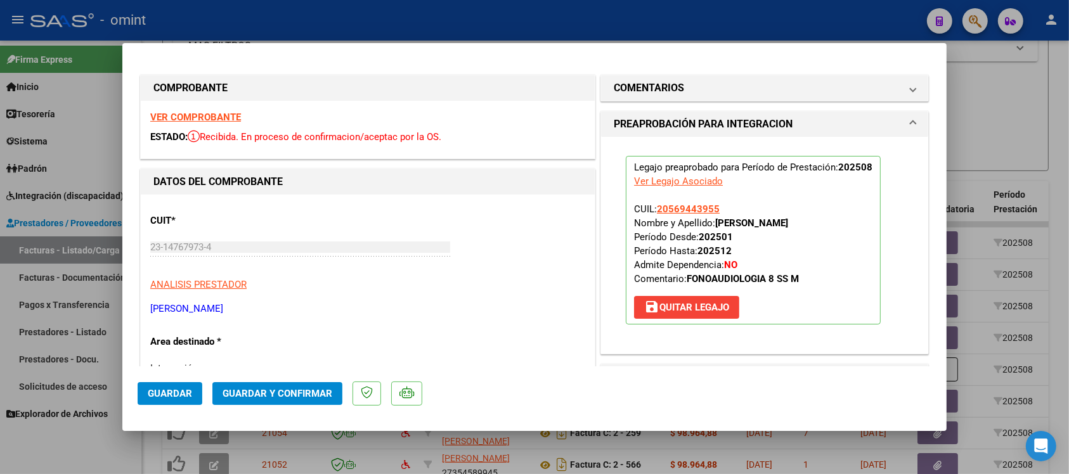
click at [160, 403] on button "Guardar" at bounding box center [170, 393] width 65 height 23
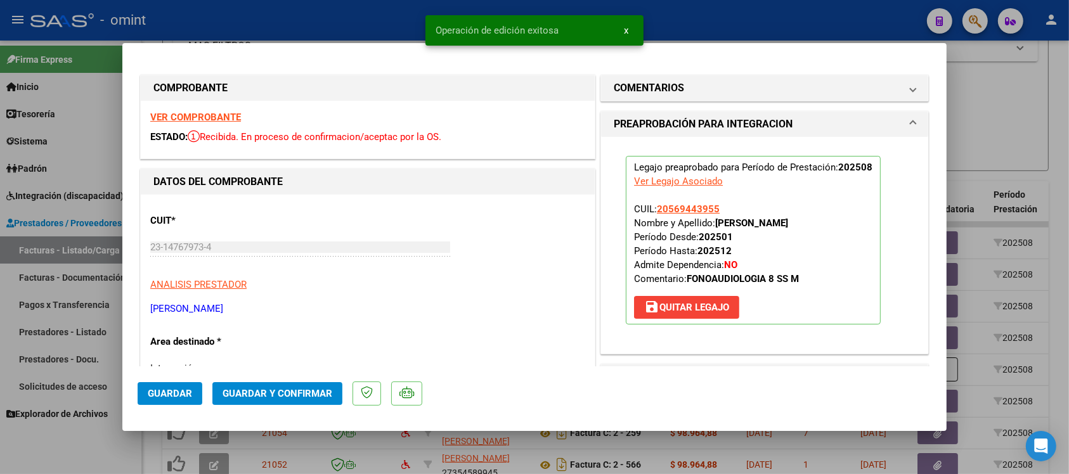
click at [304, 27] on div at bounding box center [534, 237] width 1069 height 474
type input "$ 0,00"
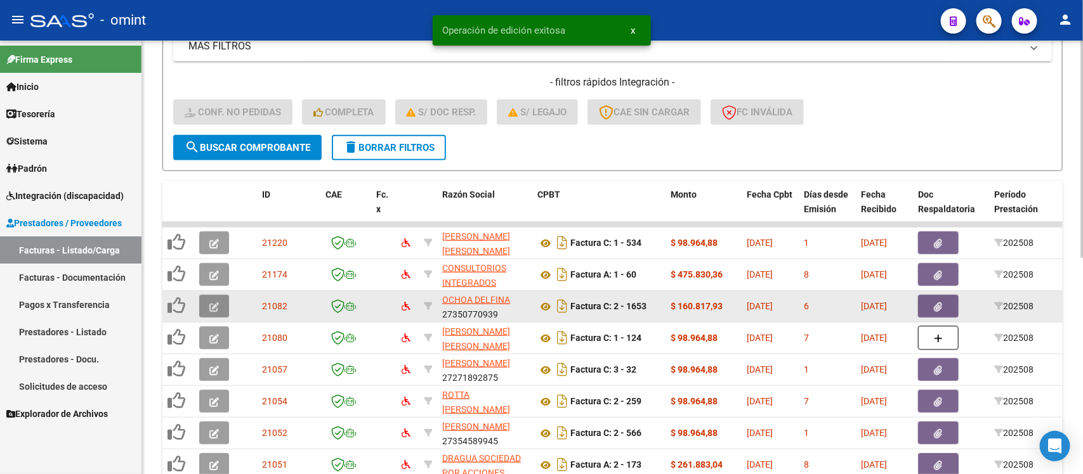
click at [210, 309] on button "button" at bounding box center [214, 306] width 30 height 23
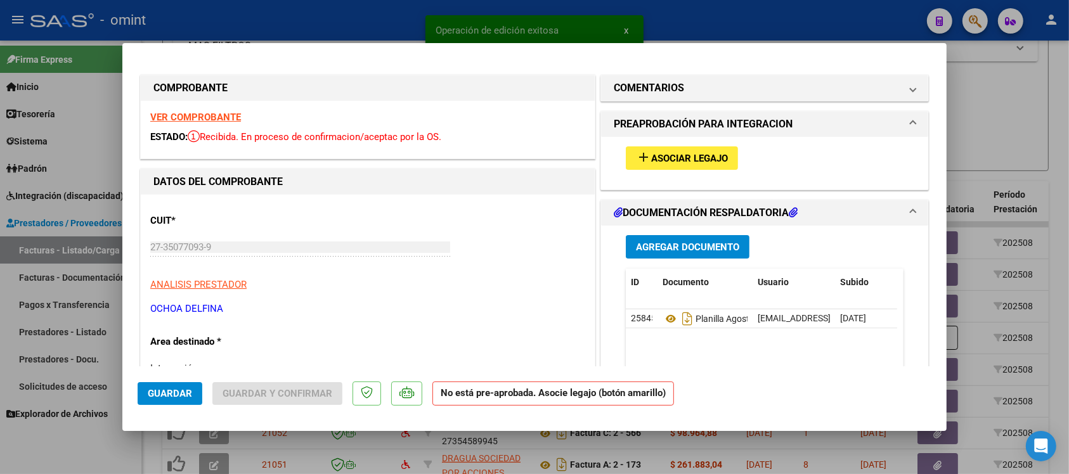
click at [223, 112] on strong "VER COMPROBANTE" at bounding box center [195, 117] width 91 height 11
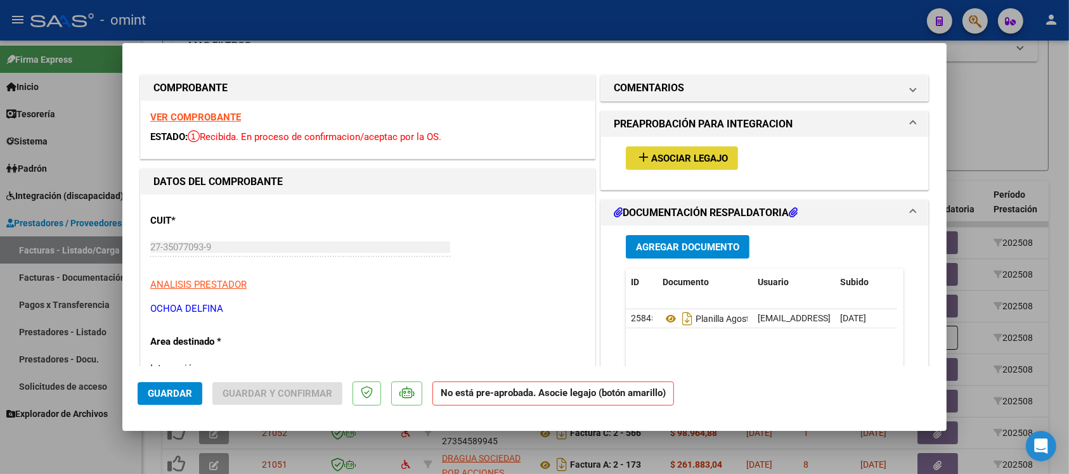
click at [689, 159] on span "Asociar Legajo" at bounding box center [689, 158] width 77 height 11
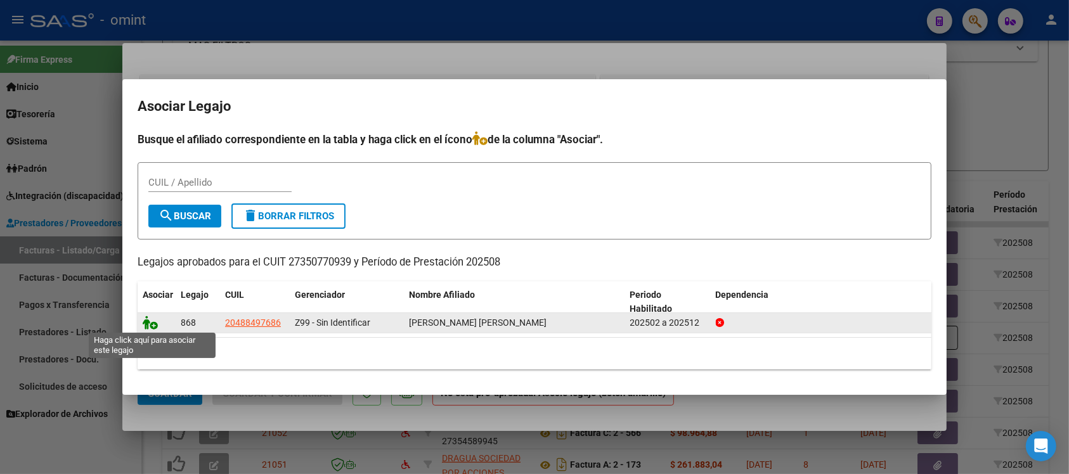
click at [146, 325] on icon at bounding box center [150, 323] width 15 height 14
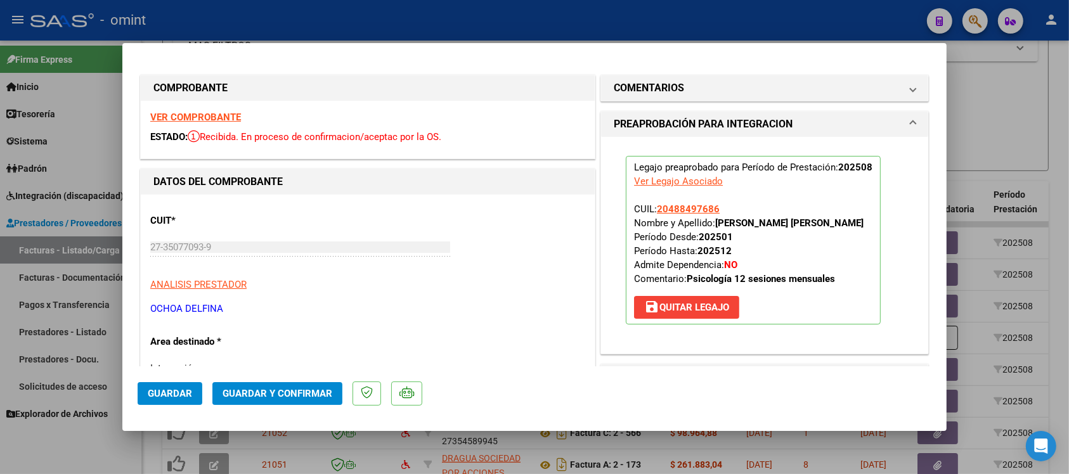
click at [172, 394] on span "Guardar" at bounding box center [170, 393] width 44 height 11
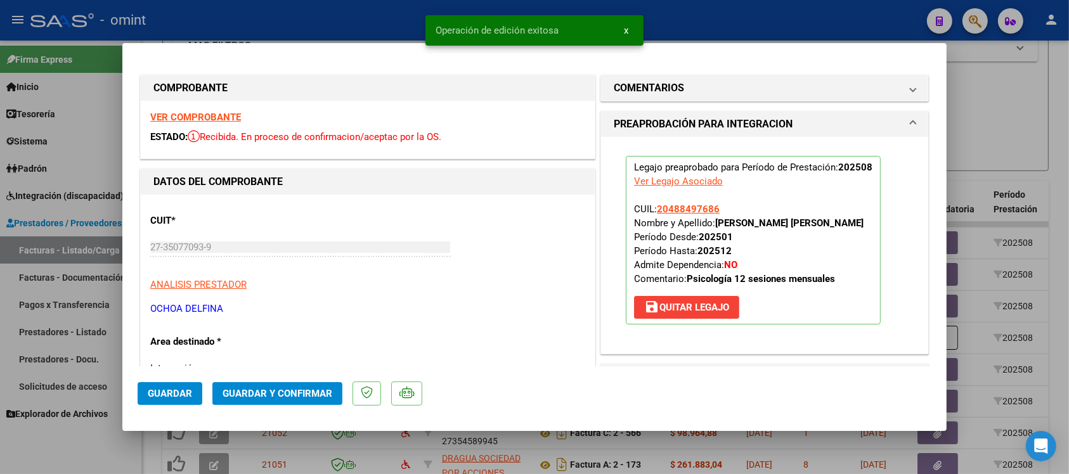
click at [349, 14] on div at bounding box center [534, 237] width 1069 height 474
type input "$ 0,00"
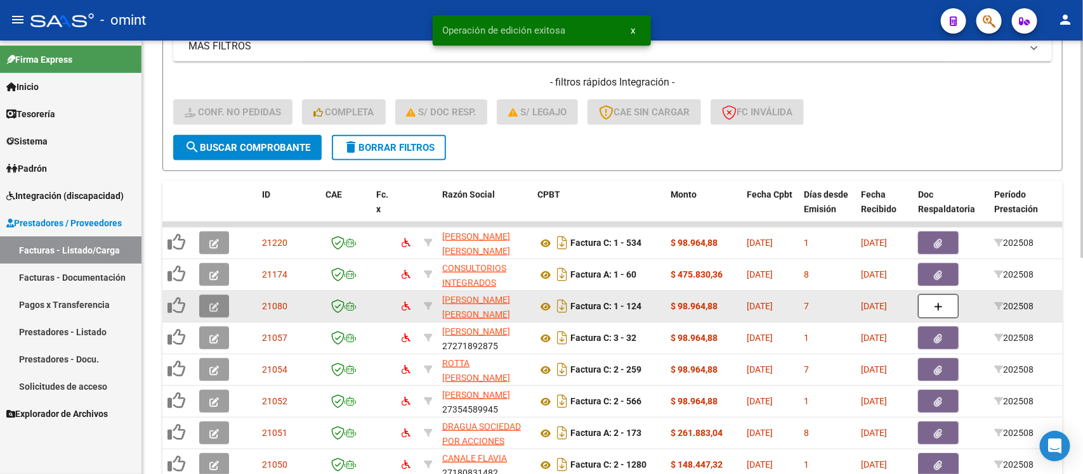
click at [204, 305] on button "button" at bounding box center [214, 306] width 30 height 23
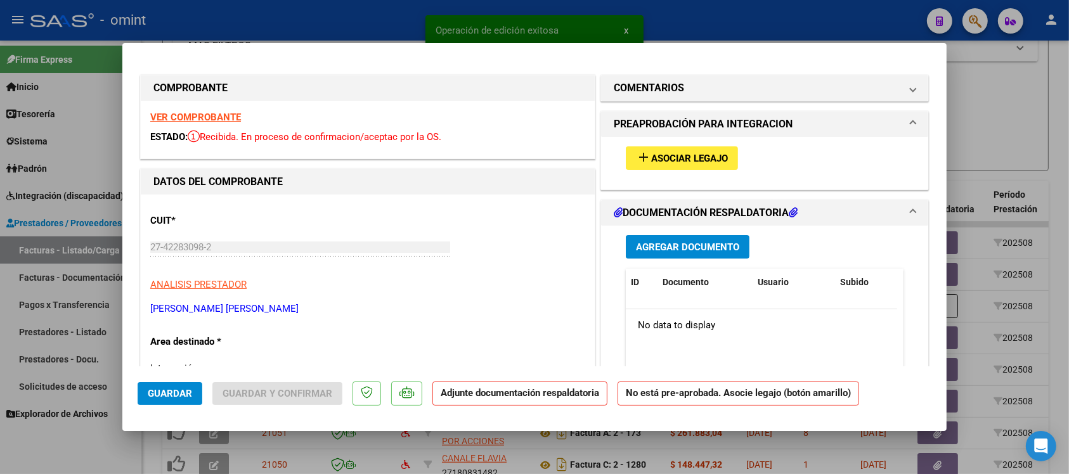
click at [216, 121] on strong "VER COMPROBANTE" at bounding box center [195, 117] width 91 height 11
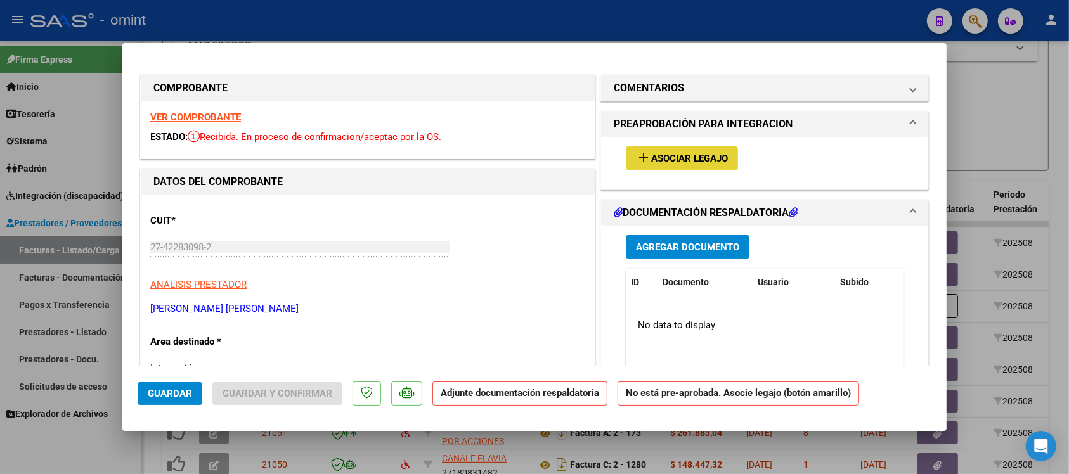
click at [665, 165] on button "add Asociar Legajo" at bounding box center [682, 157] width 112 height 23
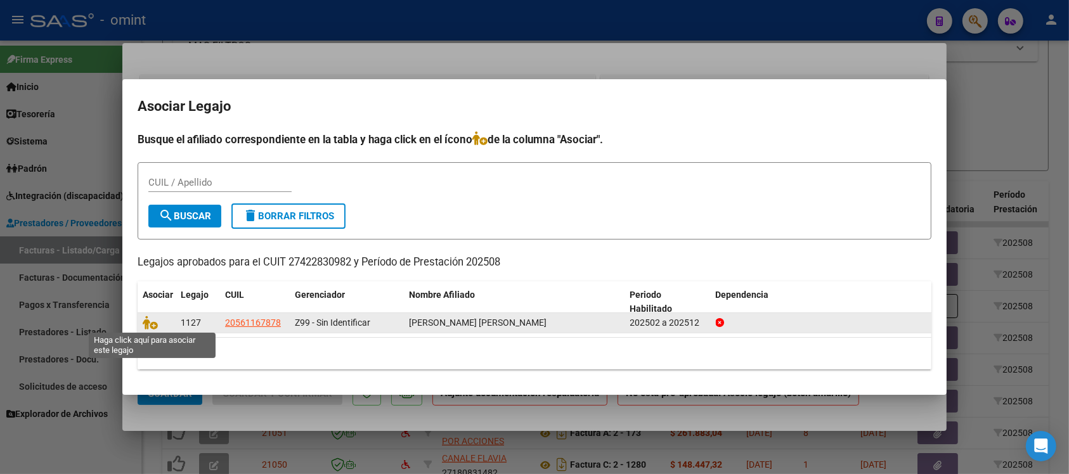
click at [157, 325] on span at bounding box center [152, 323] width 19 height 10
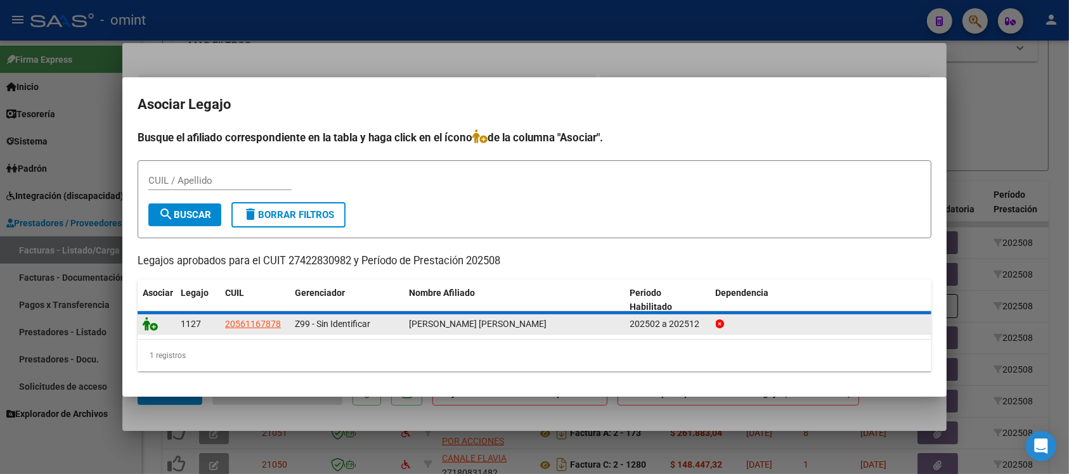
click at [150, 325] on icon at bounding box center [150, 324] width 15 height 14
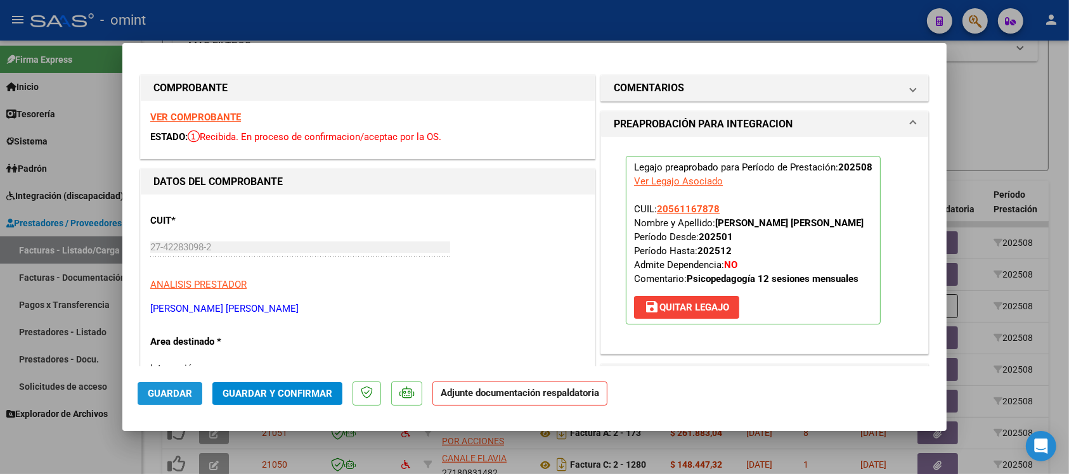
drag, startPoint x: 169, startPoint y: 393, endPoint x: 329, endPoint y: 119, distance: 317.4
click at [169, 391] on span "Guardar" at bounding box center [170, 393] width 44 height 11
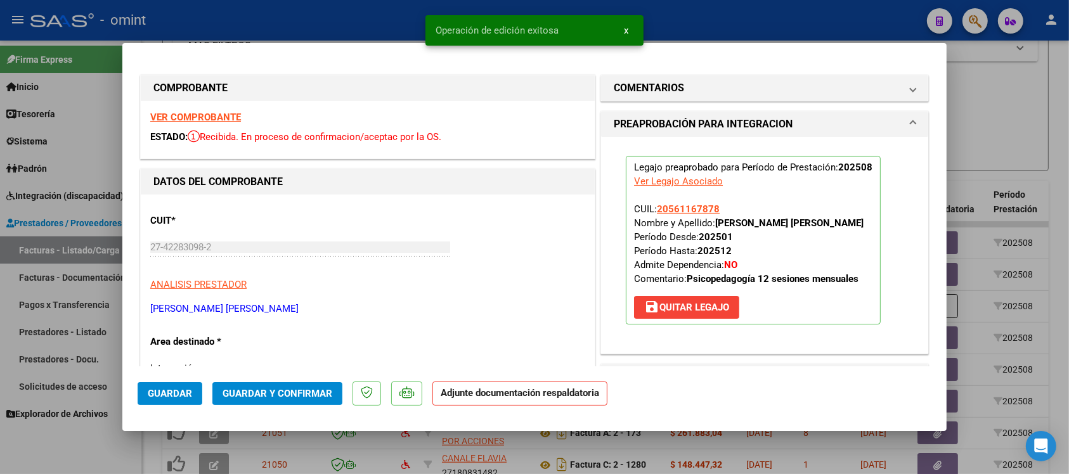
click at [341, 14] on div at bounding box center [534, 237] width 1069 height 474
type input "$ 0,00"
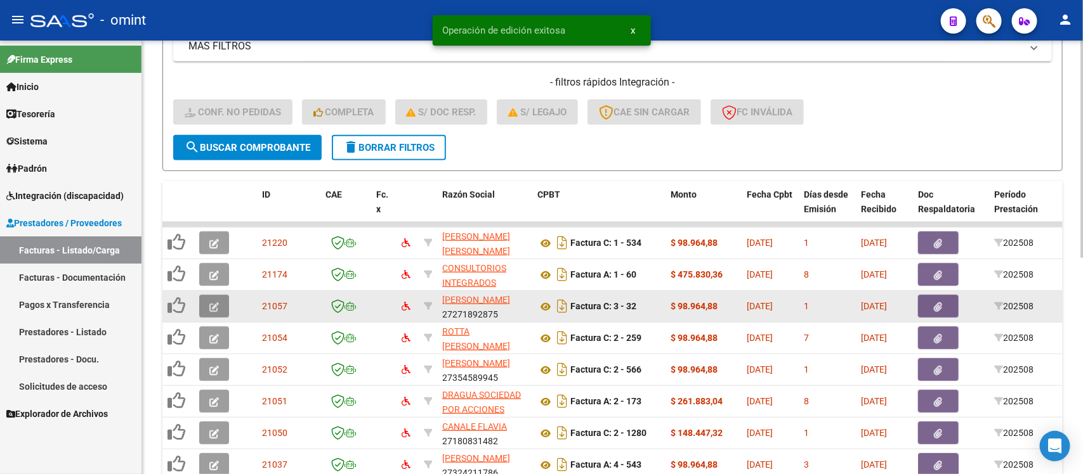
click at [204, 298] on button "button" at bounding box center [214, 306] width 30 height 23
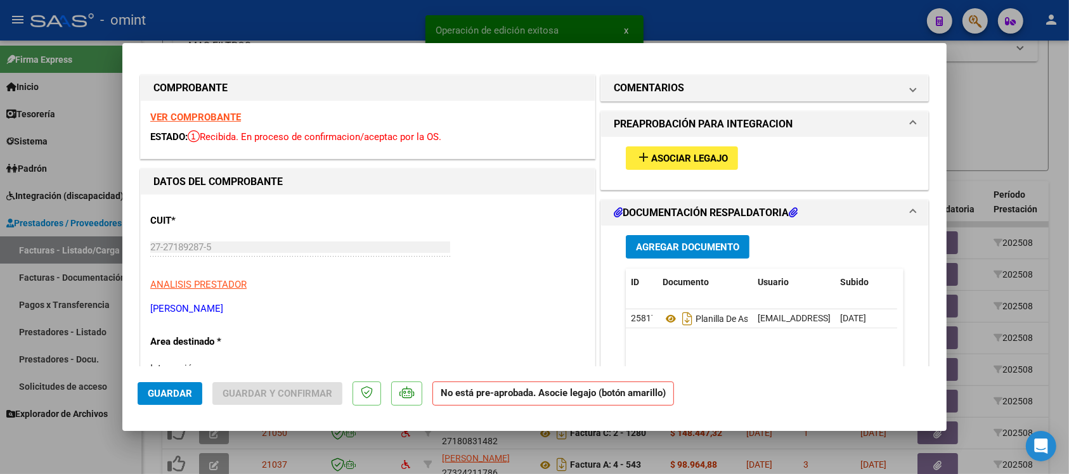
click at [214, 116] on strong "VER COMPROBANTE" at bounding box center [195, 117] width 91 height 11
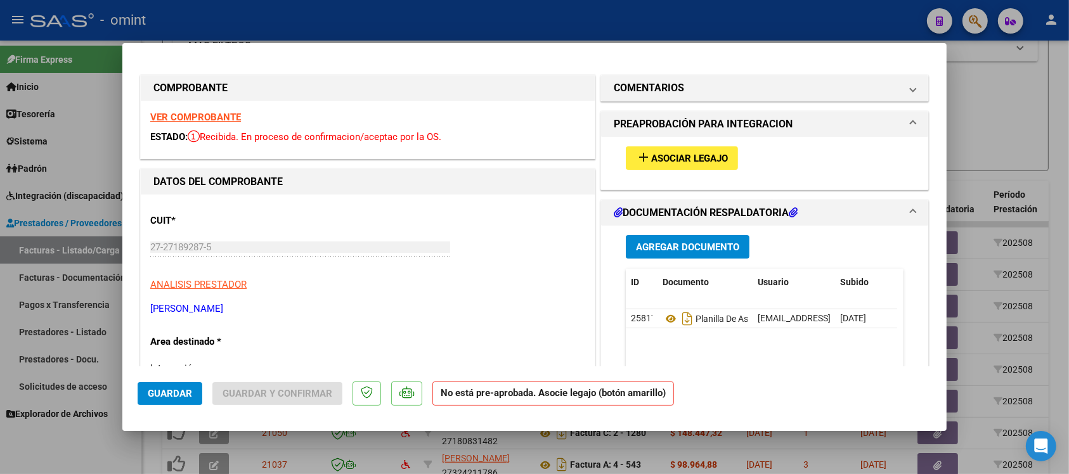
click at [691, 155] on span "Asociar Legajo" at bounding box center [689, 158] width 77 height 11
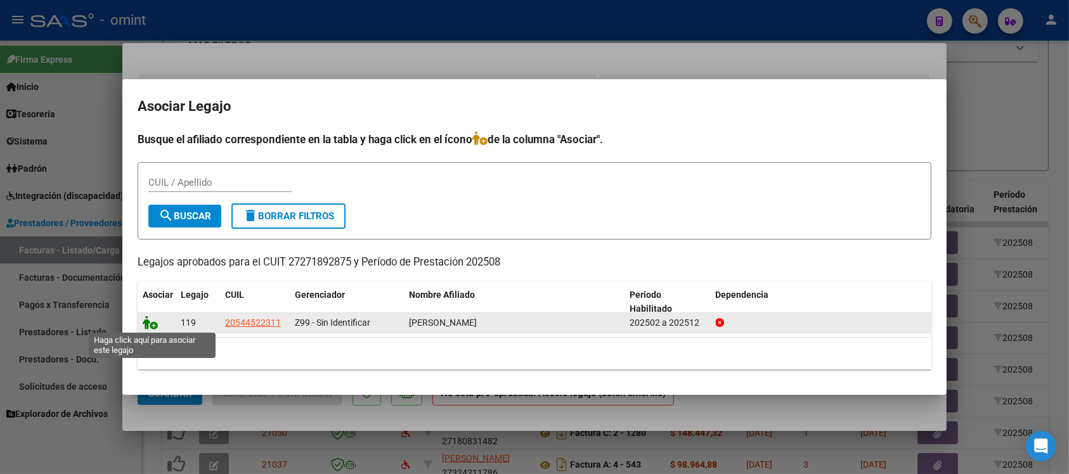
click at [149, 322] on icon at bounding box center [150, 323] width 15 height 14
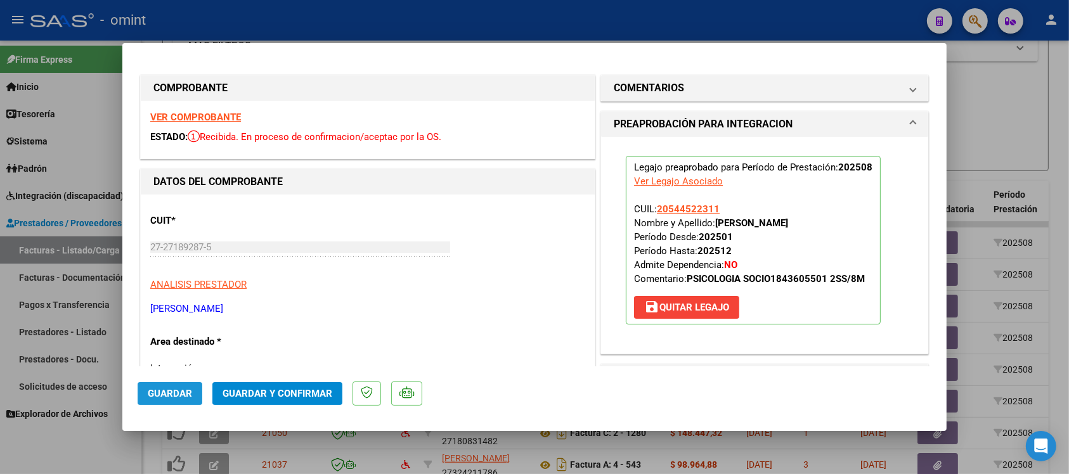
click at [189, 392] on span "Guardar" at bounding box center [170, 393] width 44 height 11
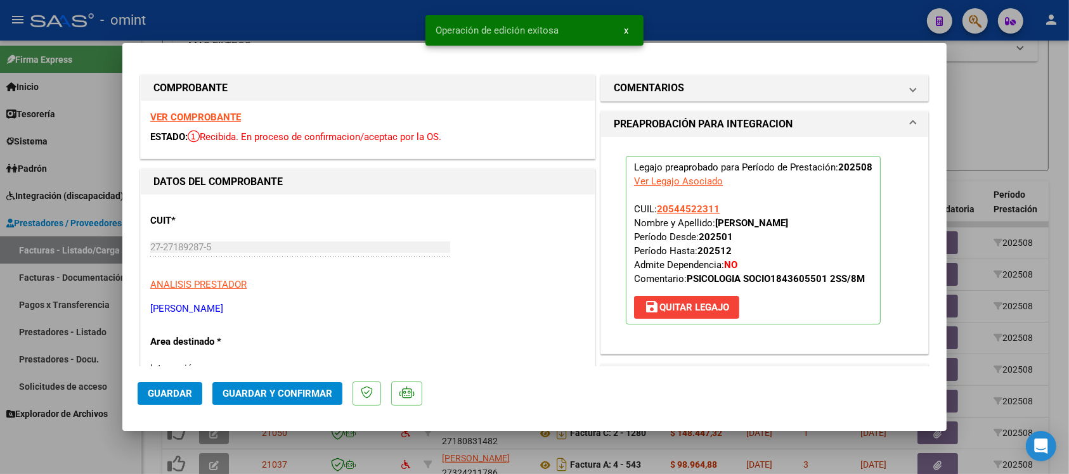
click at [362, 21] on div at bounding box center [534, 237] width 1069 height 474
type input "$ 0,00"
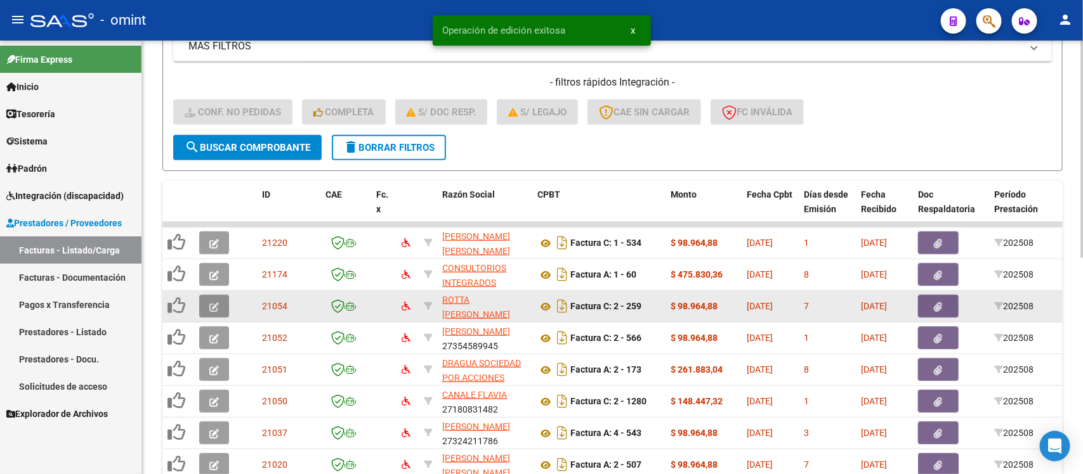
click at [210, 304] on icon "button" at bounding box center [214, 308] width 10 height 10
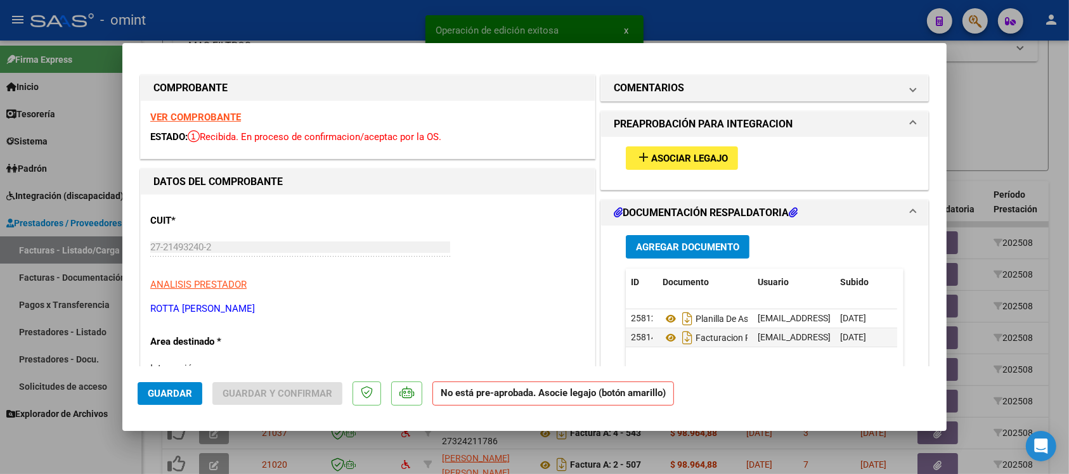
click at [235, 115] on strong "VER COMPROBANTE" at bounding box center [195, 117] width 91 height 11
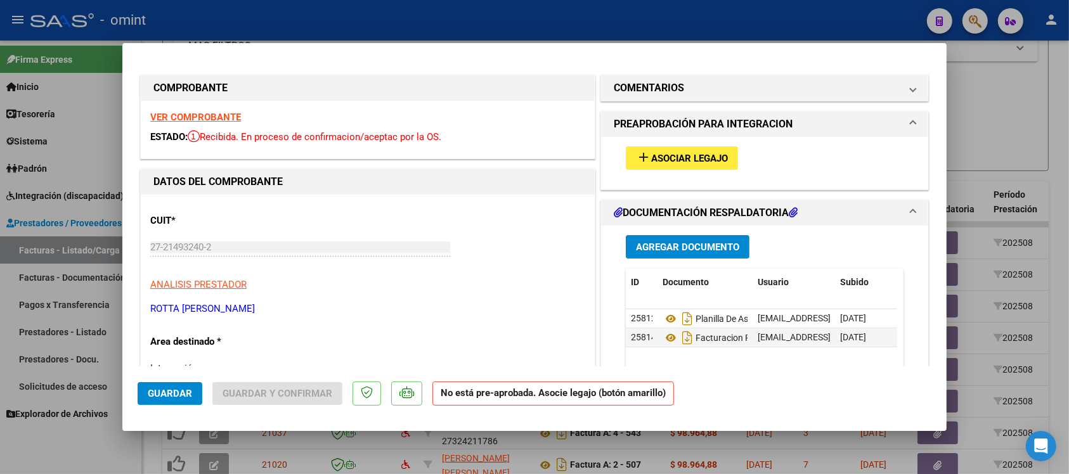
click at [683, 157] on span "Asociar Legajo" at bounding box center [689, 158] width 77 height 11
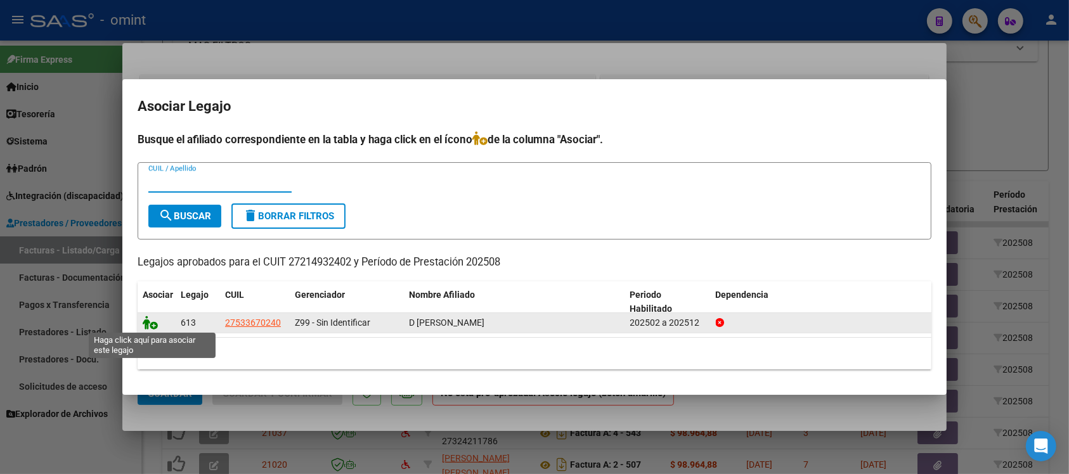
click at [143, 320] on icon at bounding box center [150, 323] width 15 height 14
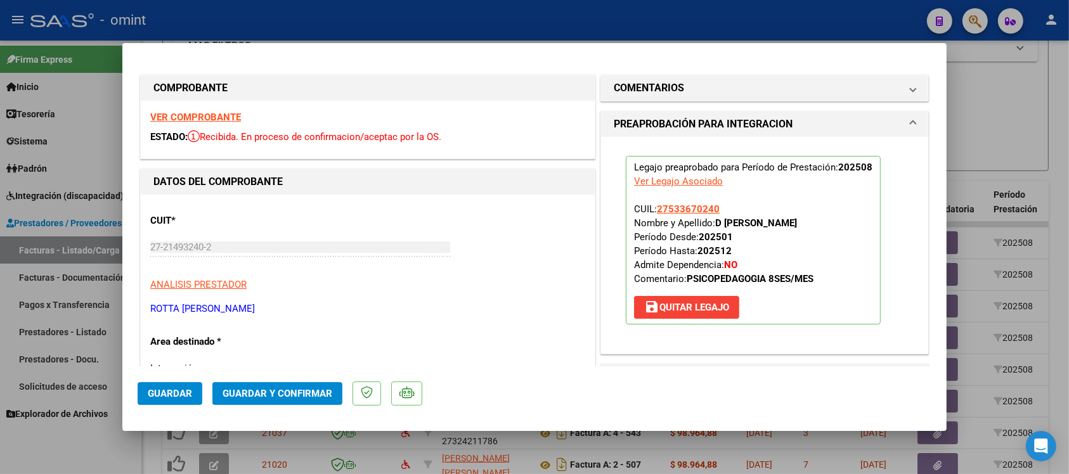
click at [172, 394] on span "Guardar" at bounding box center [170, 393] width 44 height 11
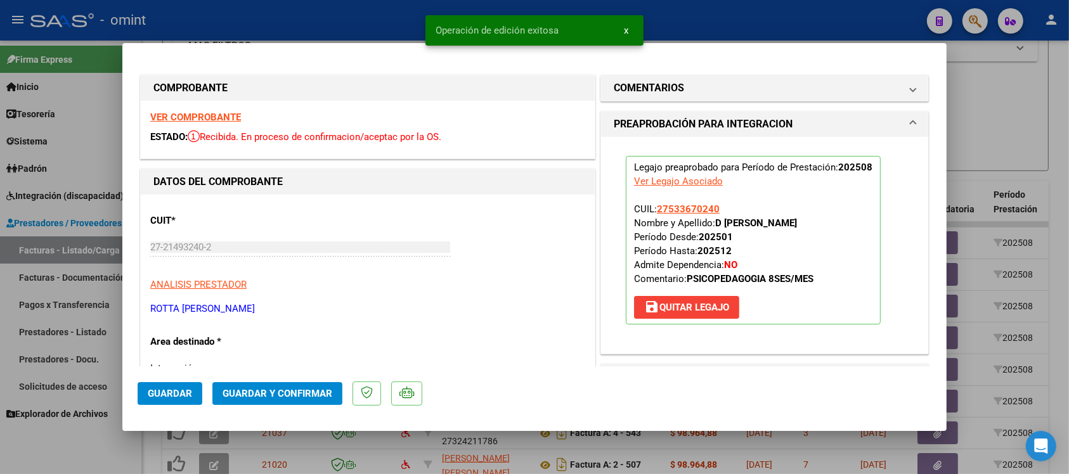
click at [368, 23] on div at bounding box center [534, 237] width 1069 height 474
type input "$ 0,00"
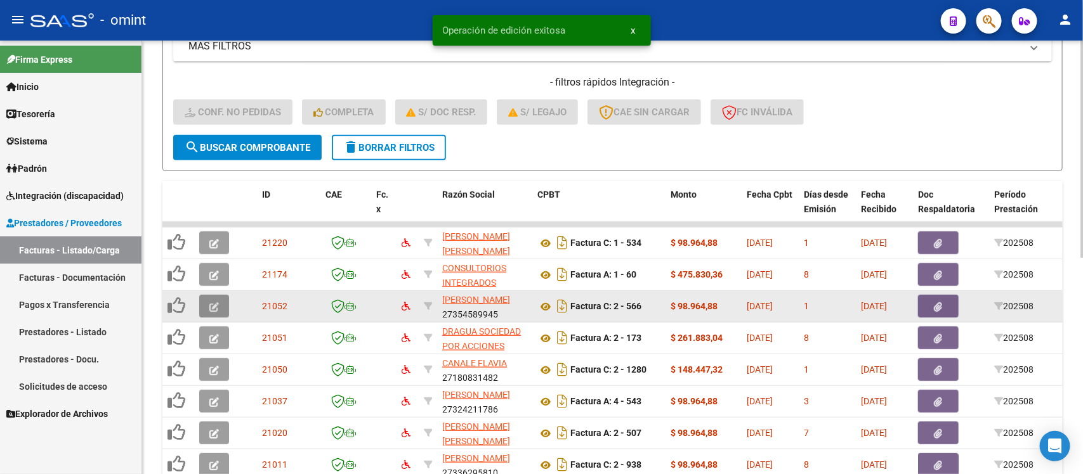
click at [211, 305] on icon "button" at bounding box center [214, 308] width 10 height 10
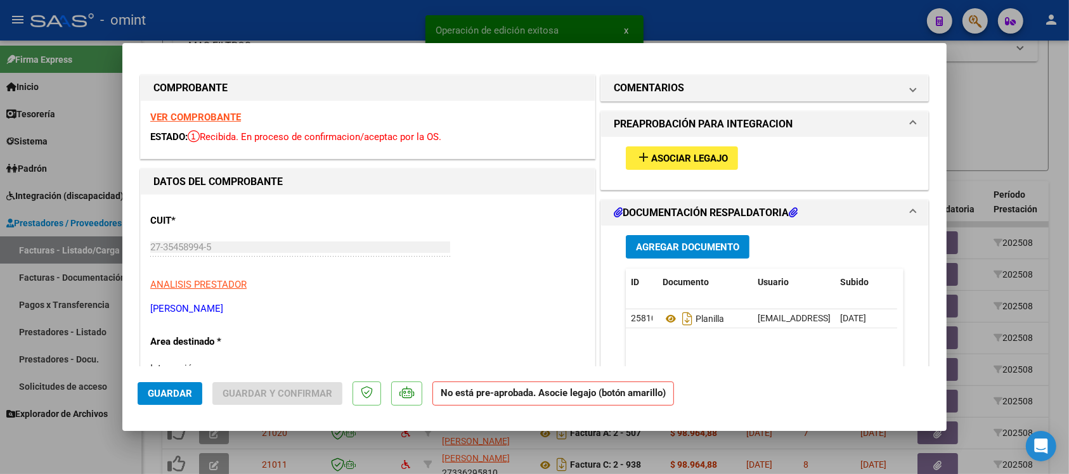
click at [219, 112] on strong "VER COMPROBANTE" at bounding box center [195, 117] width 91 height 11
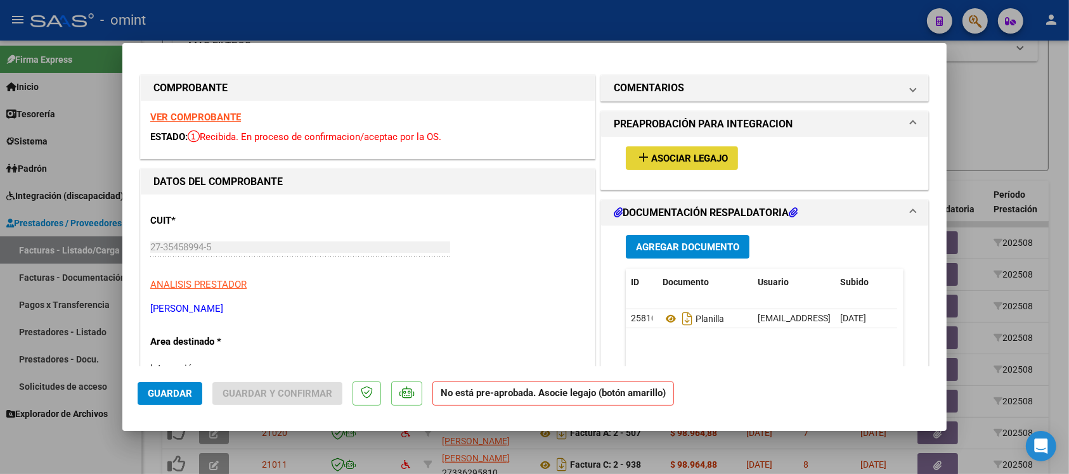
click at [627, 150] on button "add Asociar Legajo" at bounding box center [682, 157] width 112 height 23
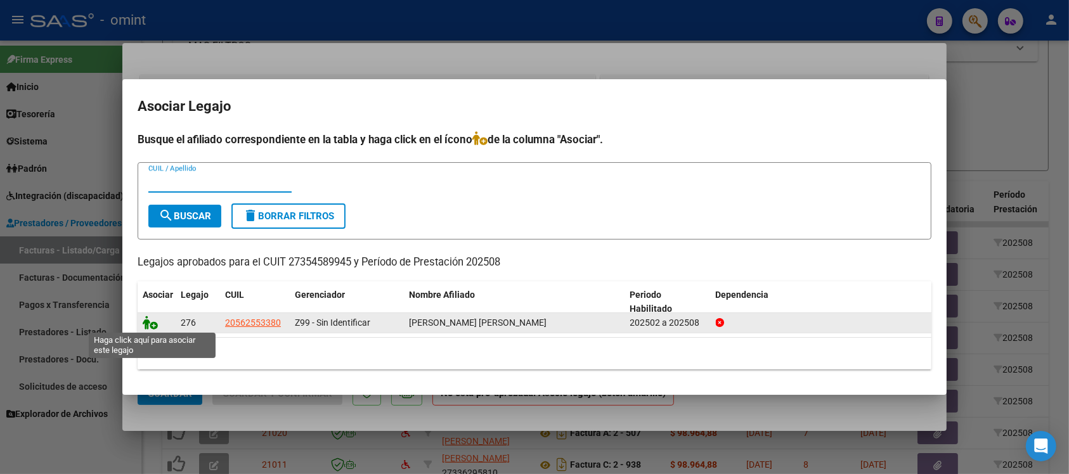
click at [146, 320] on icon at bounding box center [150, 323] width 15 height 14
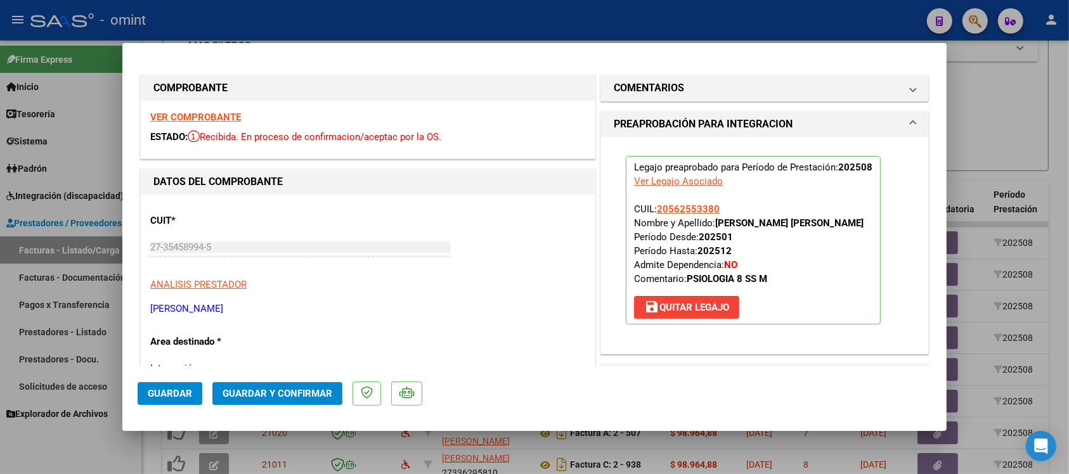
click at [178, 389] on span "Guardar" at bounding box center [170, 393] width 44 height 11
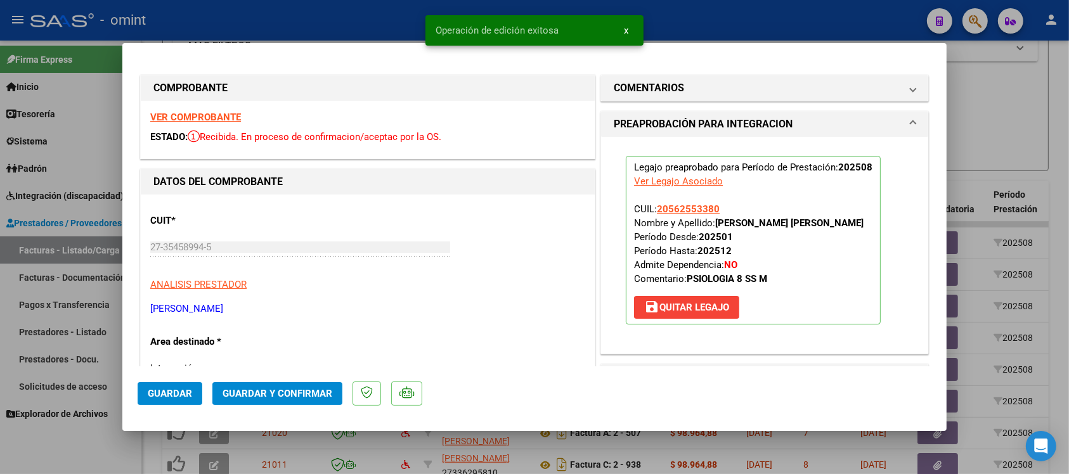
click at [369, 25] on div at bounding box center [534, 237] width 1069 height 474
type input "$ 0,00"
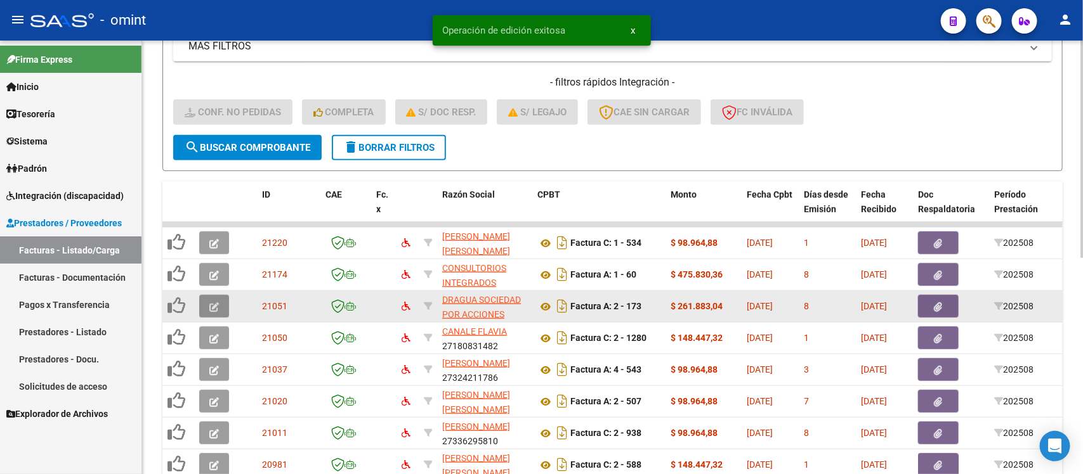
click at [210, 306] on icon "button" at bounding box center [214, 308] width 10 height 10
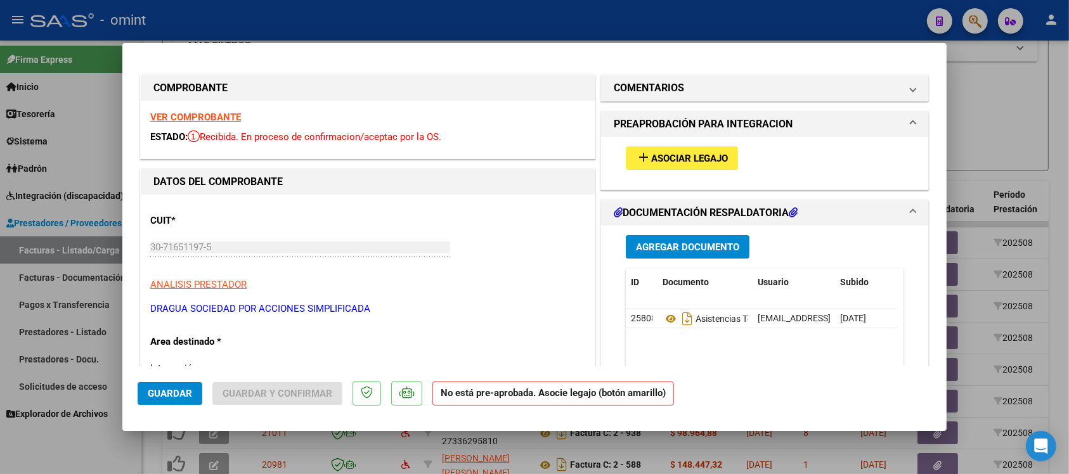
click at [225, 116] on strong "VER COMPROBANTE" at bounding box center [195, 117] width 91 height 11
click at [211, 119] on strong "VER COMPROBANTE" at bounding box center [195, 117] width 91 height 11
click at [641, 155] on mat-icon "add" at bounding box center [643, 157] width 15 height 15
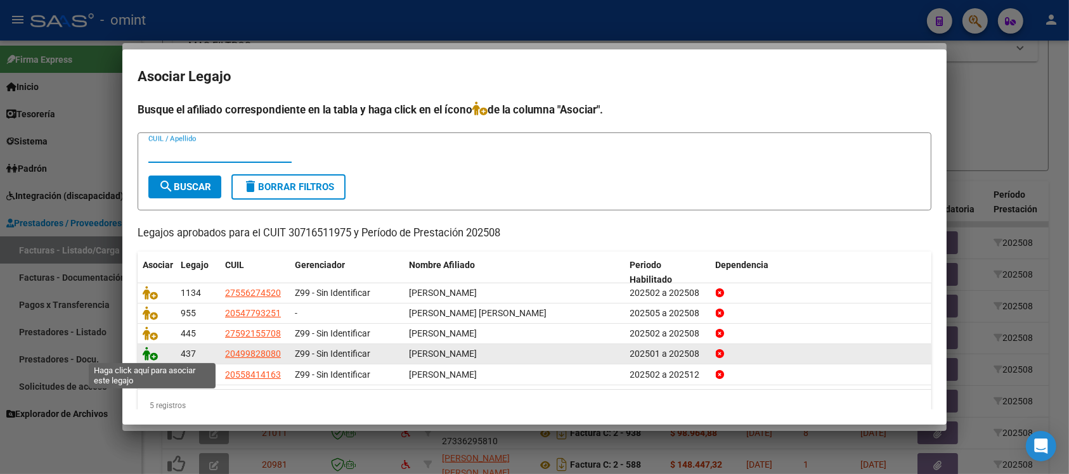
click at [145, 354] on icon at bounding box center [150, 354] width 15 height 14
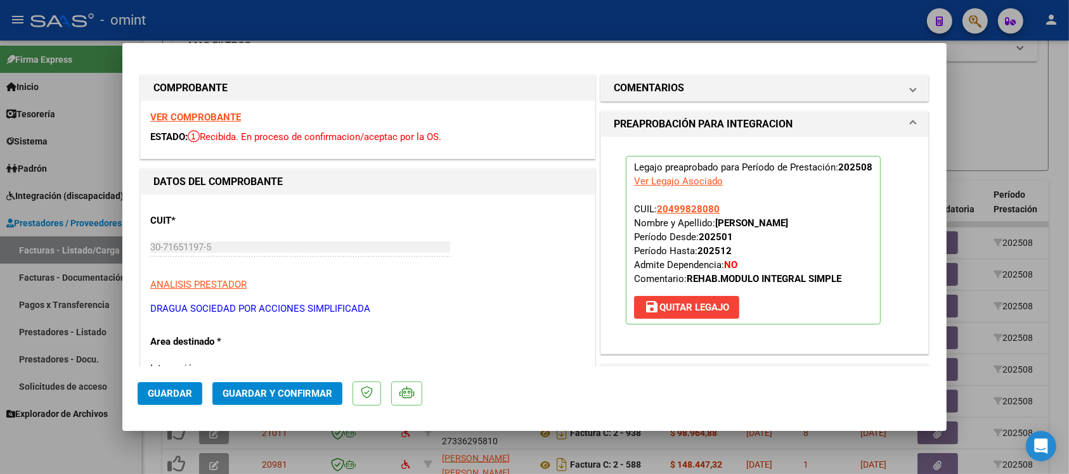
click at [172, 401] on button "Guardar" at bounding box center [170, 393] width 65 height 23
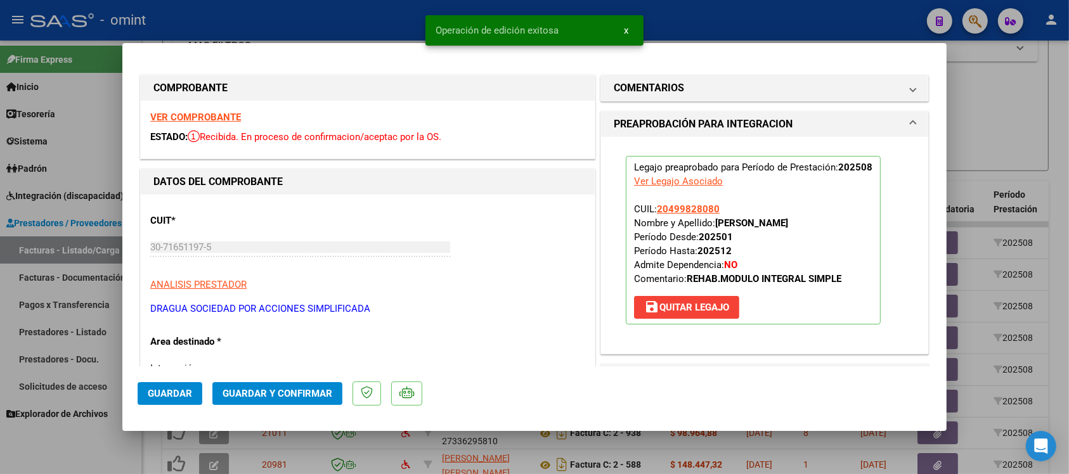
click at [409, 23] on div at bounding box center [534, 237] width 1069 height 474
type input "$ 0,00"
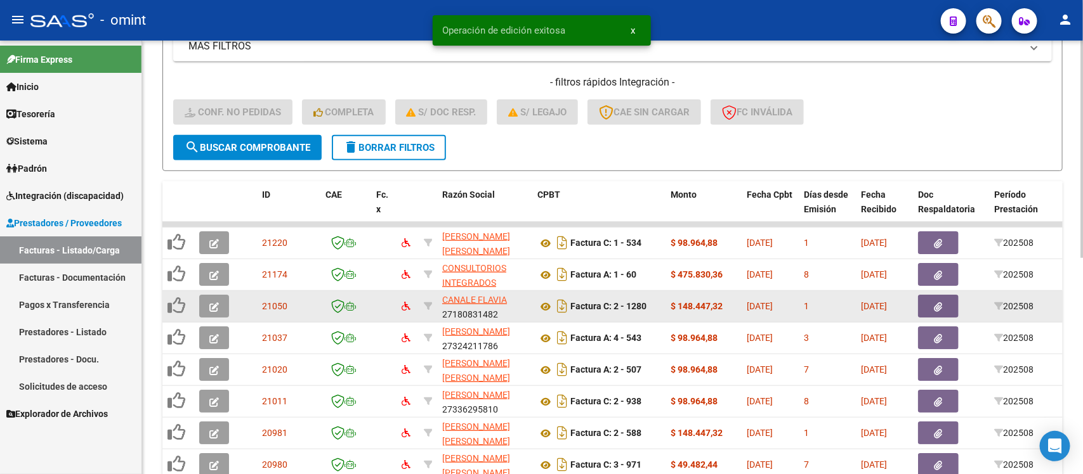
click at [214, 303] on icon "button" at bounding box center [214, 308] width 10 height 10
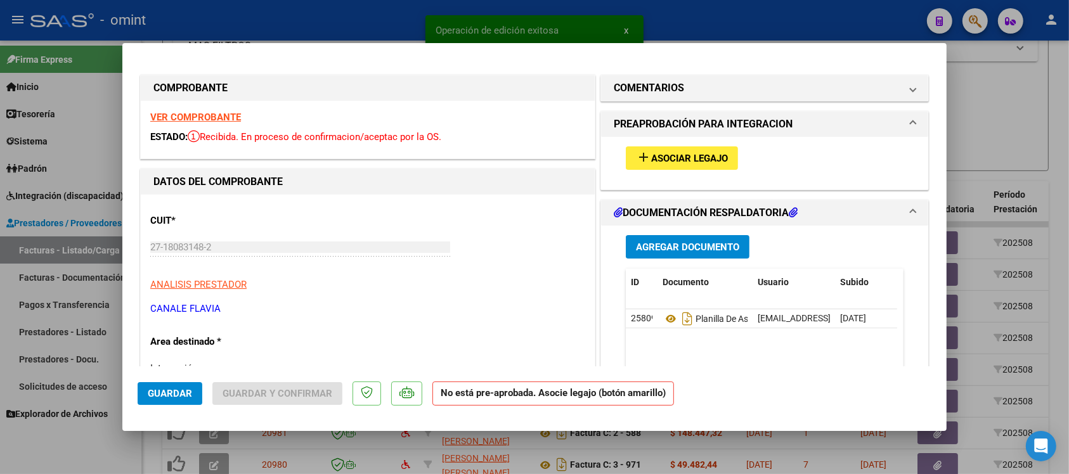
click at [197, 111] on div "VER COMPROBANTE ESTADO: Recibida. En proceso de confirmacion/aceptac por la OS." at bounding box center [368, 130] width 454 height 58
click at [198, 116] on strong "VER COMPROBANTE" at bounding box center [195, 117] width 91 height 11
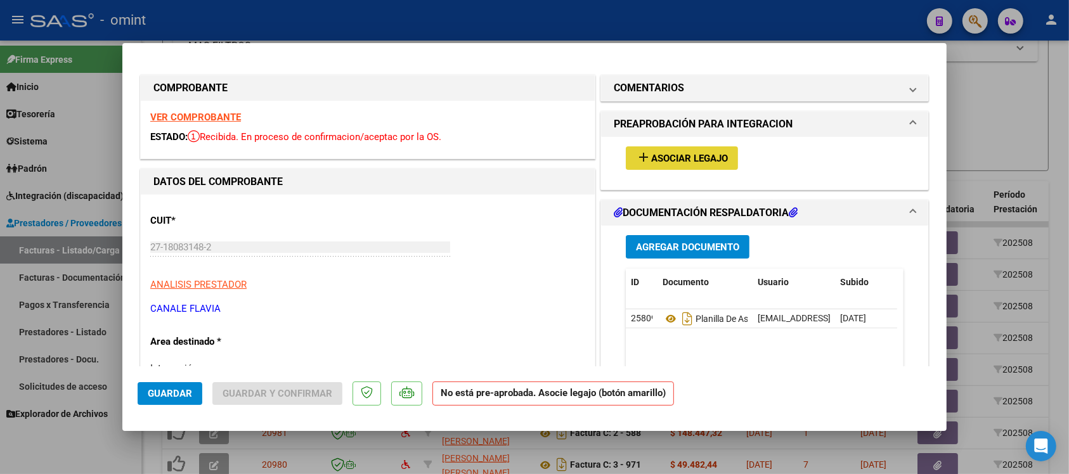
click at [663, 159] on span "Asociar Legajo" at bounding box center [689, 158] width 77 height 11
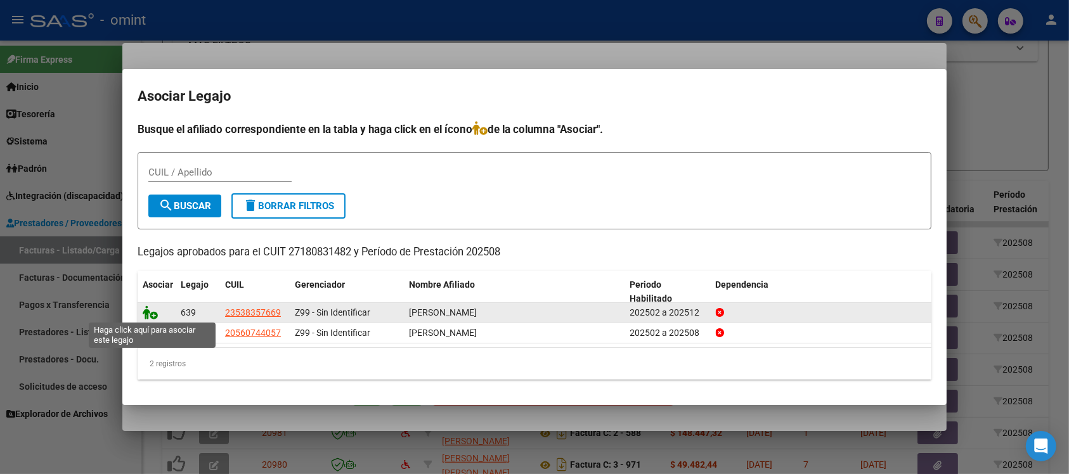
click at [145, 312] on icon at bounding box center [150, 313] width 15 height 14
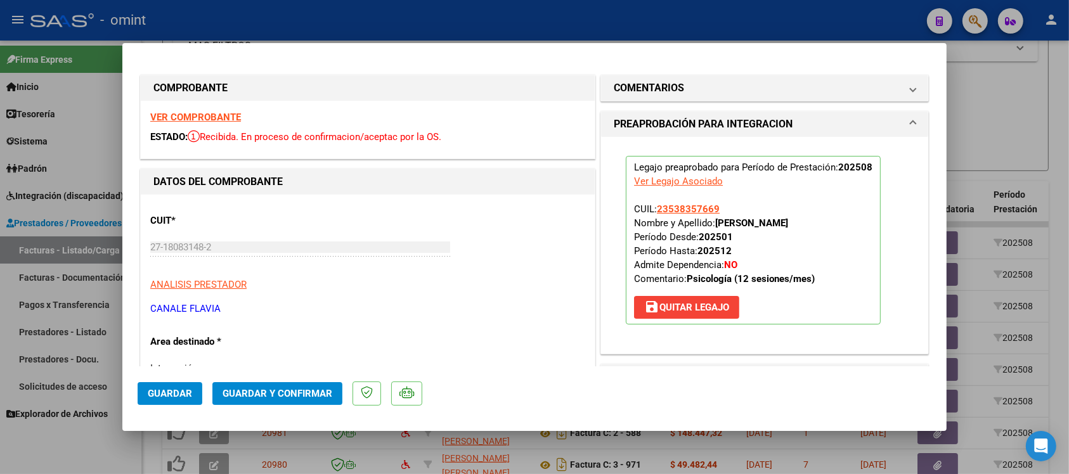
click at [188, 391] on span "Guardar" at bounding box center [170, 393] width 44 height 11
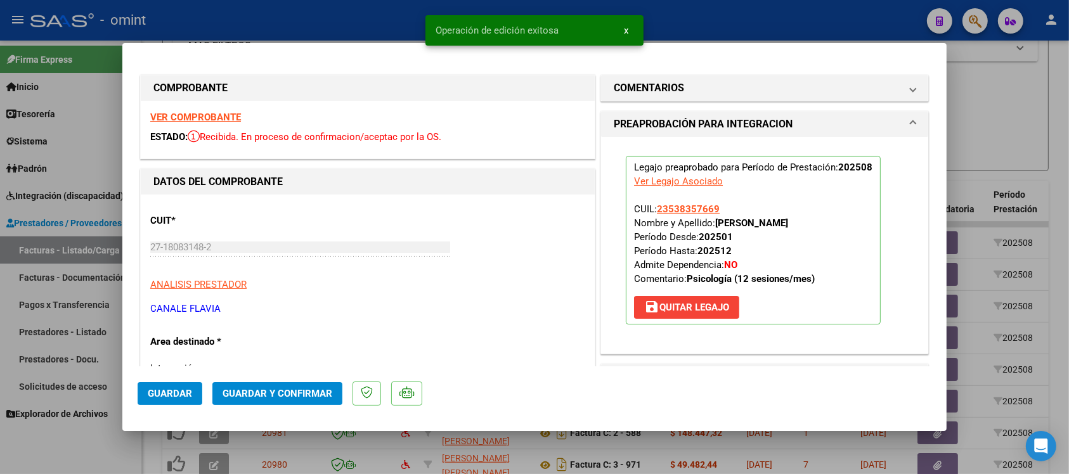
click at [382, 14] on div at bounding box center [534, 237] width 1069 height 474
type input "$ 0,00"
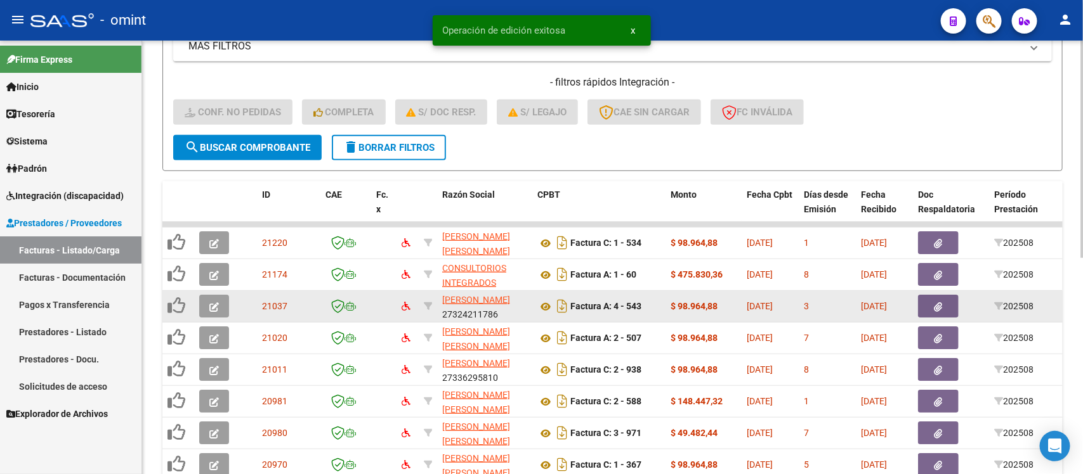
click at [213, 308] on icon "button" at bounding box center [214, 308] width 10 height 10
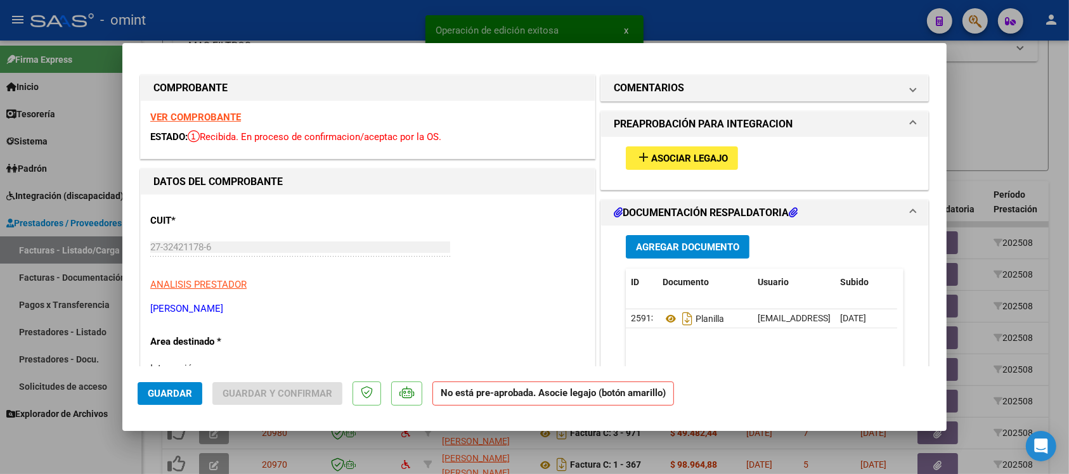
click at [223, 117] on strong "VER COMPROBANTE" at bounding box center [195, 117] width 91 height 11
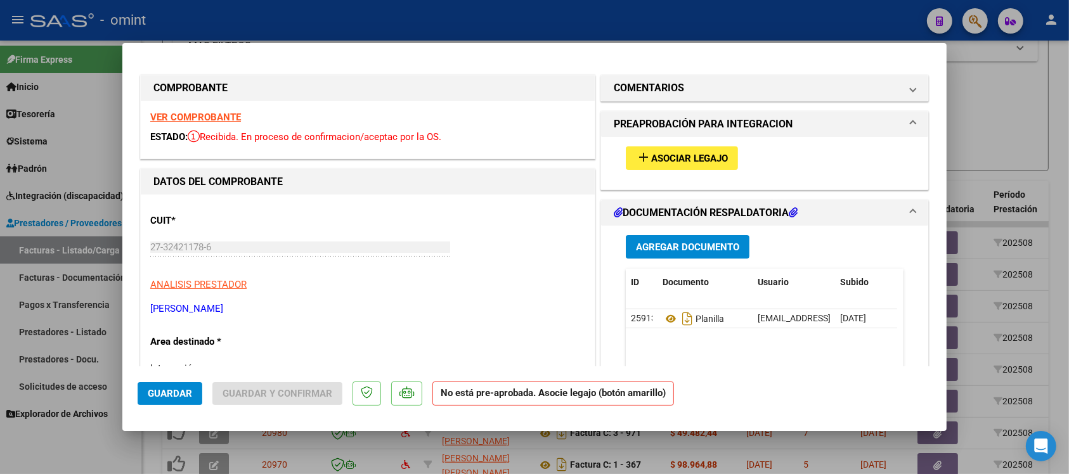
click at [636, 155] on mat-icon "add" at bounding box center [643, 157] width 15 height 15
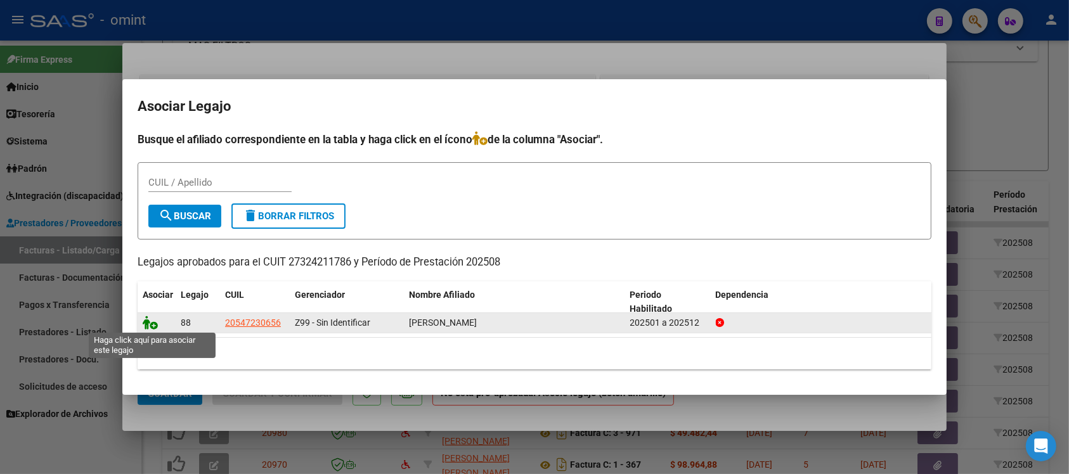
click at [150, 319] on icon at bounding box center [150, 323] width 15 height 14
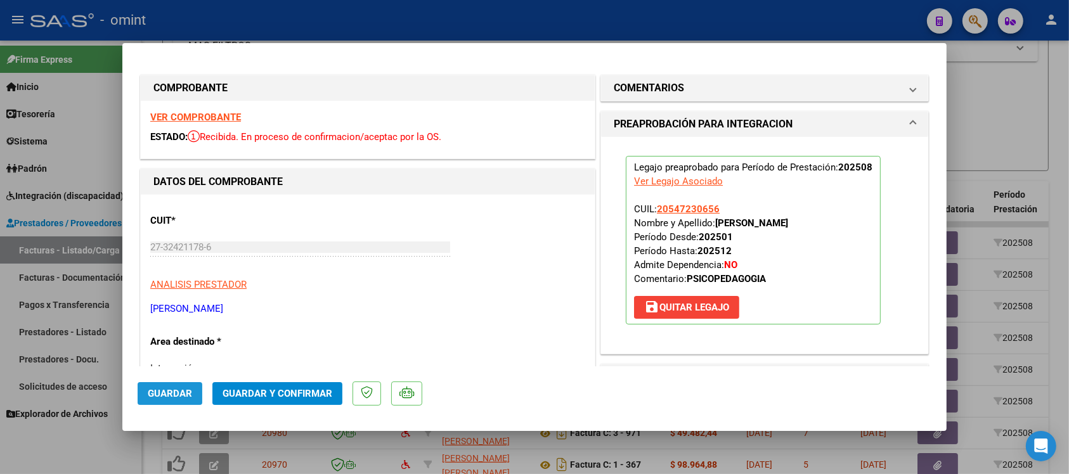
click at [168, 394] on span "Guardar" at bounding box center [170, 393] width 44 height 11
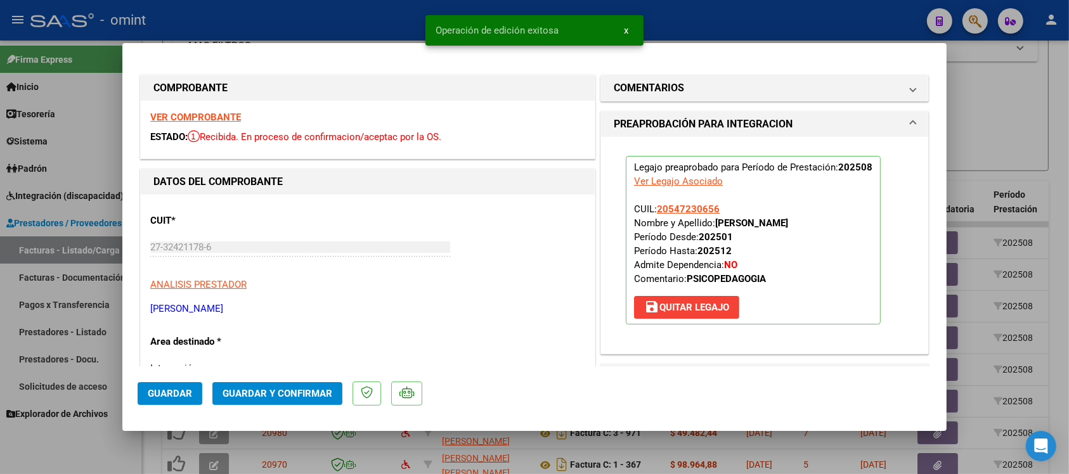
click at [369, 23] on div at bounding box center [534, 237] width 1069 height 474
type input "$ 0,00"
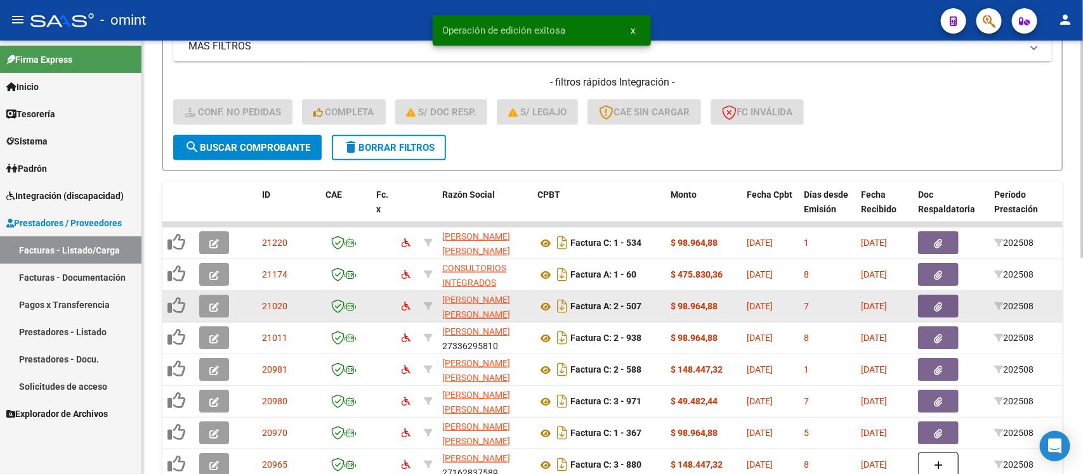
click at [219, 305] on button "button" at bounding box center [214, 306] width 30 height 23
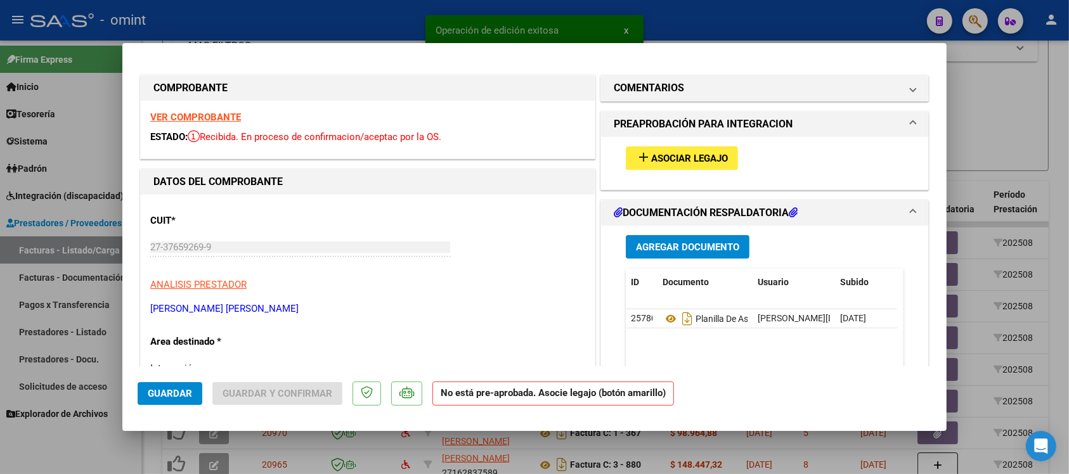
click at [226, 112] on strong "VER COMPROBANTE" at bounding box center [195, 117] width 91 height 11
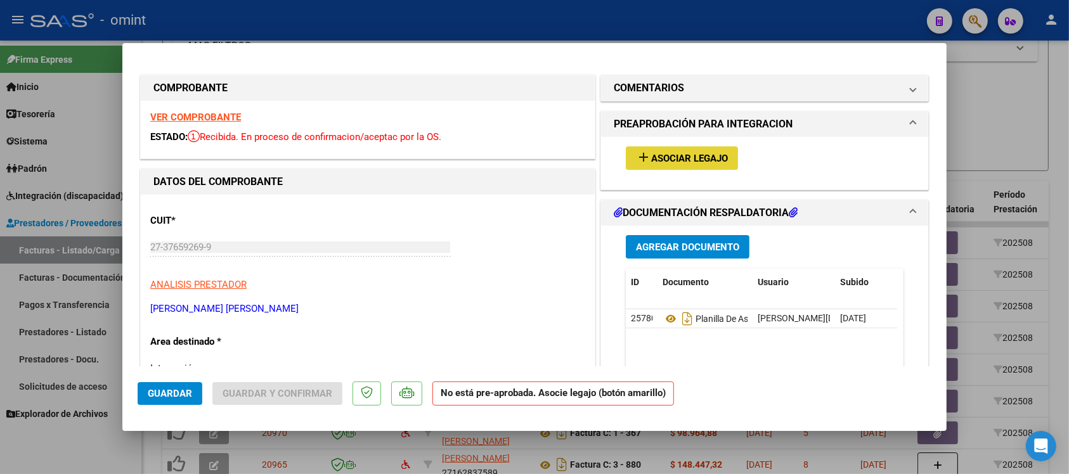
click at [661, 162] on span "Asociar Legajo" at bounding box center [689, 158] width 77 height 11
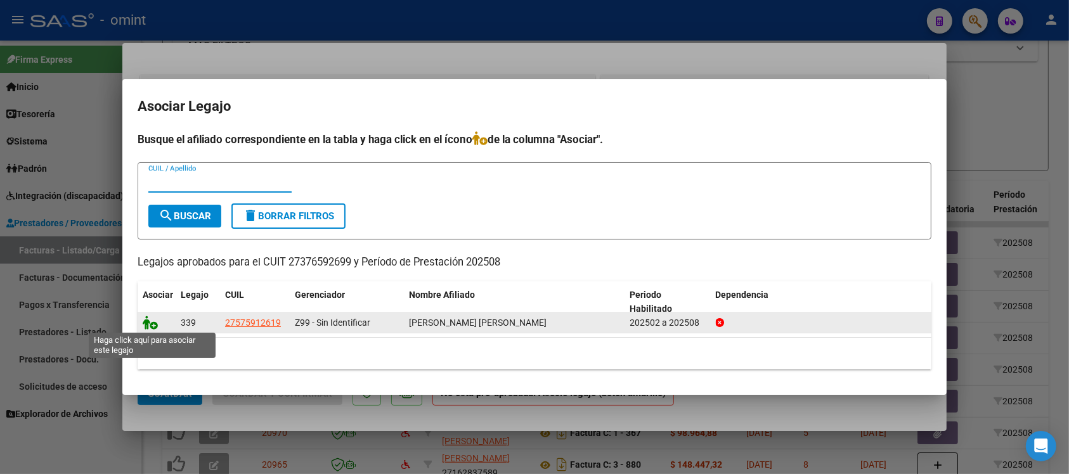
click at [145, 320] on icon at bounding box center [150, 323] width 15 height 14
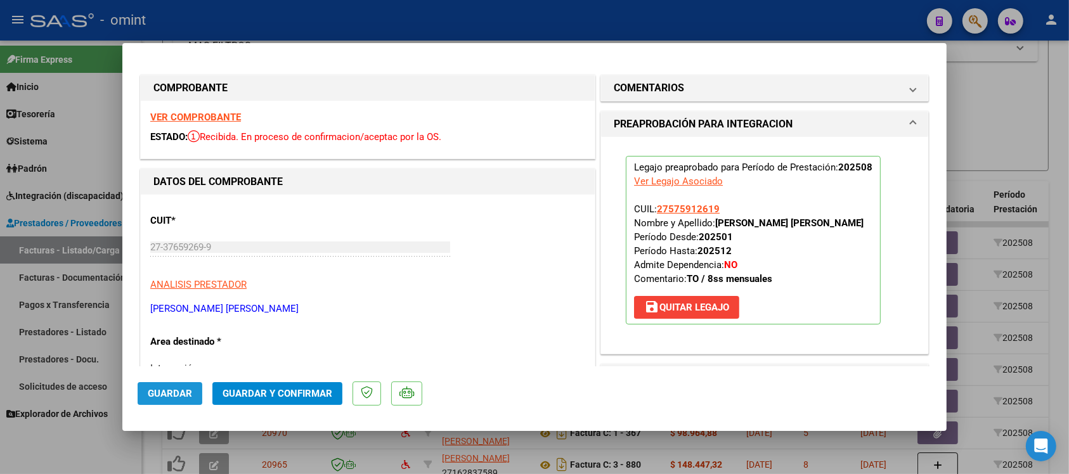
click at [178, 395] on span "Guardar" at bounding box center [170, 393] width 44 height 11
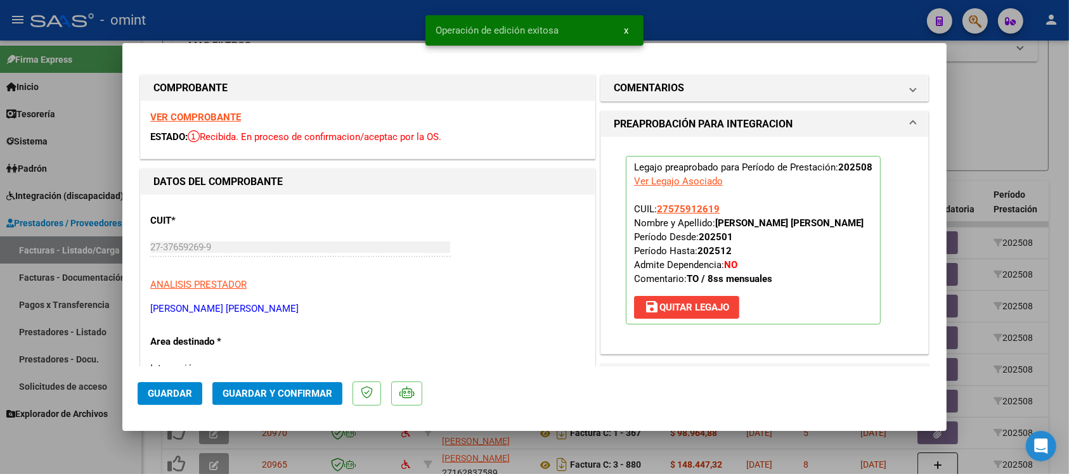
click at [388, 17] on div at bounding box center [534, 237] width 1069 height 474
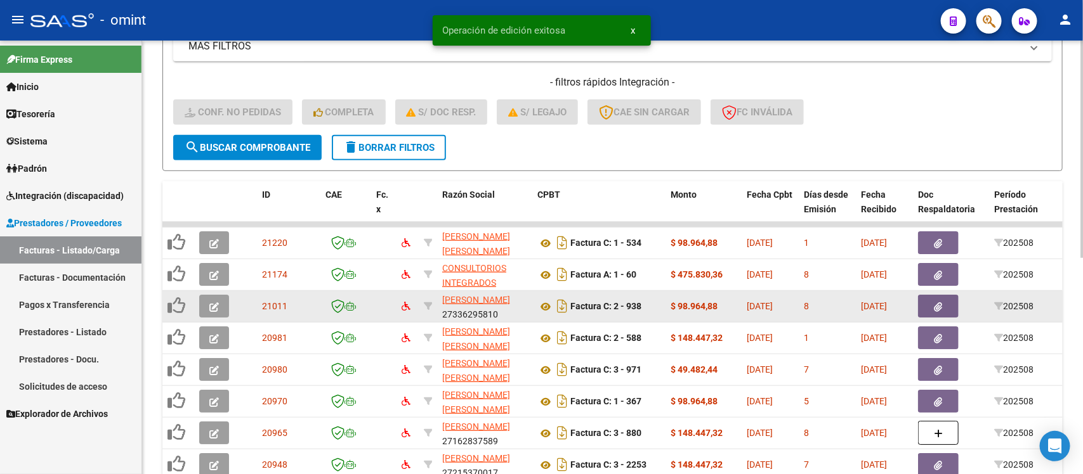
click at [218, 306] on icon "button" at bounding box center [214, 308] width 10 height 10
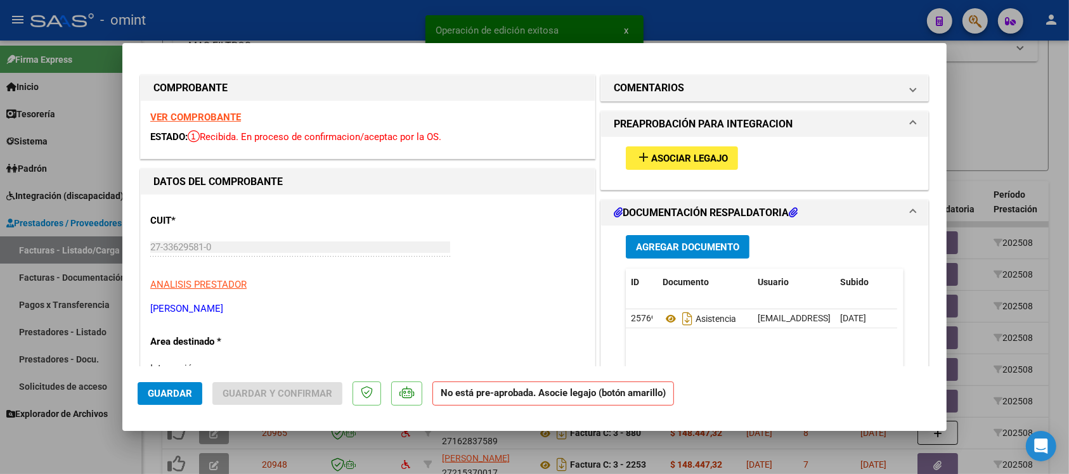
click at [228, 117] on strong "VER COMPROBANTE" at bounding box center [195, 117] width 91 height 11
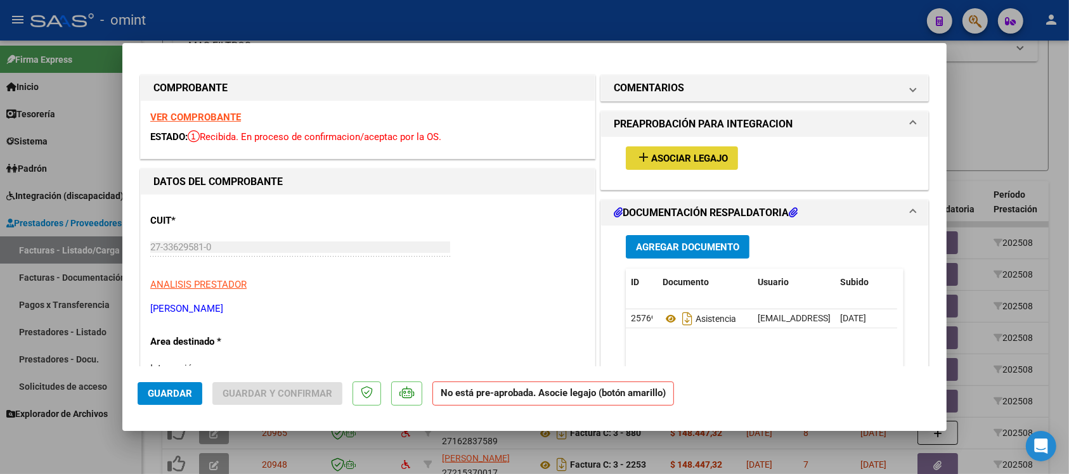
click at [654, 153] on span "Asociar Legajo" at bounding box center [689, 158] width 77 height 11
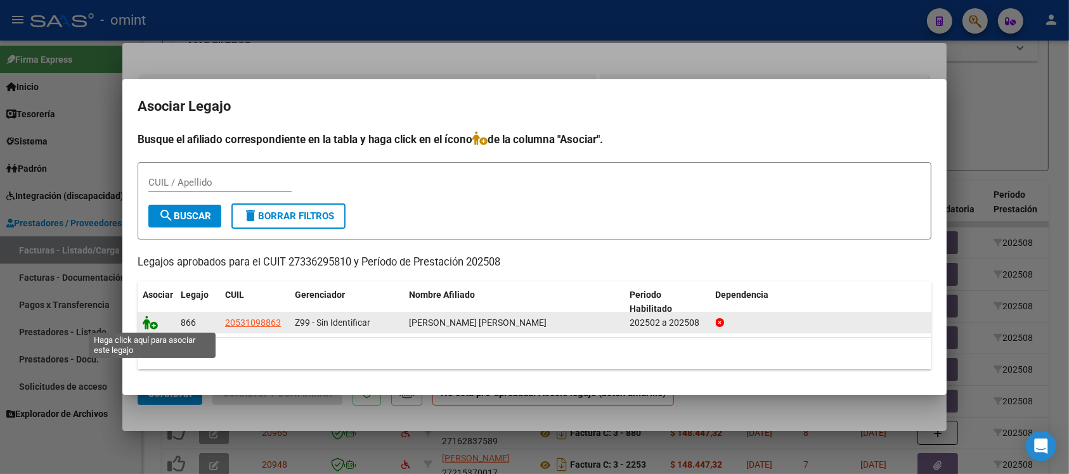
click at [145, 320] on icon at bounding box center [150, 323] width 15 height 14
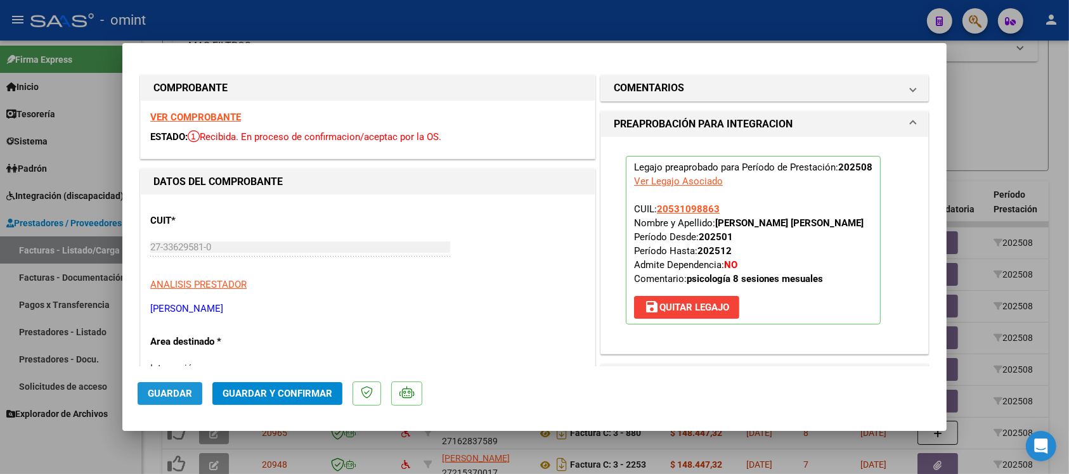
click at [185, 397] on span "Guardar" at bounding box center [170, 393] width 44 height 11
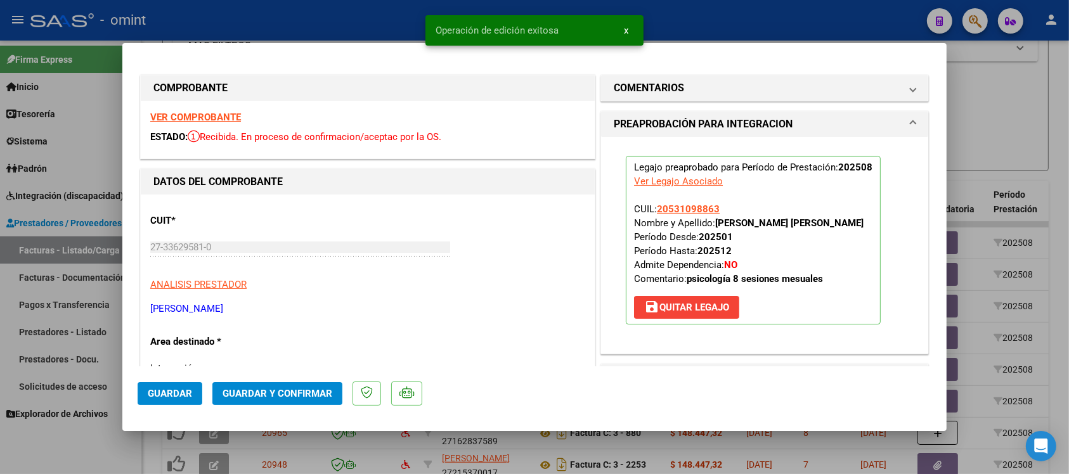
click at [356, 22] on div at bounding box center [534, 237] width 1069 height 474
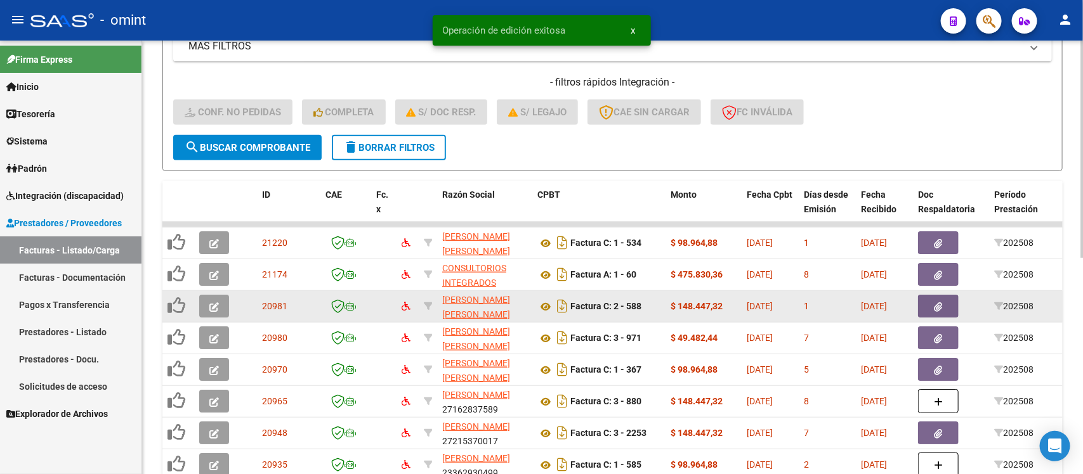
click at [216, 303] on icon "button" at bounding box center [214, 308] width 10 height 10
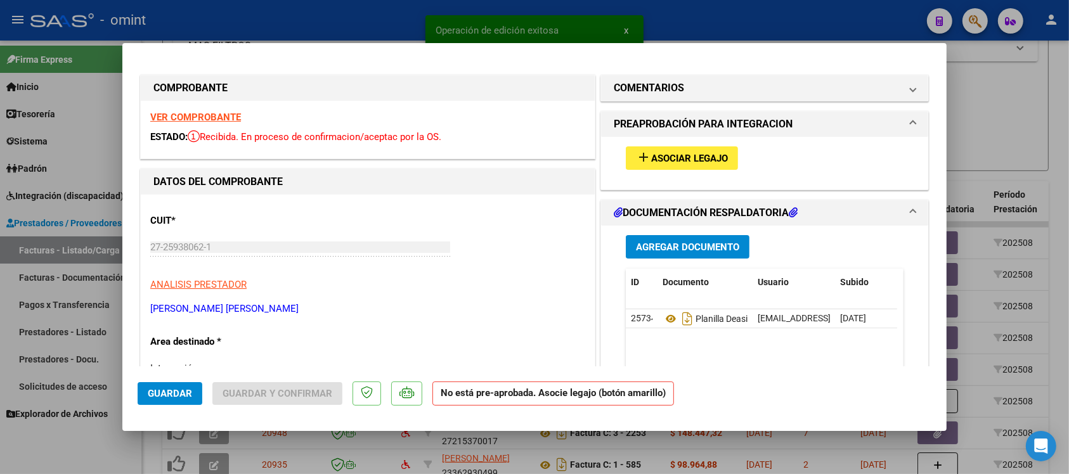
click at [226, 115] on strong "VER COMPROBANTE" at bounding box center [195, 117] width 91 height 11
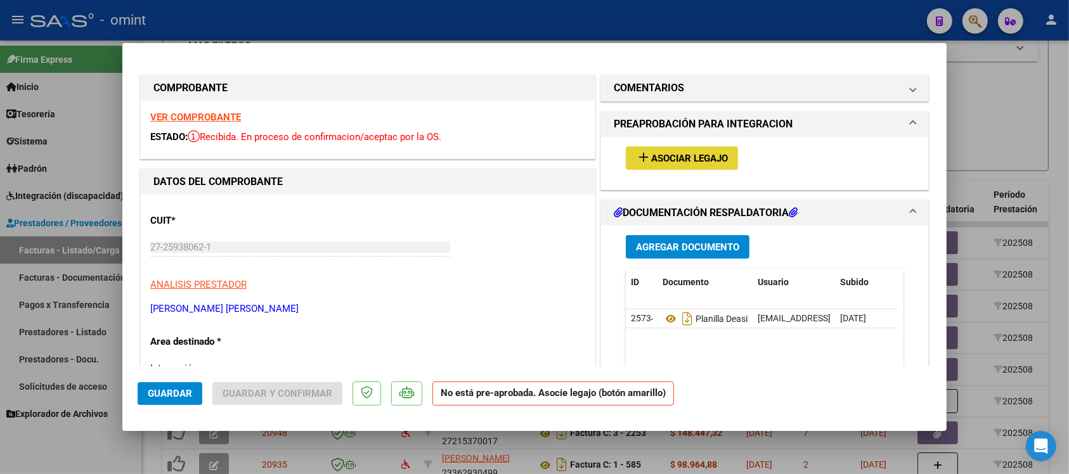
click at [653, 165] on button "add Asociar Legajo" at bounding box center [682, 157] width 112 height 23
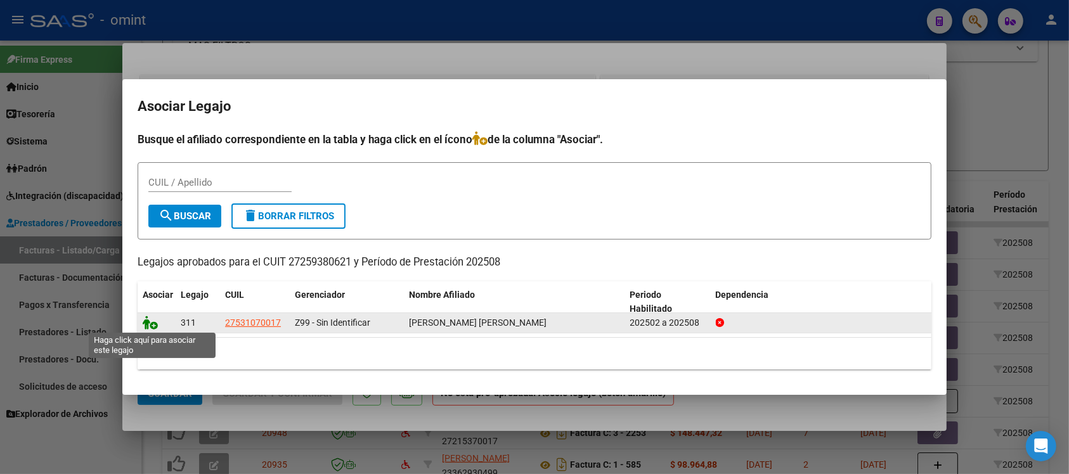
click at [149, 318] on icon at bounding box center [150, 323] width 15 height 14
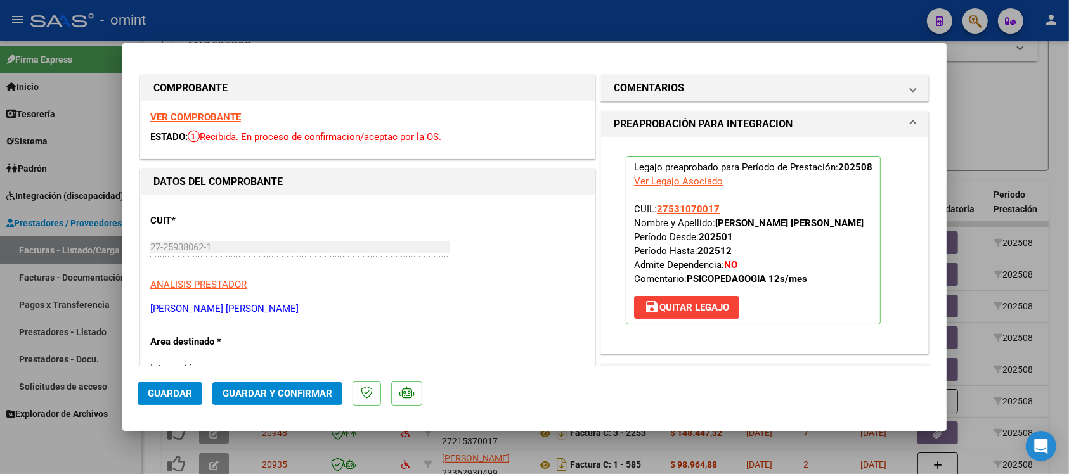
click at [185, 405] on mat-dialog-actions "Guardar Guardar y Confirmar" at bounding box center [535, 392] width 794 height 50
click at [179, 396] on span "Guardar" at bounding box center [170, 393] width 44 height 11
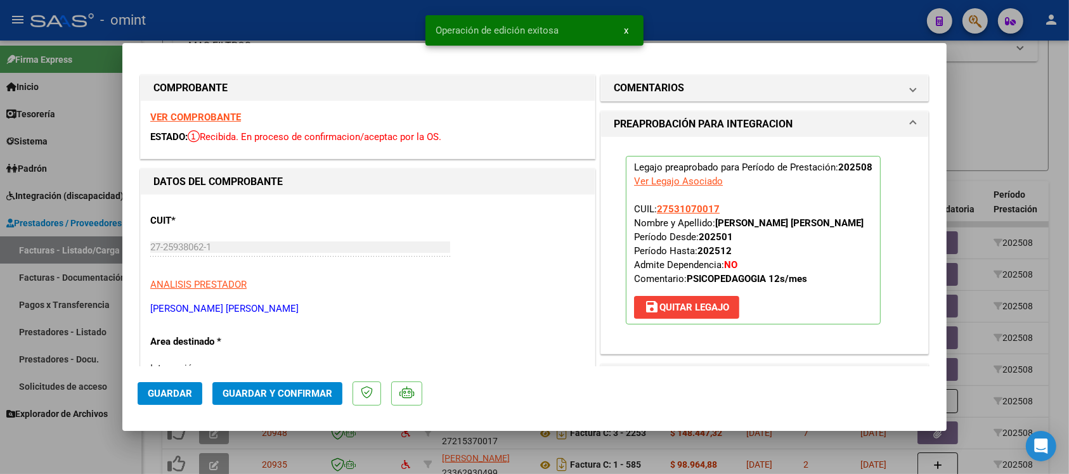
click at [348, 20] on div at bounding box center [534, 237] width 1069 height 474
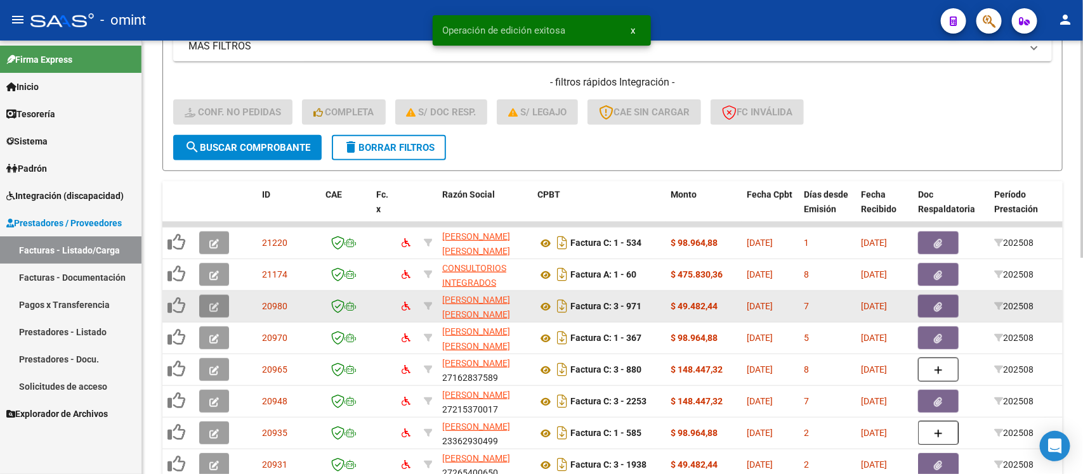
click at [205, 302] on button "button" at bounding box center [214, 306] width 30 height 23
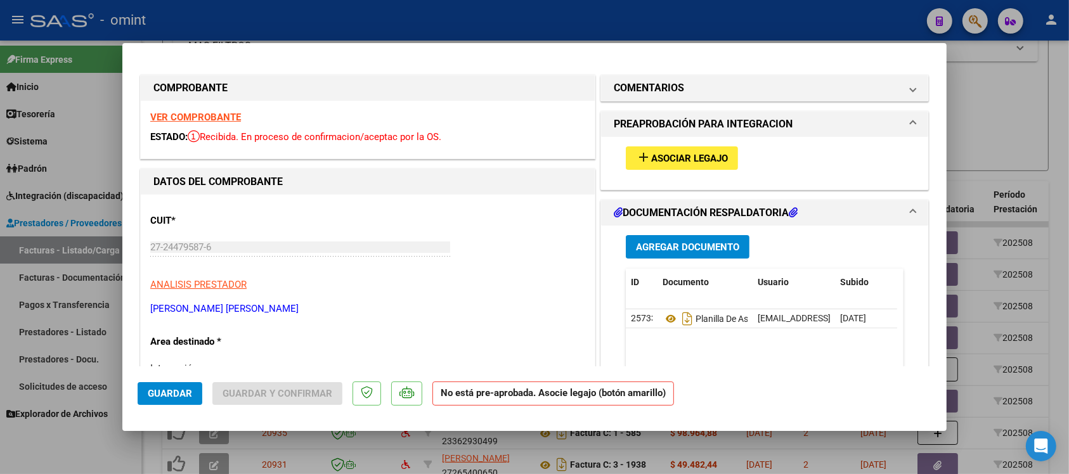
click at [222, 118] on strong "VER COMPROBANTE" at bounding box center [195, 117] width 91 height 11
click at [661, 169] on div "add Asociar Legajo" at bounding box center [764, 158] width 297 height 42
click at [661, 166] on button "add Asociar Legajo" at bounding box center [682, 157] width 112 height 23
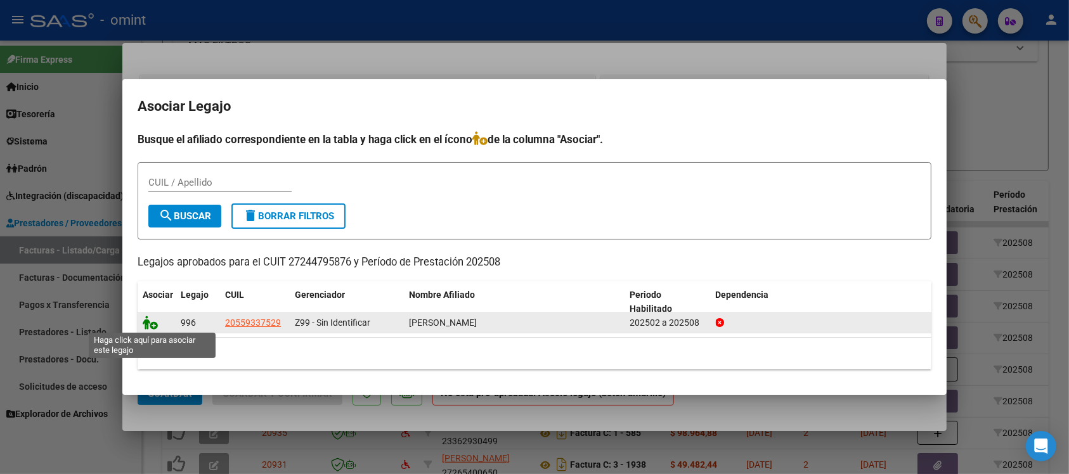
click at [150, 322] on icon at bounding box center [150, 323] width 15 height 14
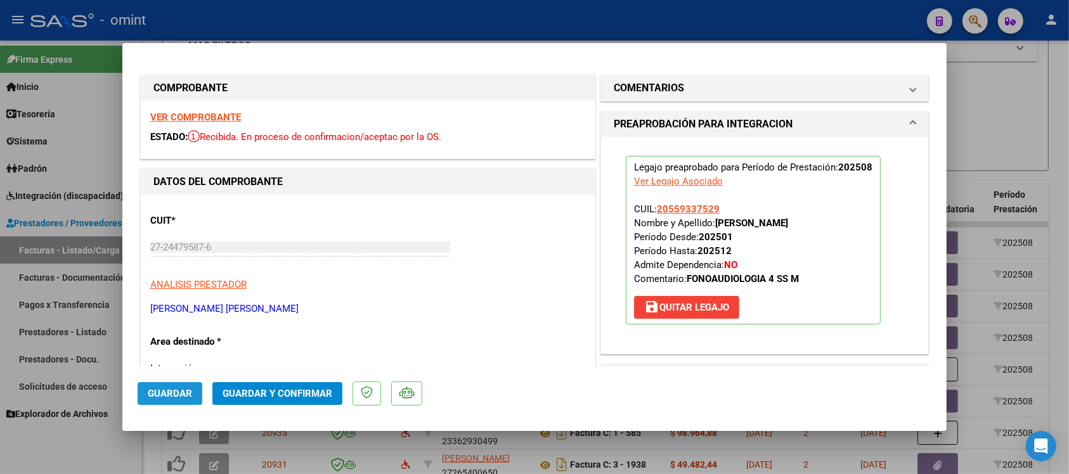
click at [168, 397] on span "Guardar" at bounding box center [170, 393] width 44 height 11
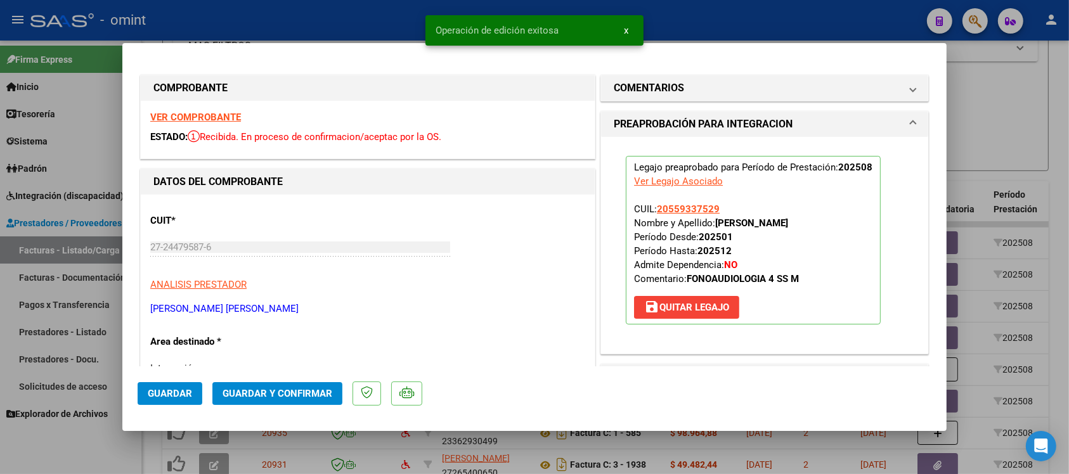
click at [299, 21] on div at bounding box center [534, 237] width 1069 height 474
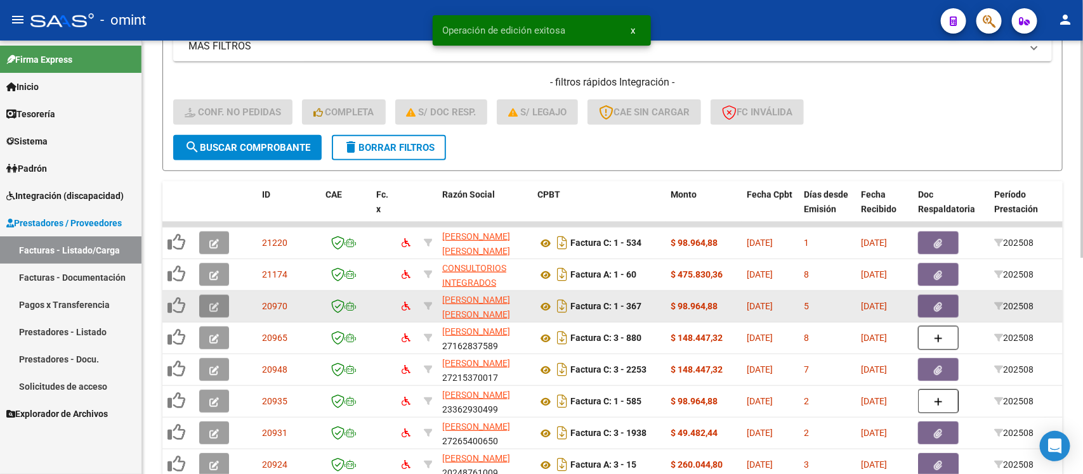
click at [212, 303] on icon "button" at bounding box center [214, 308] width 10 height 10
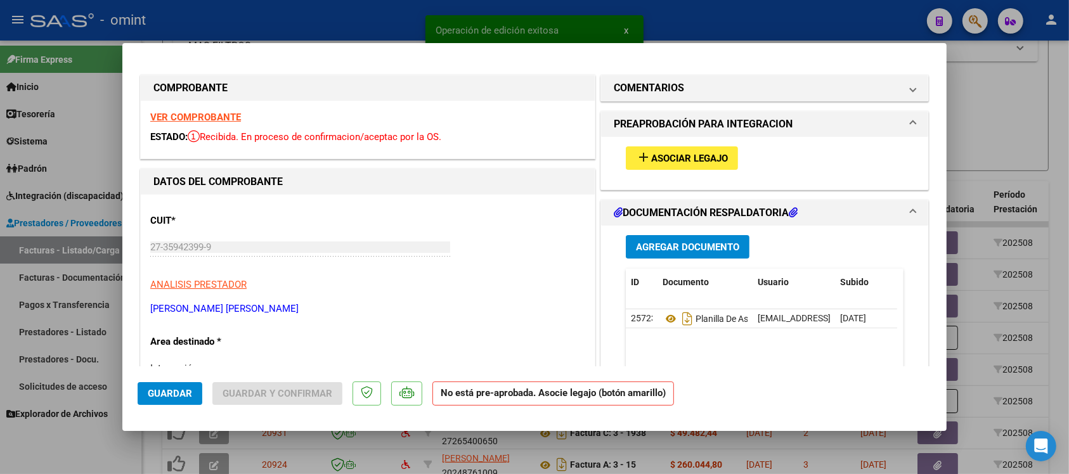
click at [223, 116] on strong "VER COMPROBANTE" at bounding box center [195, 117] width 91 height 11
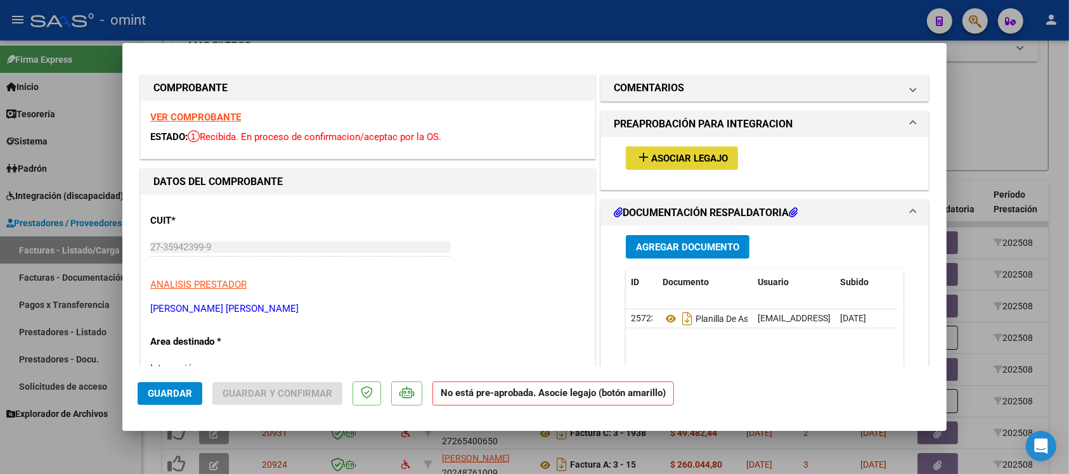
click at [647, 163] on button "add Asociar Legajo" at bounding box center [682, 157] width 112 height 23
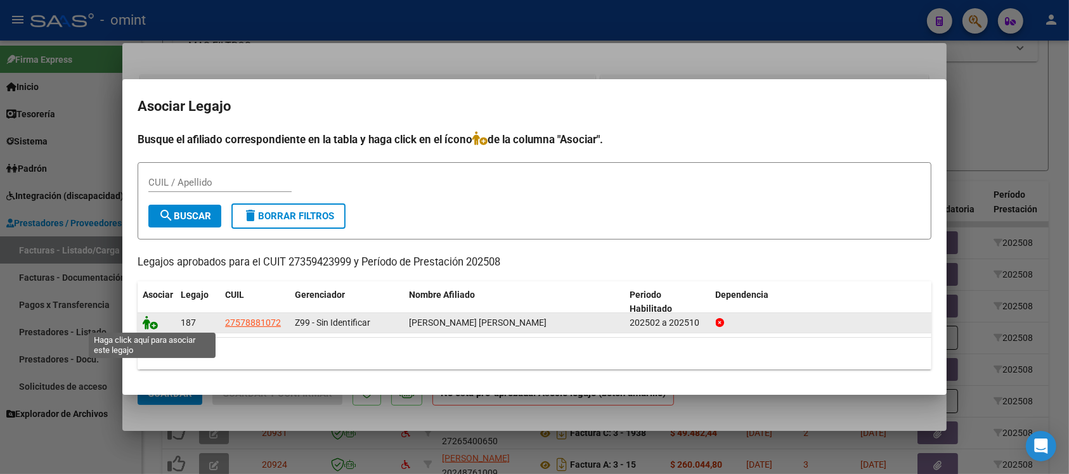
click at [147, 317] on icon at bounding box center [150, 323] width 15 height 14
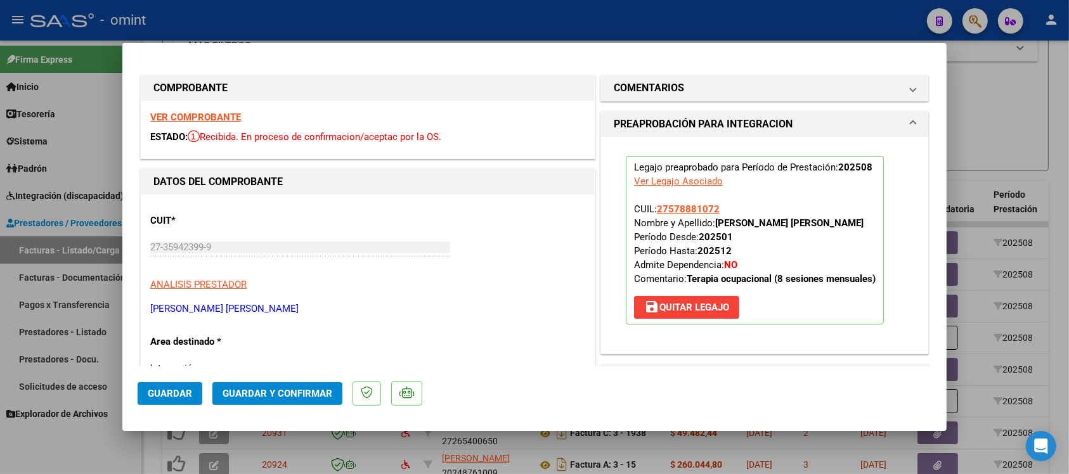
click at [179, 396] on span "Guardar" at bounding box center [170, 393] width 44 height 11
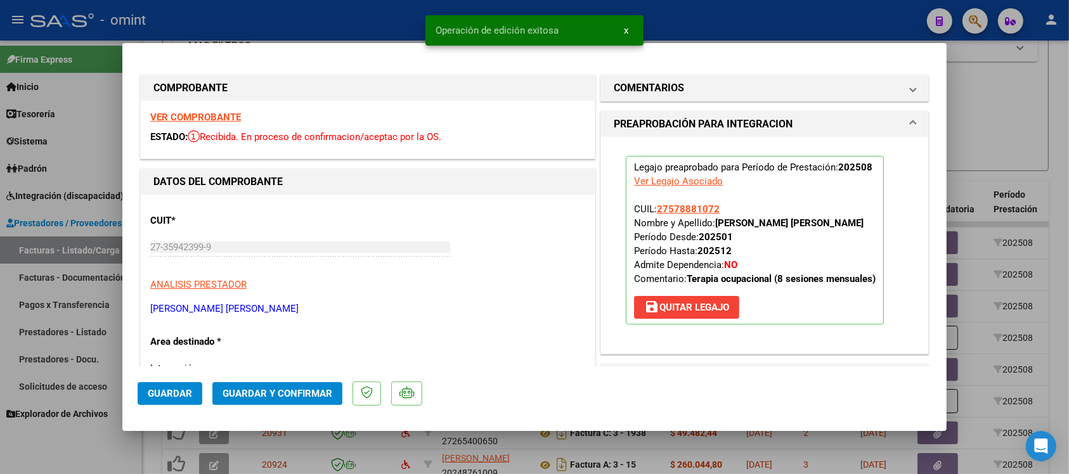
click at [379, 7] on div at bounding box center [534, 237] width 1069 height 474
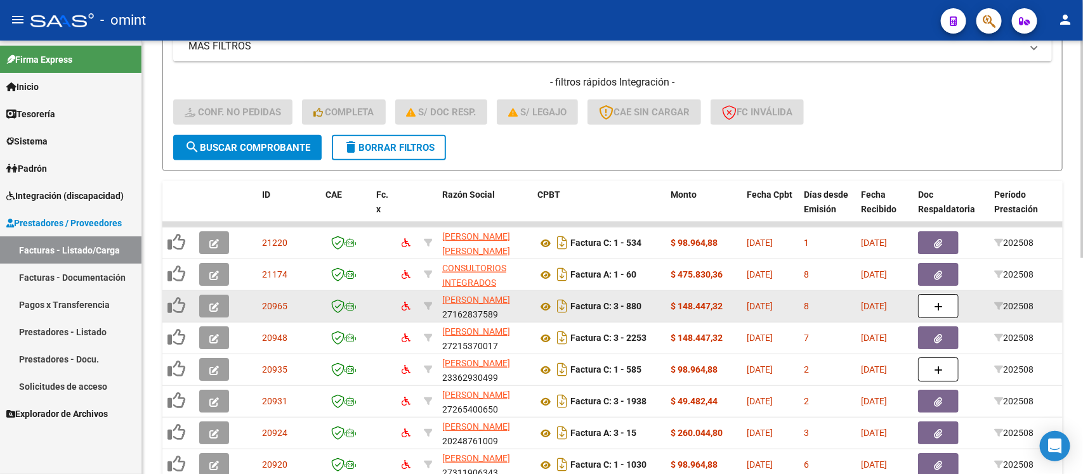
click at [225, 305] on button "button" at bounding box center [214, 306] width 30 height 23
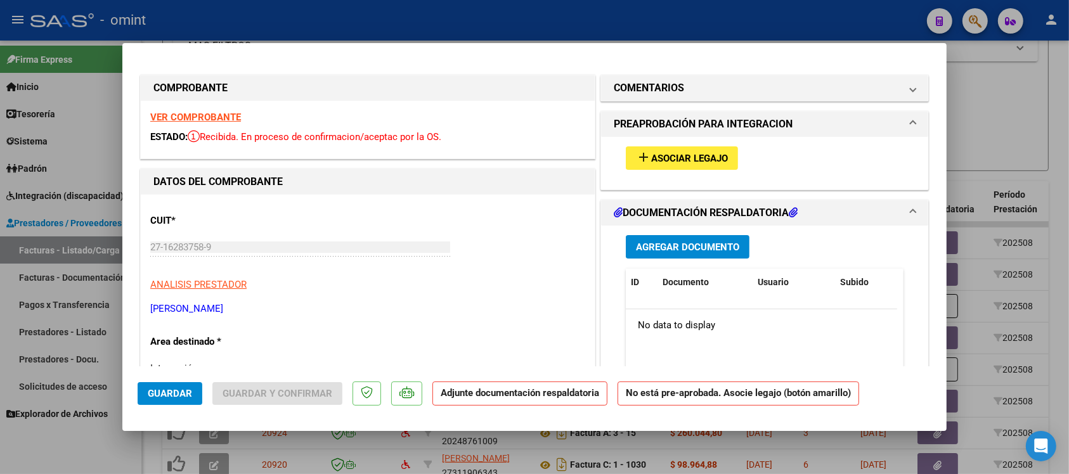
click at [230, 120] on strong "VER COMPROBANTE" at bounding box center [195, 117] width 91 height 11
click at [661, 155] on span "Asociar Legajo" at bounding box center [689, 158] width 77 height 11
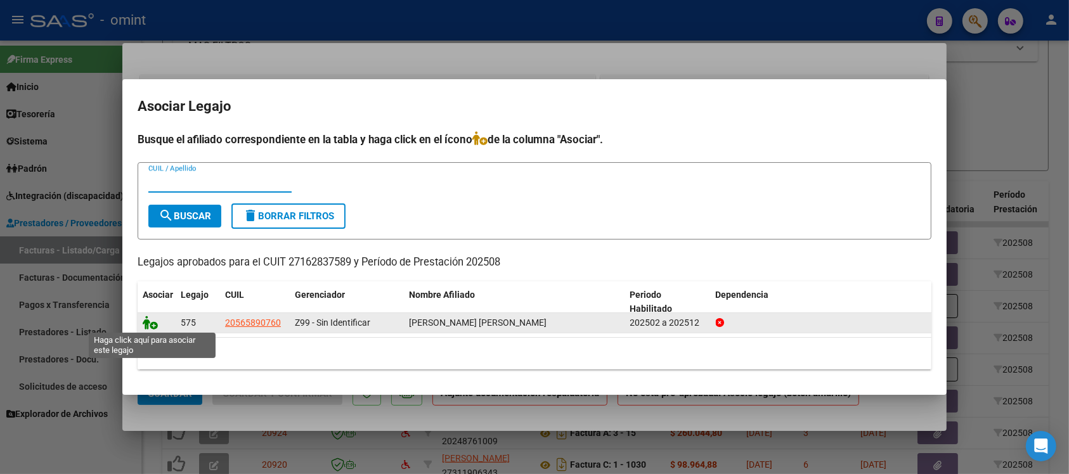
click at [146, 318] on icon at bounding box center [150, 323] width 15 height 14
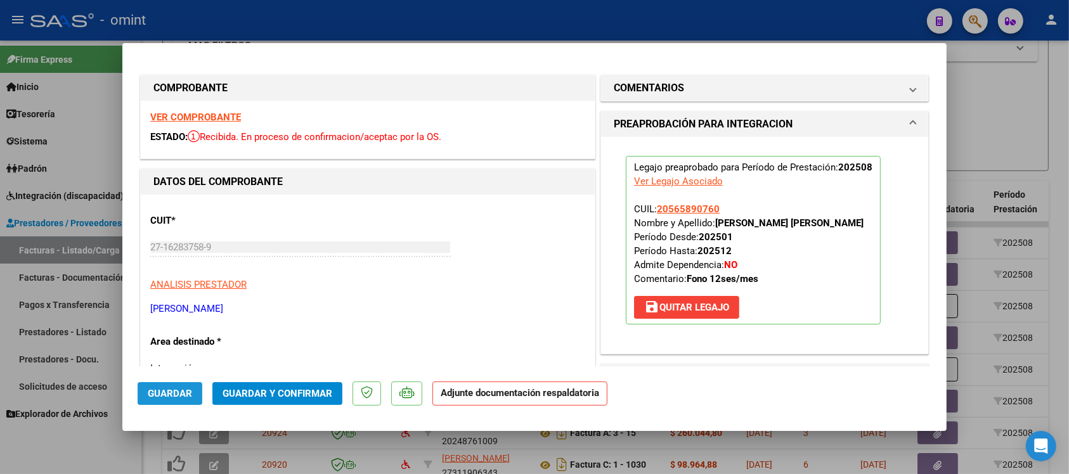
click at [164, 398] on span "Guardar" at bounding box center [170, 393] width 44 height 11
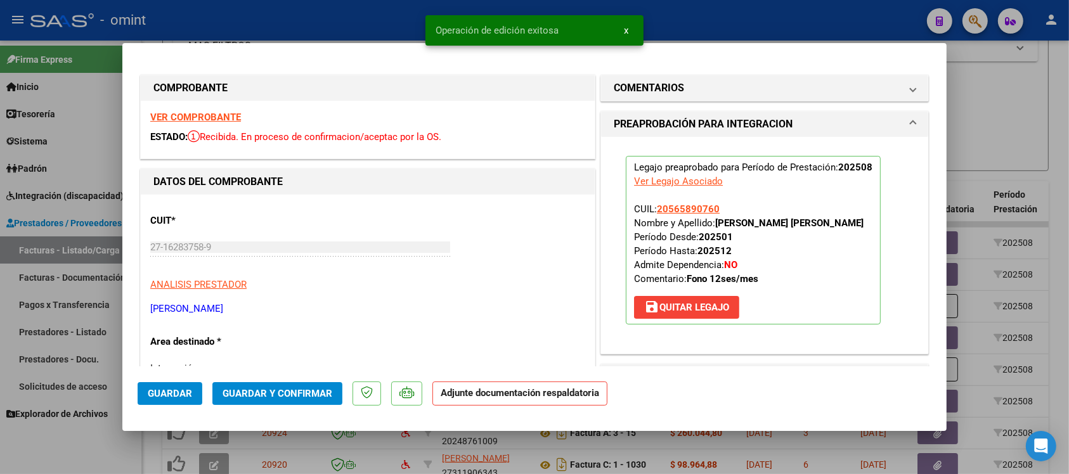
click at [375, 21] on div at bounding box center [534, 237] width 1069 height 474
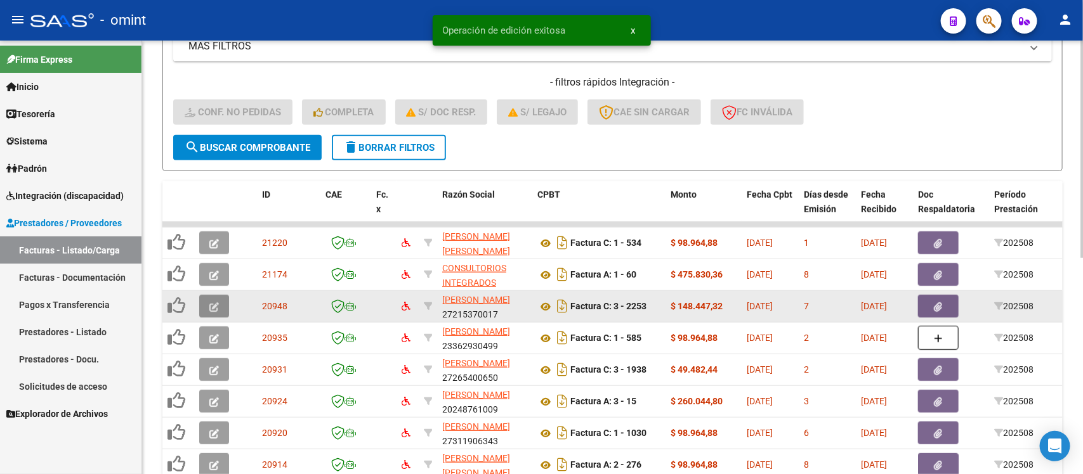
click at [219, 301] on button "button" at bounding box center [214, 306] width 30 height 23
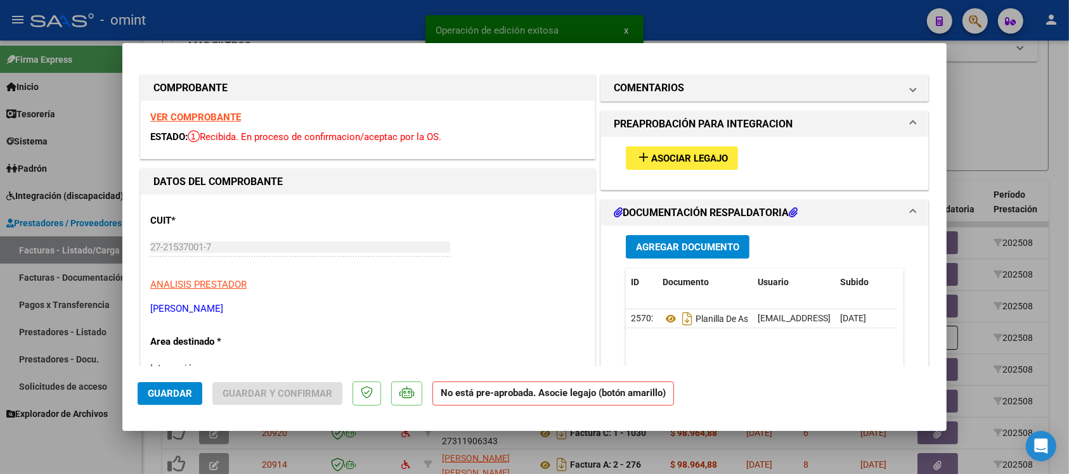
click at [223, 113] on strong "VER COMPROBANTE" at bounding box center [195, 117] width 91 height 11
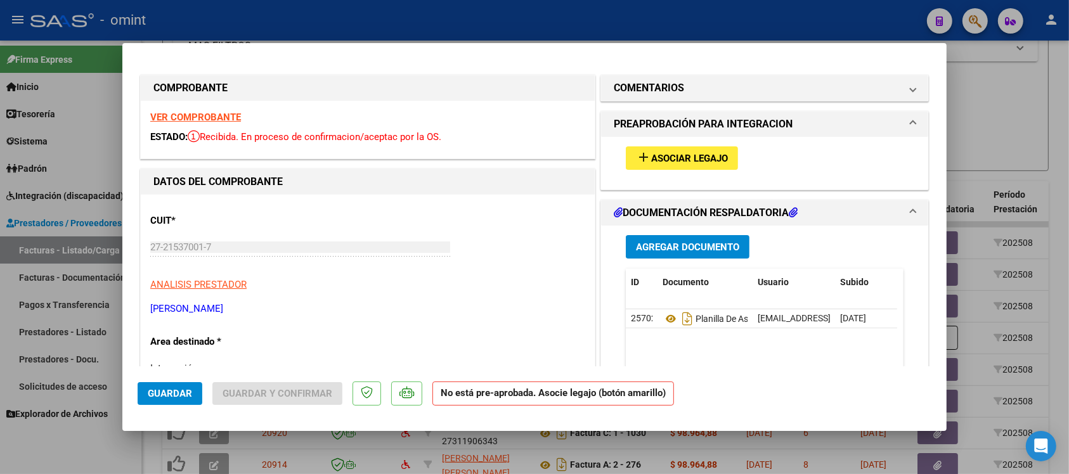
click at [667, 160] on span "Asociar Legajo" at bounding box center [689, 158] width 77 height 11
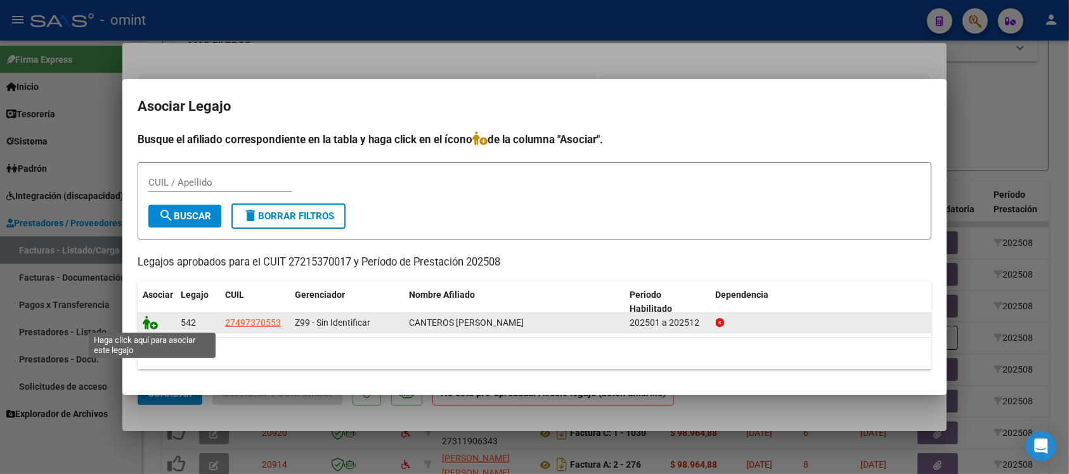
click at [154, 328] on icon at bounding box center [150, 323] width 15 height 14
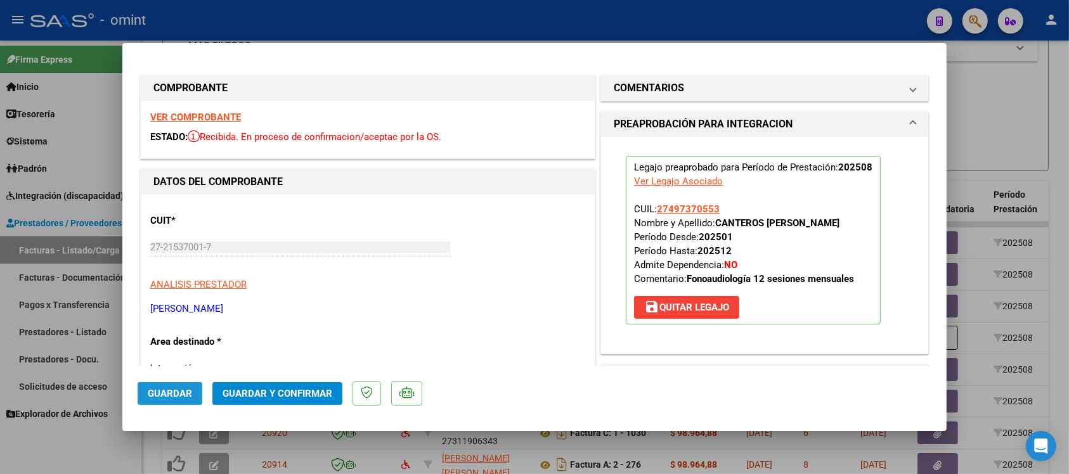
click at [155, 401] on button "Guardar" at bounding box center [170, 393] width 65 height 23
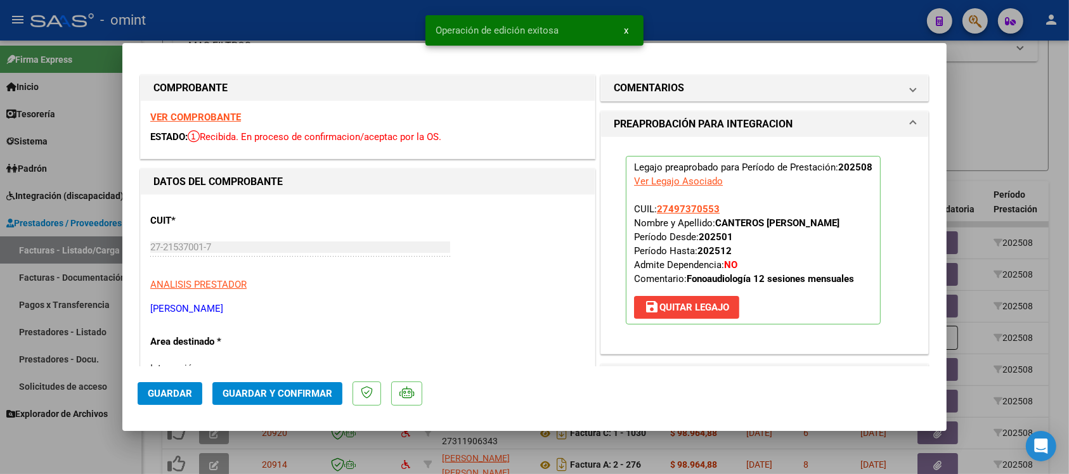
click at [258, 15] on div at bounding box center [534, 237] width 1069 height 474
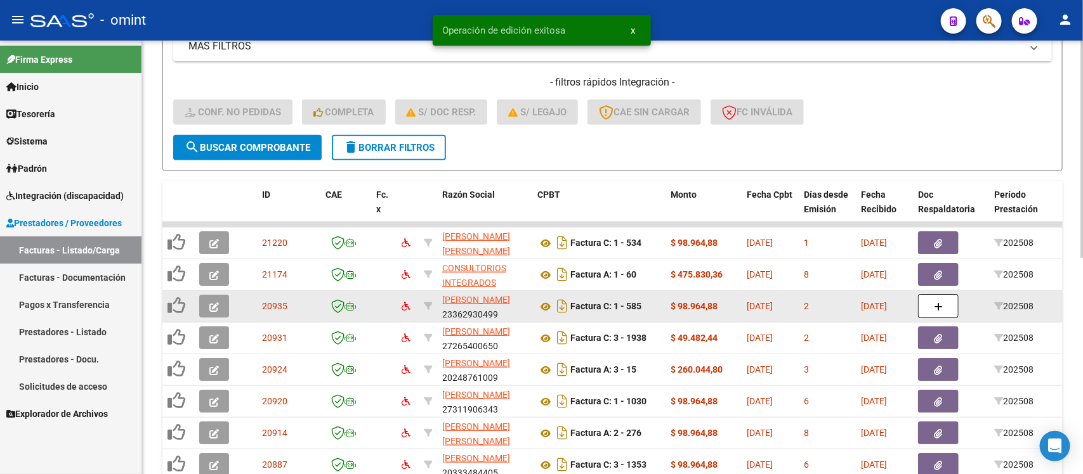
click at [213, 303] on icon "button" at bounding box center [214, 308] width 10 height 10
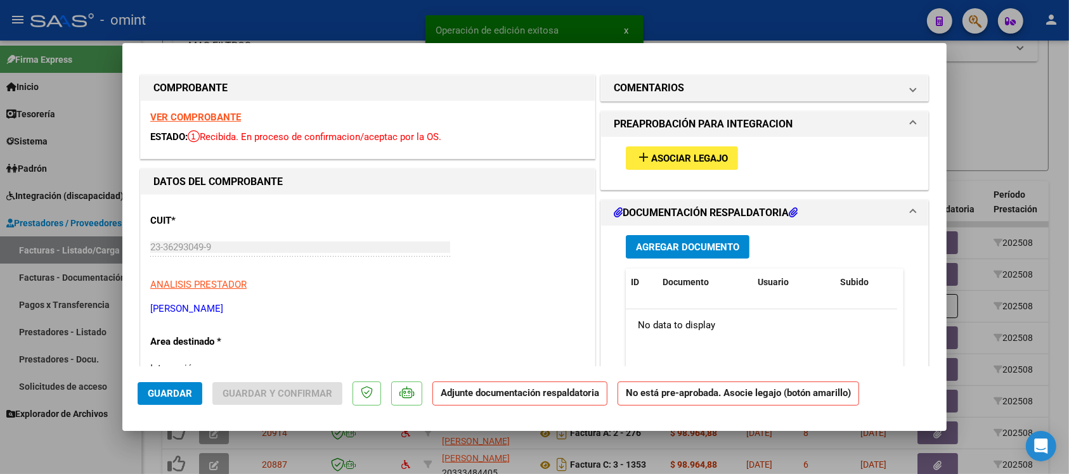
click at [211, 122] on strong "VER COMPROBANTE" at bounding box center [195, 117] width 91 height 11
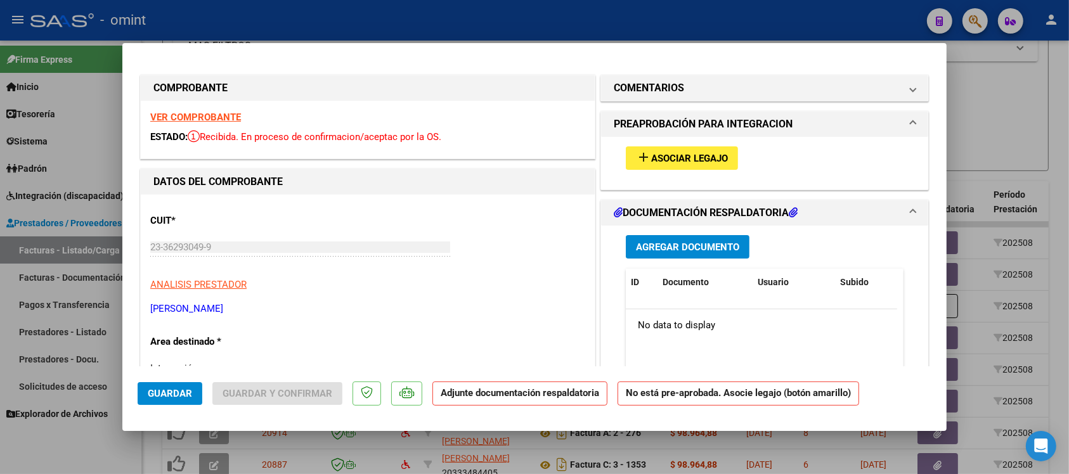
click at [642, 153] on mat-icon "add" at bounding box center [643, 157] width 15 height 15
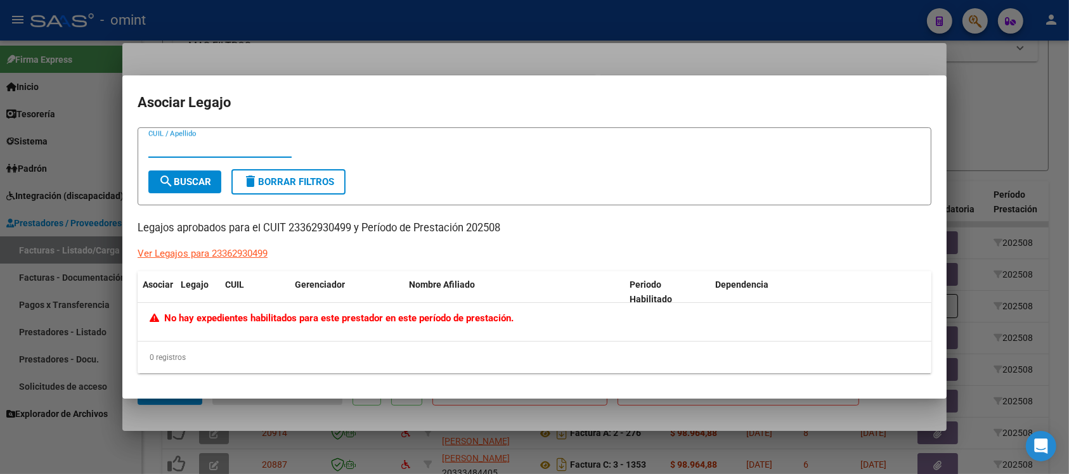
click at [330, 13] on div at bounding box center [534, 237] width 1069 height 474
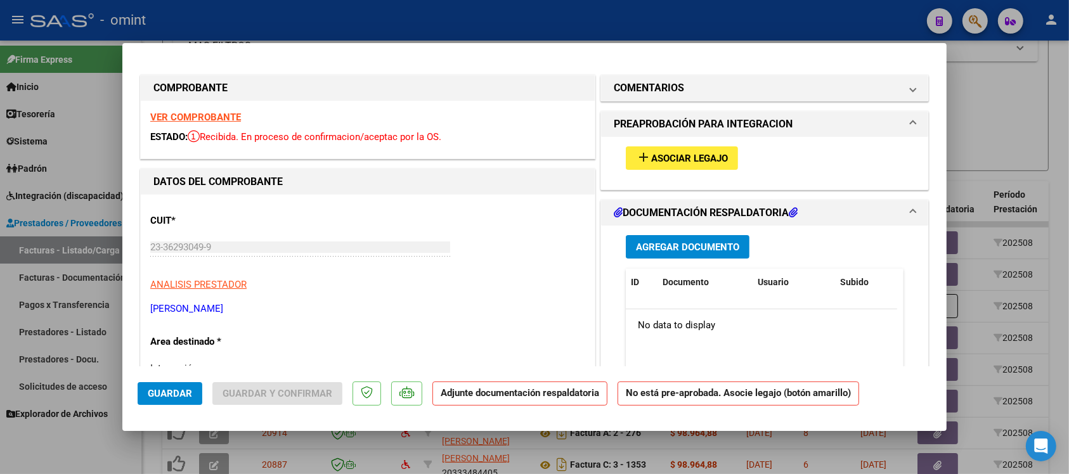
click at [330, 13] on div at bounding box center [534, 237] width 1069 height 474
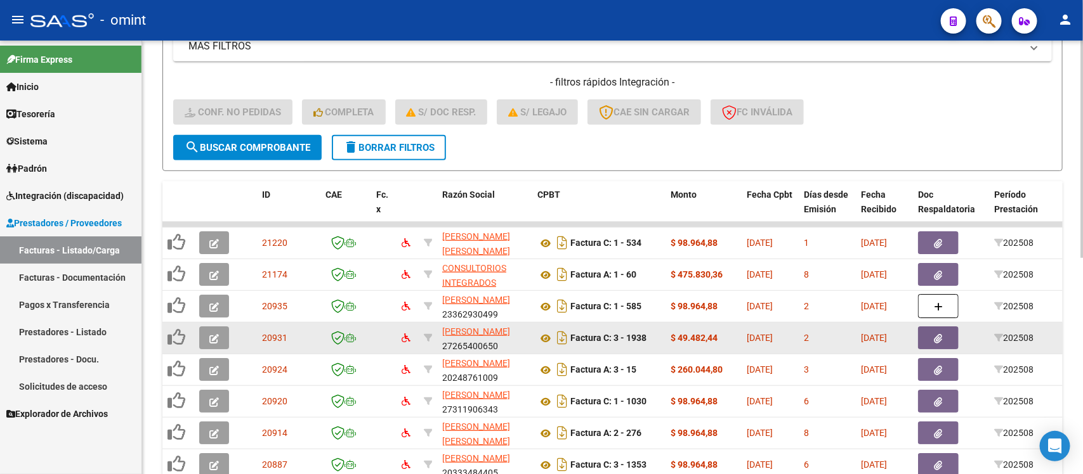
click at [211, 341] on button "button" at bounding box center [214, 338] width 30 height 23
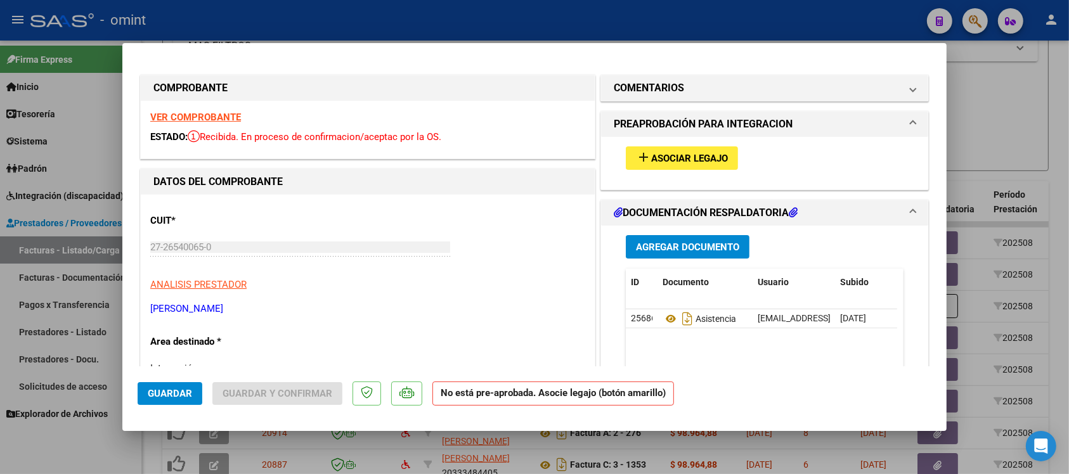
click at [420, 16] on div at bounding box center [534, 237] width 1069 height 474
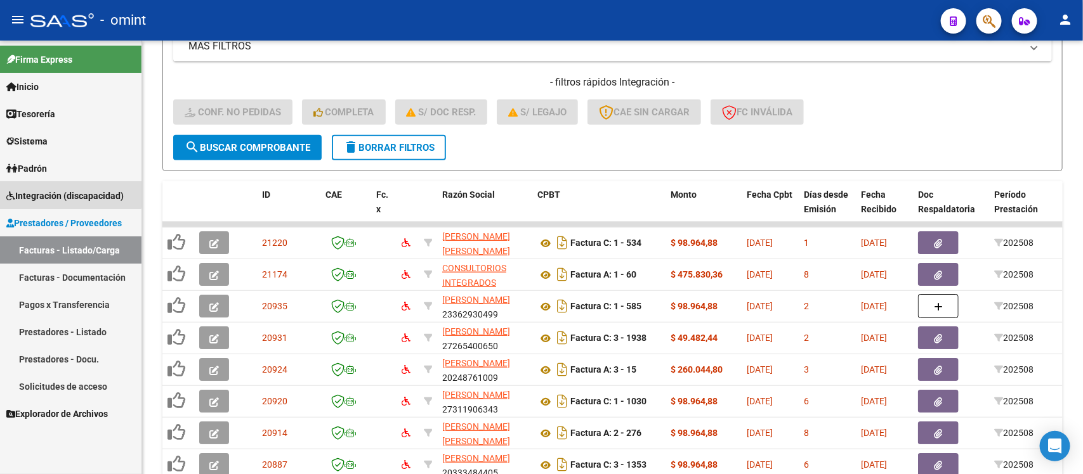
click at [56, 193] on span "Integración (discapacidad)" at bounding box center [64, 196] width 117 height 14
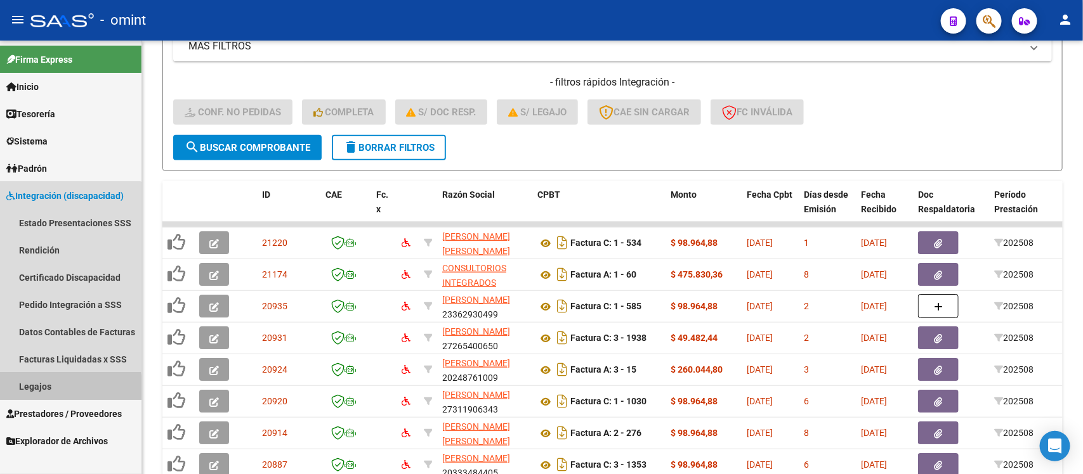
click at [51, 390] on link "Legajos" at bounding box center [70, 386] width 141 height 27
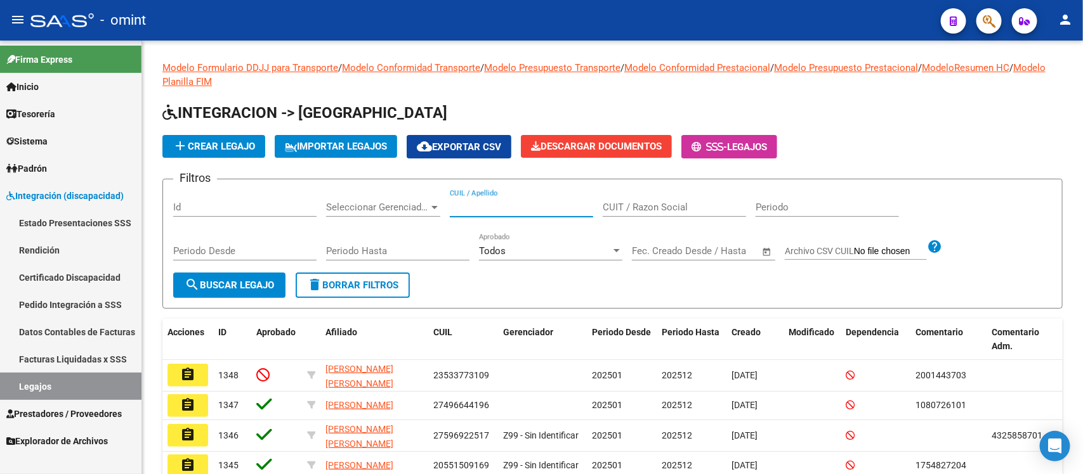
click at [517, 203] on input "CUIL / Apellido" at bounding box center [521, 207] width 143 height 11
paste input "GIORGIATTI"
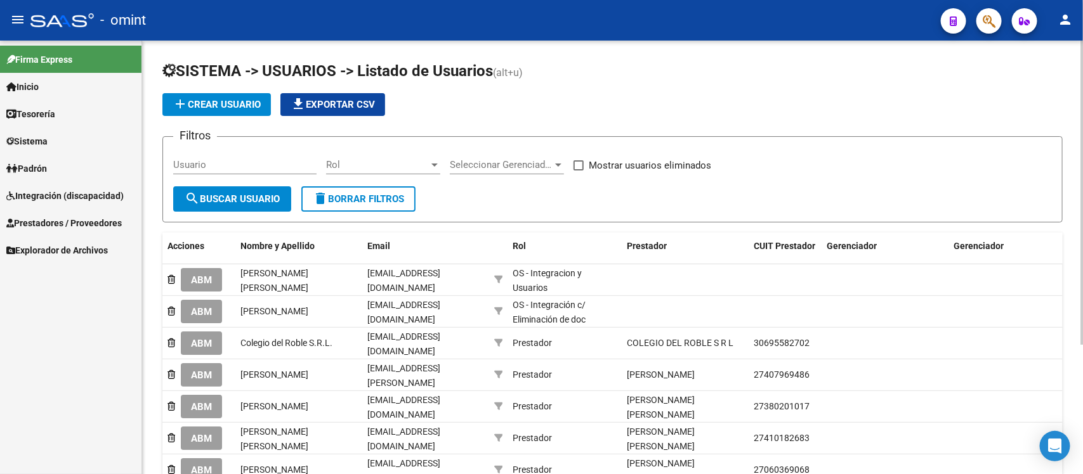
click at [254, 159] on input "Usuario" at bounding box center [244, 164] width 143 height 11
paste input "[PERSON_NAME]"
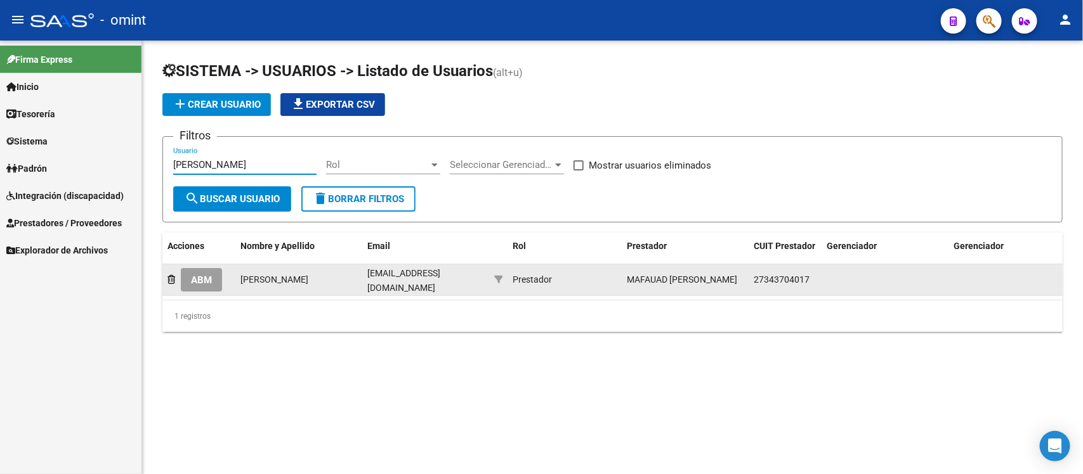
type input "[PERSON_NAME]"
click at [189, 271] on button "ABM" at bounding box center [201, 279] width 41 height 23
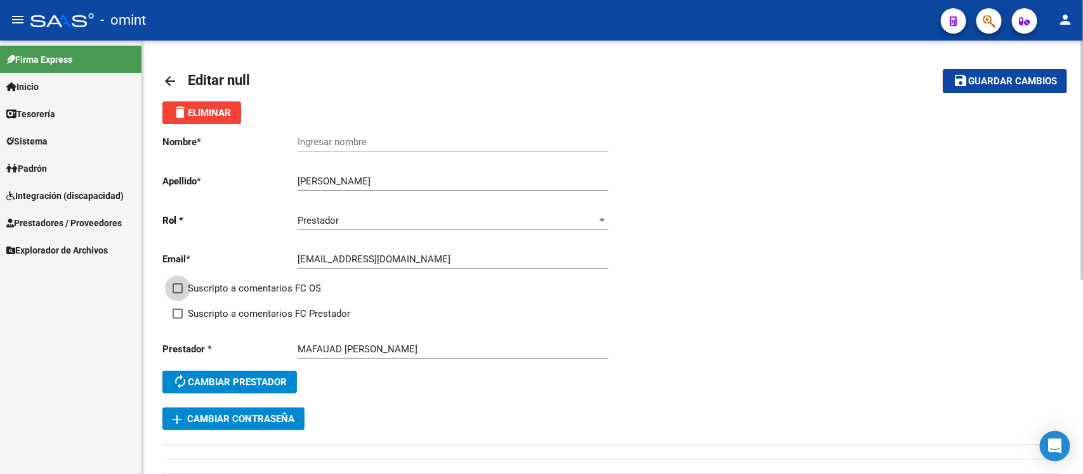
click at [181, 287] on span at bounding box center [177, 288] width 10 height 10
click at [178, 294] on input "Suscripto a comentarios FC OS" at bounding box center [177, 294] width 1 height 1
checkbox input "true"
click at [201, 309] on span "Suscripto a comentarios FC Prestador" at bounding box center [269, 313] width 162 height 15
click at [178, 319] on input "Suscripto a comentarios FC Prestador" at bounding box center [177, 319] width 1 height 1
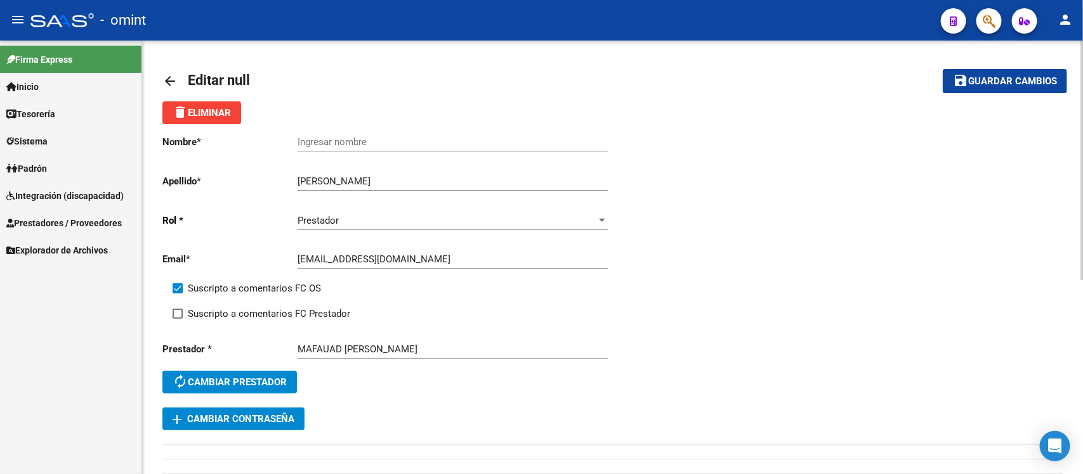
checkbox input "true"
click at [348, 144] on input "Ingresar nombre" at bounding box center [452, 141] width 311 height 11
paste input "[PERSON_NAME]"
type input "[PERSON_NAME]"
click at [972, 78] on span "Guardar cambios" at bounding box center [1012, 81] width 89 height 11
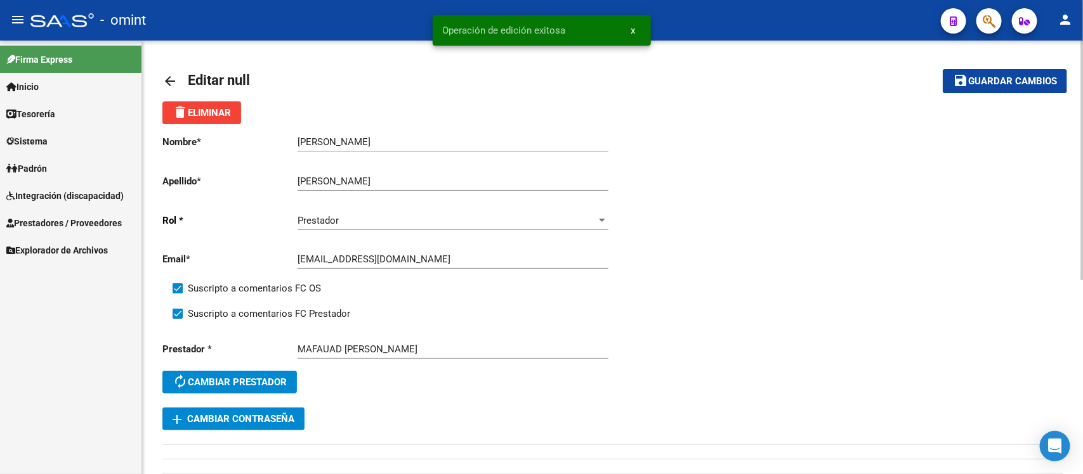
click at [169, 78] on mat-icon "arrow_back" at bounding box center [169, 81] width 15 height 15
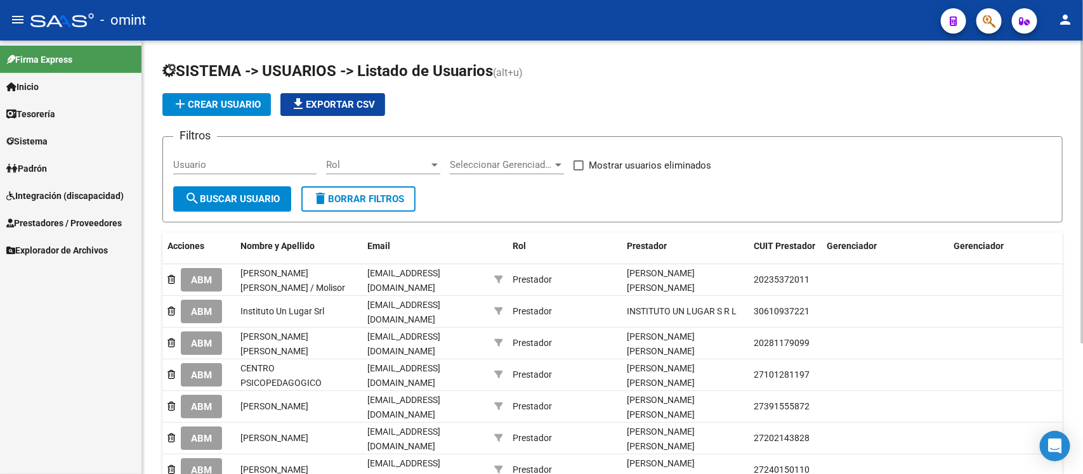
click at [268, 175] on div "Usuario" at bounding box center [244, 166] width 143 height 39
click at [257, 166] on input "Usuario" at bounding box center [244, 164] width 143 height 11
paste input "[PERSON_NAME]"
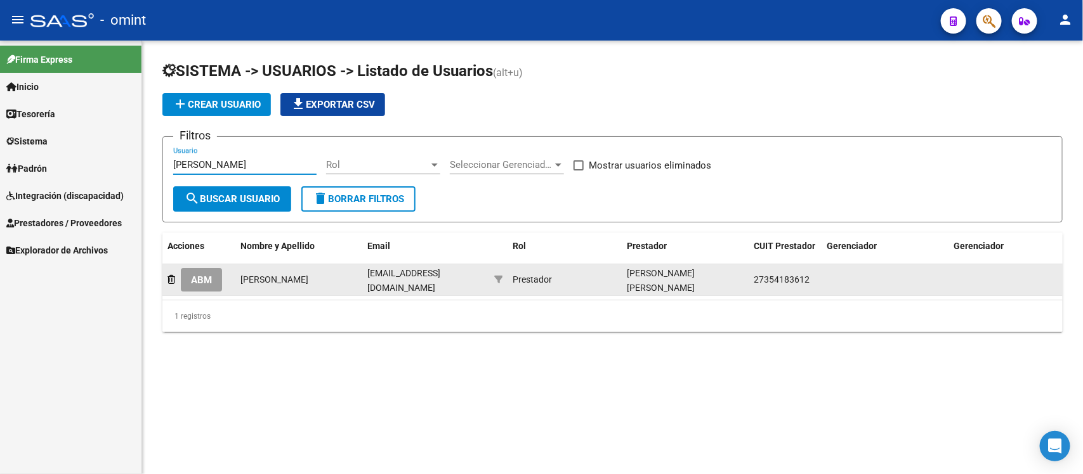
type input "[PERSON_NAME]"
click at [205, 275] on span "ABM" at bounding box center [201, 280] width 21 height 11
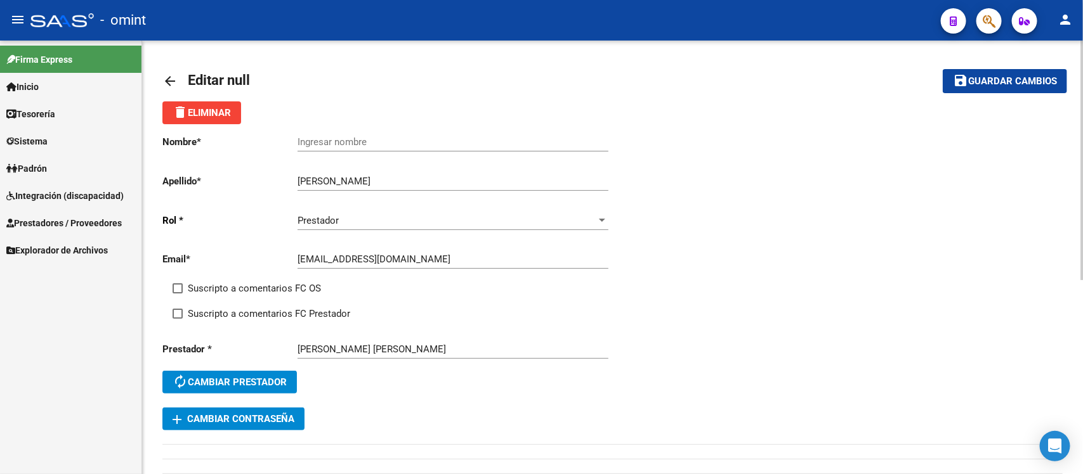
click at [344, 134] on div "Ingresar nombre" at bounding box center [452, 137] width 311 height 27
paste input "[PERSON_NAME]"
type input "[PERSON_NAME]"
click at [251, 284] on span "Suscripto a comentarios FC OS" at bounding box center [254, 288] width 133 height 15
click at [178, 294] on input "Suscripto a comentarios FC OS" at bounding box center [177, 294] width 1 height 1
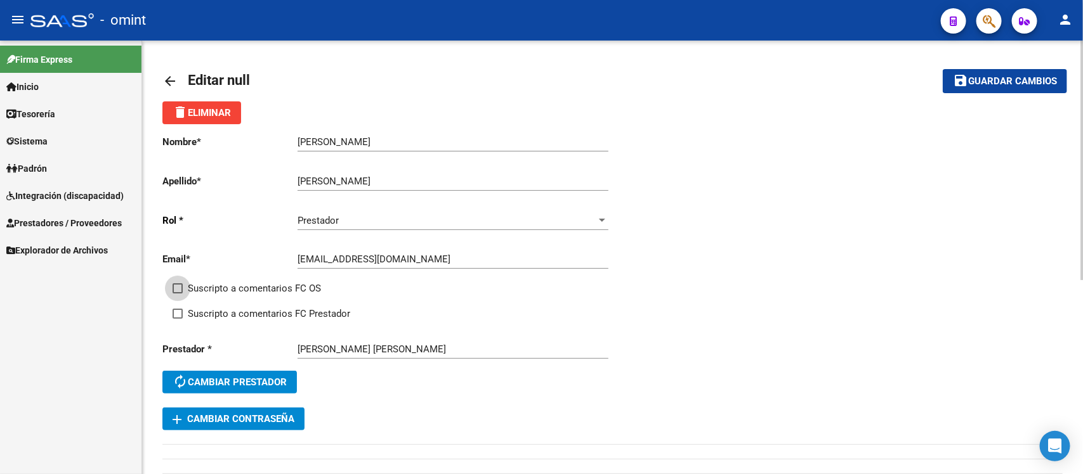
checkbox input "true"
click at [252, 306] on span "Suscripto a comentarios FC Prestador" at bounding box center [269, 313] width 162 height 15
click at [178, 319] on input "Suscripto a comentarios FC Prestador" at bounding box center [177, 319] width 1 height 1
checkbox input "true"
click at [984, 96] on mat-toolbar-row "save Guardar cambios" at bounding box center [972, 81] width 189 height 41
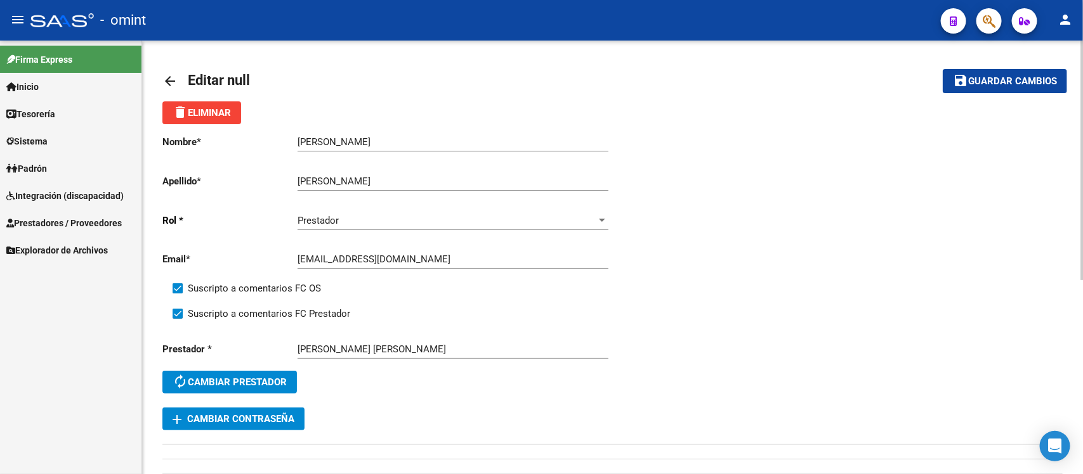
click at [984, 93] on mat-toolbar-row "save Guardar cambios" at bounding box center [972, 81] width 189 height 41
click at [991, 79] on span "Guardar cambios" at bounding box center [1012, 81] width 89 height 11
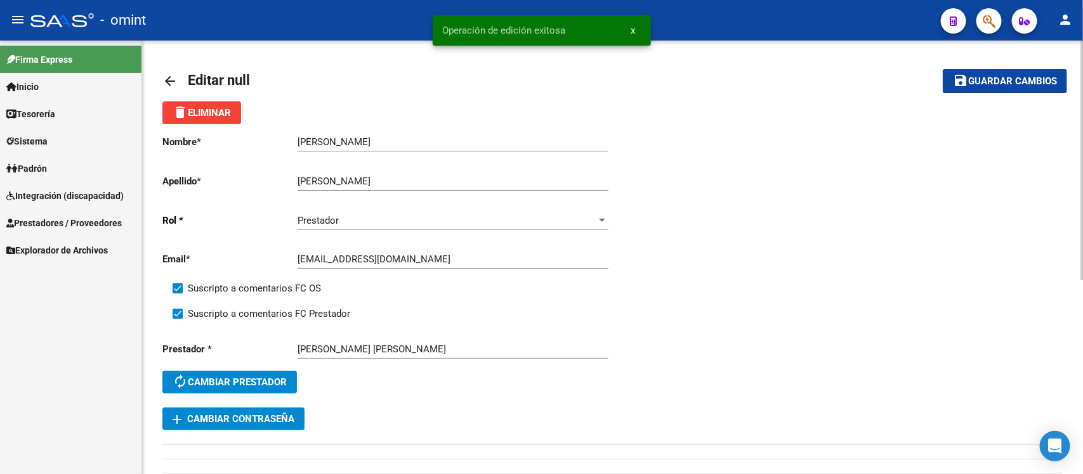
click at [166, 84] on mat-icon "arrow_back" at bounding box center [169, 81] width 15 height 15
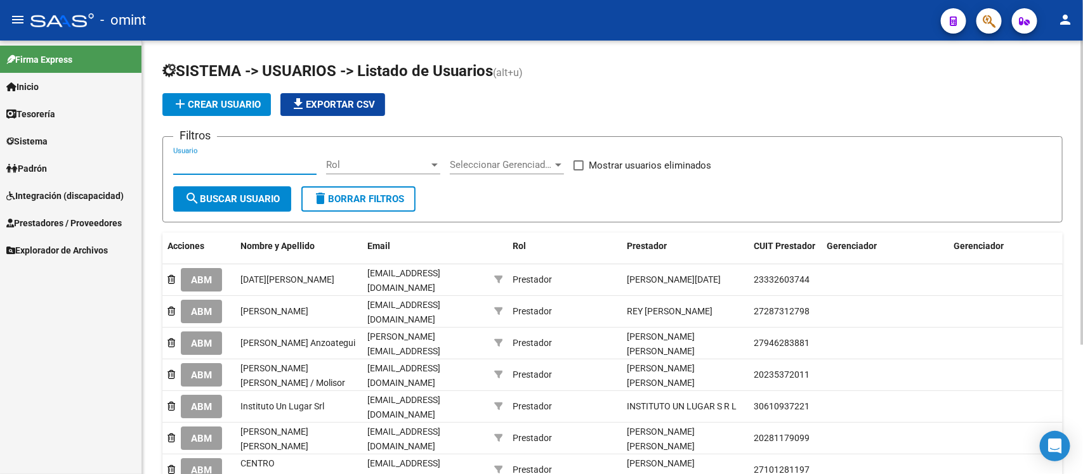
click at [242, 167] on input "Usuario" at bounding box center [244, 164] width 143 height 11
paste input "[PERSON_NAME]"
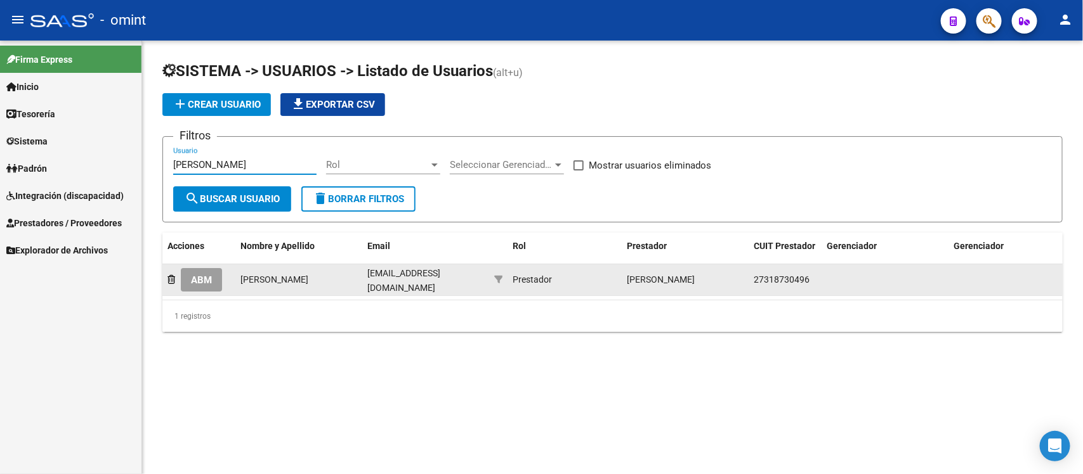
type input "[PERSON_NAME]"
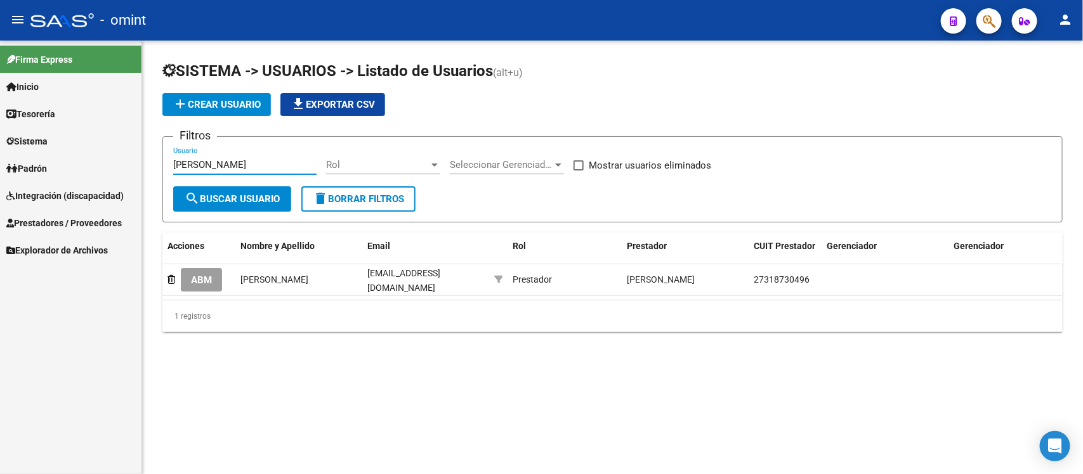
click at [204, 281] on span "ABM" at bounding box center [201, 280] width 21 height 11
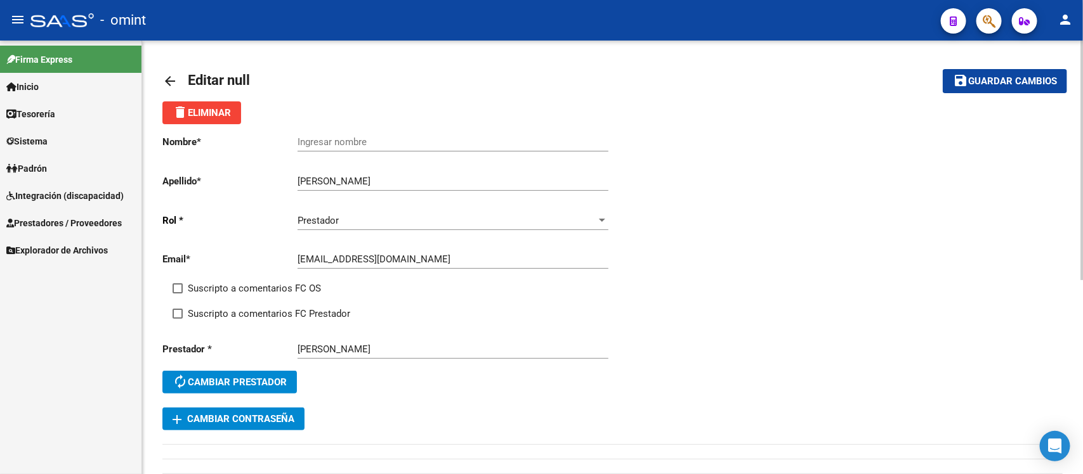
click at [369, 134] on div "Ingresar nombre" at bounding box center [452, 137] width 311 height 27
paste input "[PERSON_NAME]"
type input "[PERSON_NAME]"
click at [263, 282] on span "Suscripto a comentarios FC OS" at bounding box center [254, 288] width 133 height 15
click at [178, 294] on input "Suscripto a comentarios FC OS" at bounding box center [177, 294] width 1 height 1
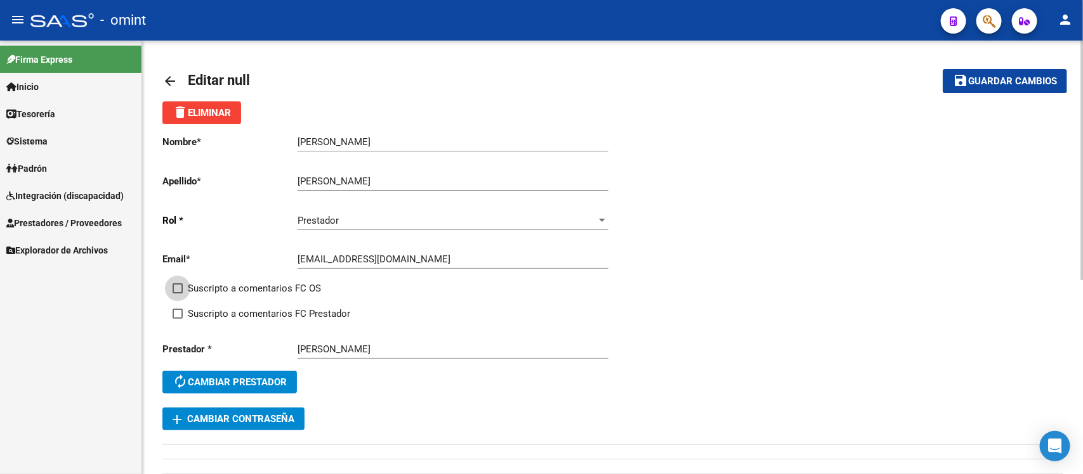
checkbox input "true"
click at [277, 318] on span "Suscripto a comentarios FC Prestador" at bounding box center [269, 313] width 162 height 15
click at [178, 319] on input "Suscripto a comentarios FC Prestador" at bounding box center [177, 319] width 1 height 1
checkbox input "true"
click at [986, 91] on button "save Guardar cambios" at bounding box center [1004, 80] width 124 height 23
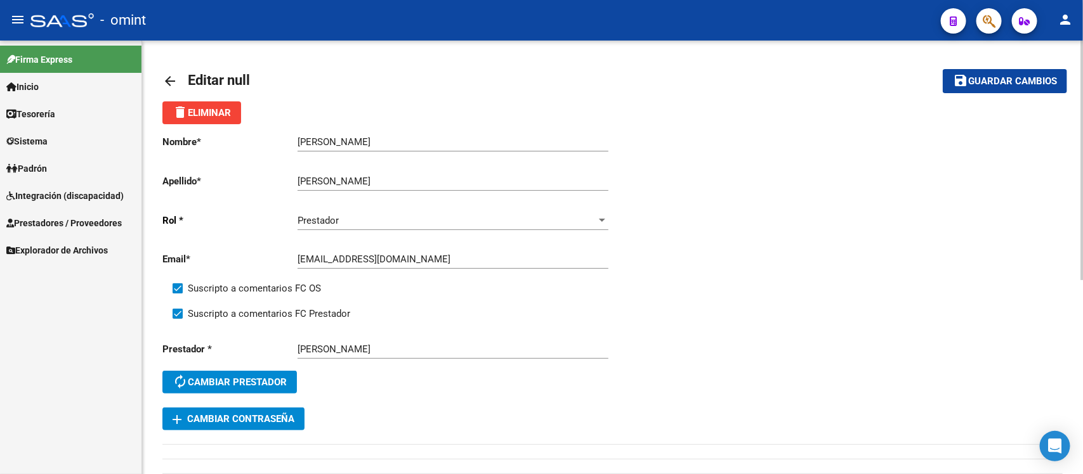
click at [162, 86] on mat-icon "arrow_back" at bounding box center [169, 81] width 15 height 15
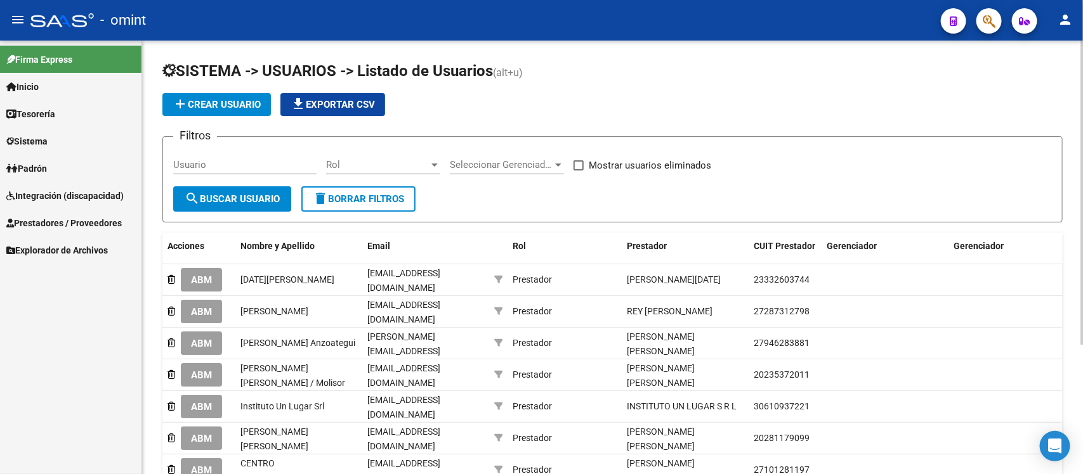
click at [264, 172] on div "Usuario" at bounding box center [244, 160] width 143 height 27
paste input "[PERSON_NAME]"
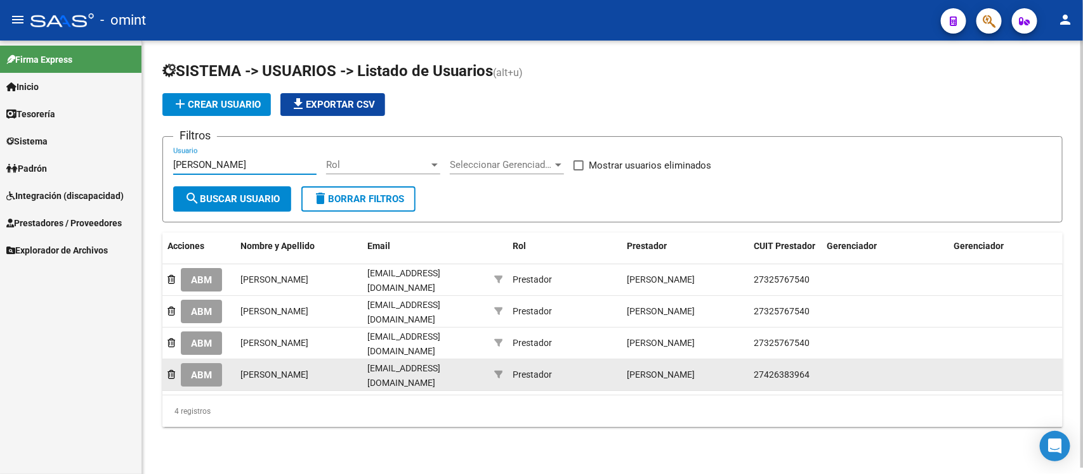
type input "[PERSON_NAME]"
click at [197, 370] on span "ABM" at bounding box center [201, 375] width 21 height 11
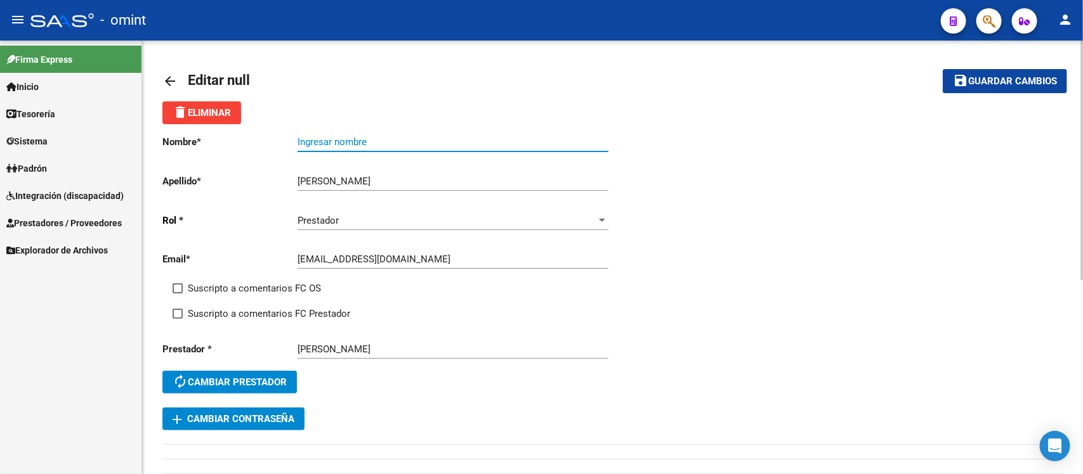
click at [340, 145] on input "Ingresar nombre" at bounding box center [452, 141] width 311 height 11
paste input "[PERSON_NAME]"
type input "[PERSON_NAME]"
click at [277, 283] on span "Suscripto a comentarios FC OS" at bounding box center [254, 288] width 133 height 15
click at [178, 294] on input "Suscripto a comentarios FC OS" at bounding box center [177, 294] width 1 height 1
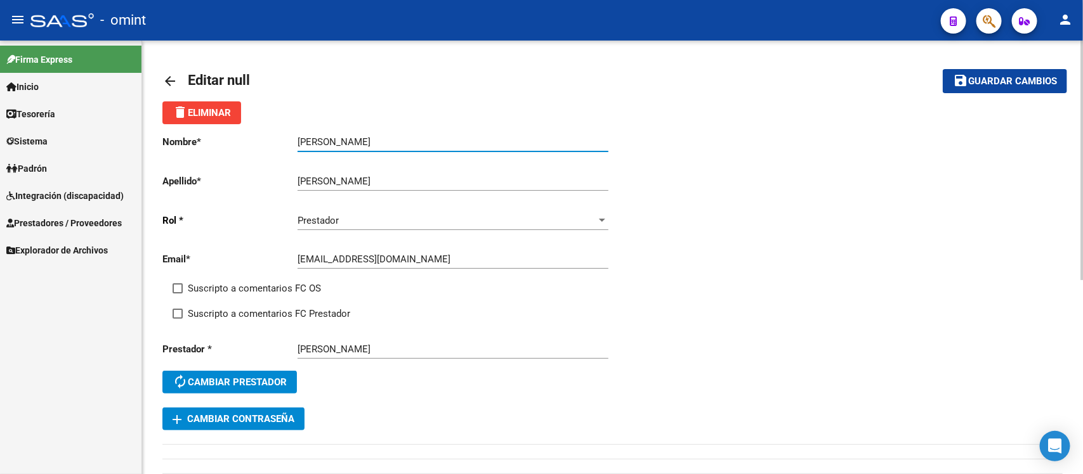
checkbox input "true"
drag, startPoint x: 282, startPoint y: 321, endPoint x: 328, endPoint y: 327, distance: 46.1
click at [282, 322] on div "Suscripto a comentarios FC Prestador" at bounding box center [397, 318] width 450 height 25
click at [290, 315] on span "Suscripto a comentarios FC Prestador" at bounding box center [269, 313] width 162 height 15
click at [178, 319] on input "Suscripto a comentarios FC Prestador" at bounding box center [177, 319] width 1 height 1
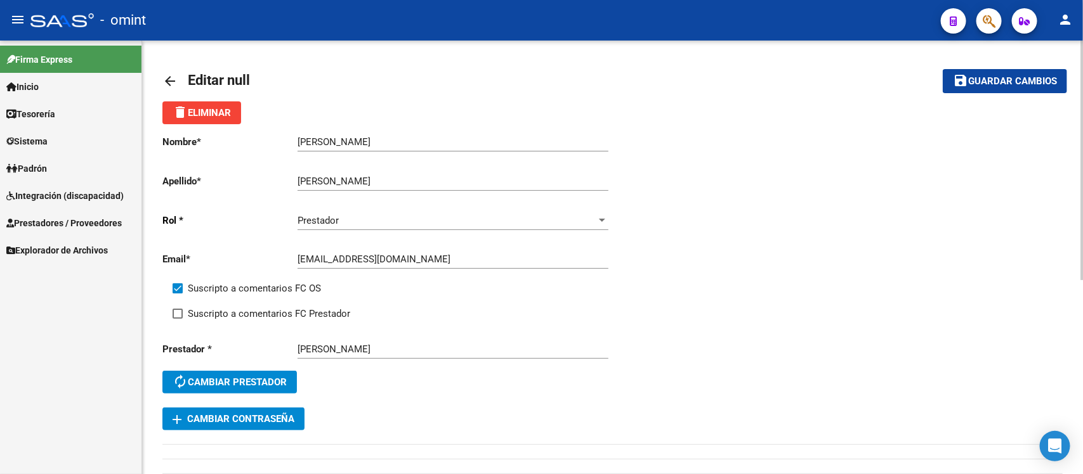
checkbox input "true"
click at [969, 77] on span "Guardar cambios" at bounding box center [1012, 81] width 89 height 11
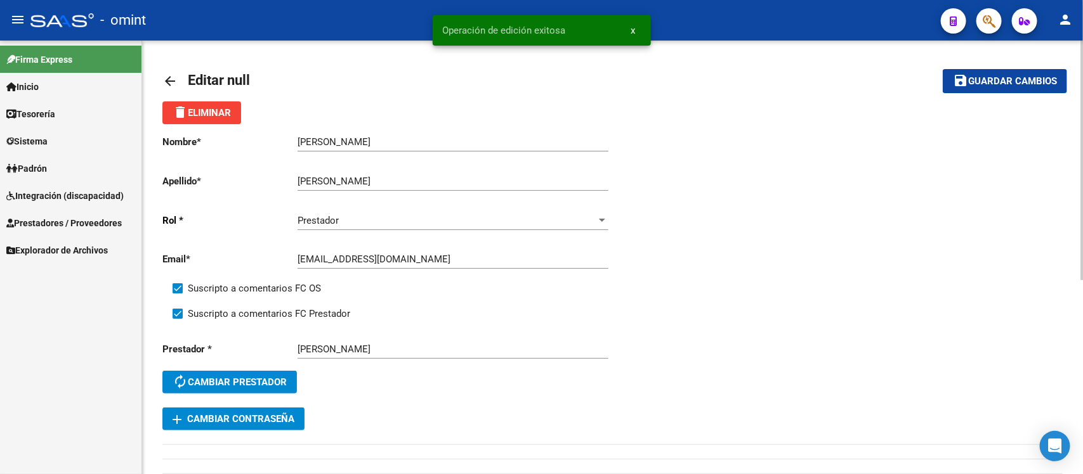
click at [173, 86] on mat-icon "arrow_back" at bounding box center [169, 81] width 15 height 15
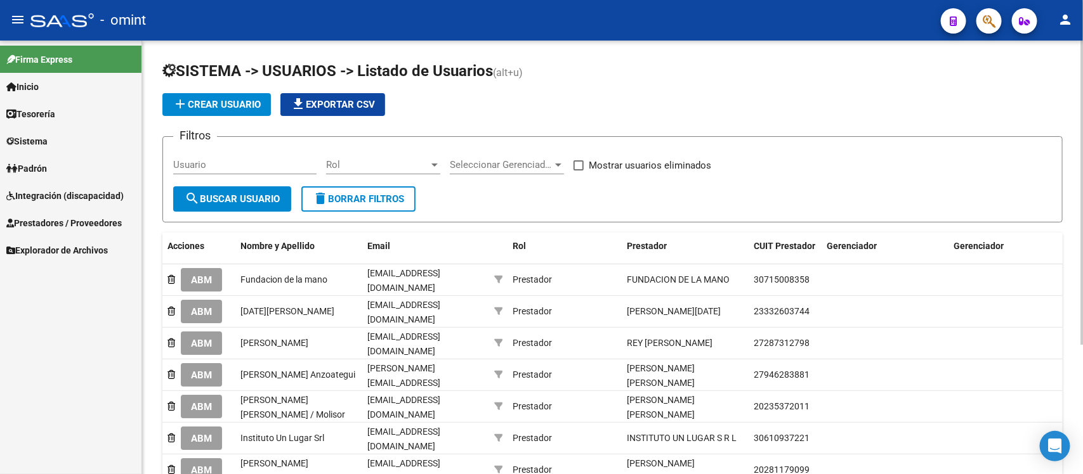
click at [262, 157] on div "Usuario" at bounding box center [244, 160] width 143 height 27
paste input "[PERSON_NAME]"
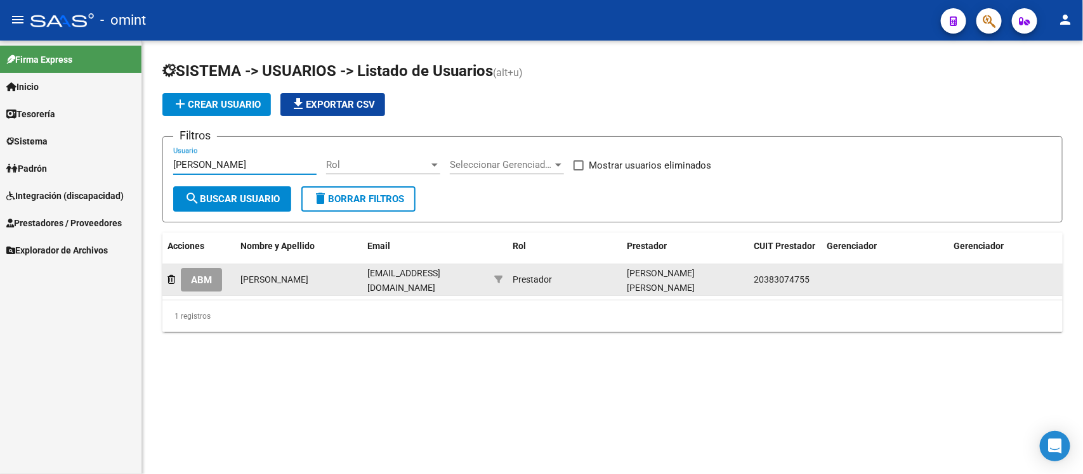
type input "[PERSON_NAME]"
click at [203, 275] on span "ABM" at bounding box center [201, 280] width 21 height 11
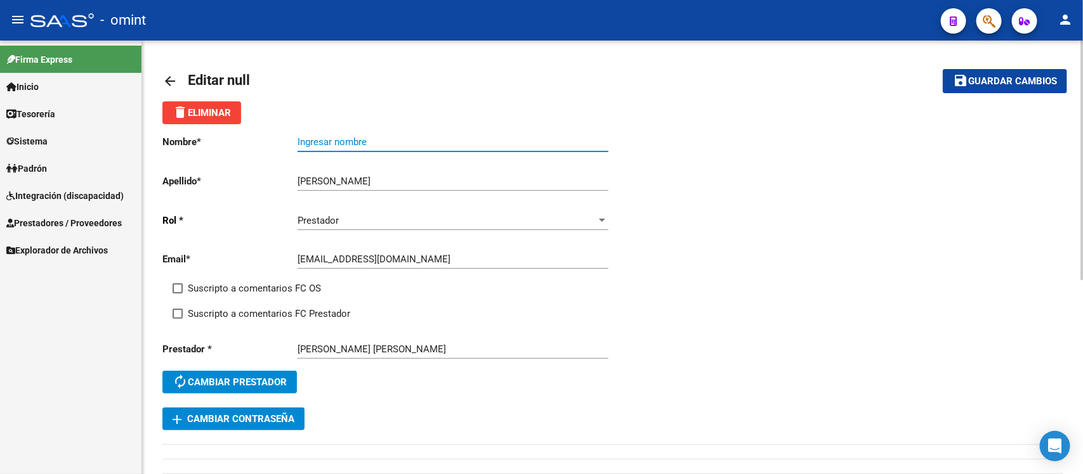
click at [354, 141] on input "Ingresar nombre" at bounding box center [452, 141] width 311 height 11
paste input "[PERSON_NAME]"
type input "[PERSON_NAME]"
click at [280, 282] on span "Suscripto a comentarios FC OS" at bounding box center [254, 288] width 133 height 15
click at [178, 294] on input "Suscripto a comentarios FC OS" at bounding box center [177, 294] width 1 height 1
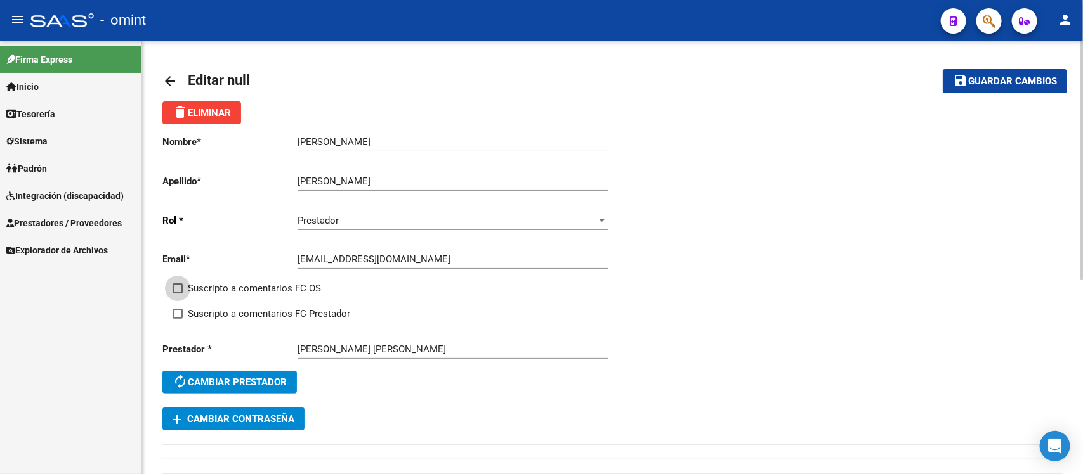
checkbox input "true"
click at [261, 315] on span "Suscripto a comentarios FC Prestador" at bounding box center [269, 313] width 162 height 15
click at [178, 319] on input "Suscripto a comentarios FC Prestador" at bounding box center [177, 319] width 1 height 1
checkbox input "true"
click at [999, 88] on button "save Guardar cambios" at bounding box center [1004, 80] width 124 height 23
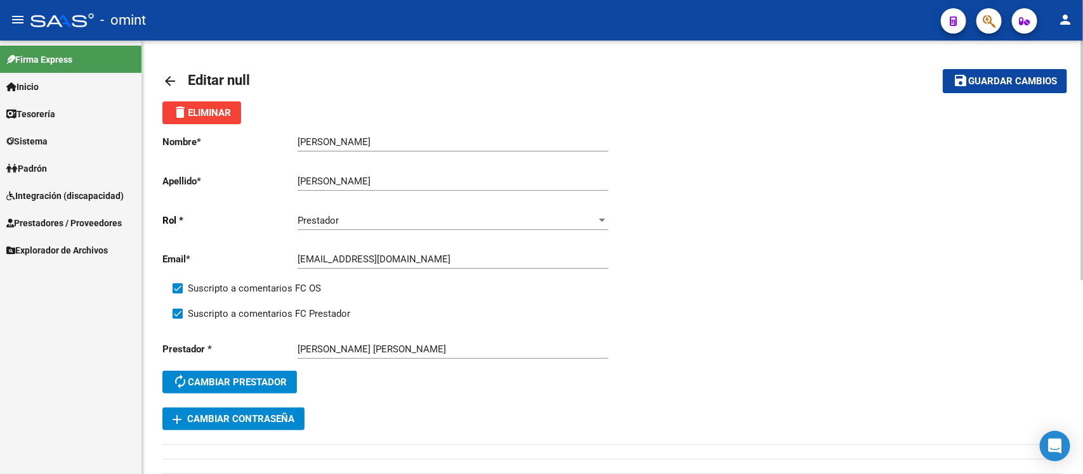
click at [167, 82] on mat-icon "arrow_back" at bounding box center [169, 81] width 15 height 15
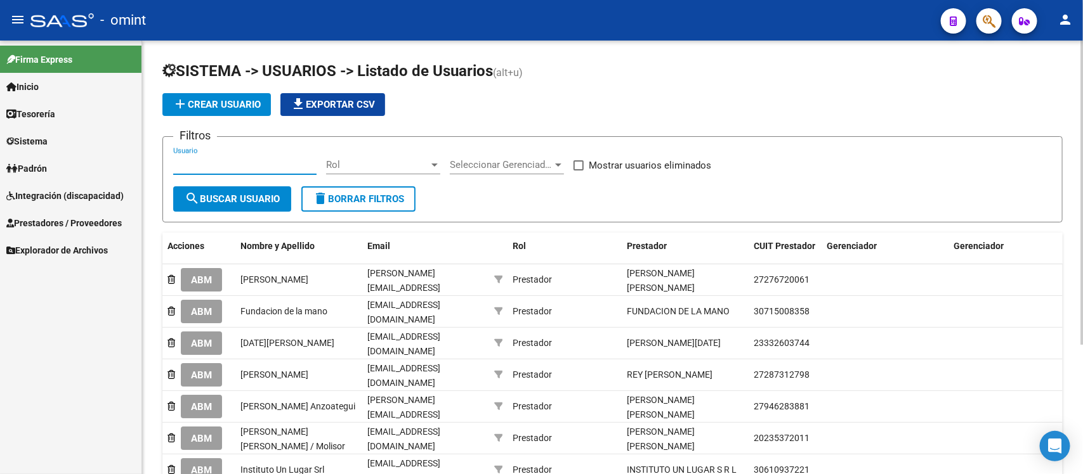
click at [211, 166] on input "Usuario" at bounding box center [244, 164] width 143 height 11
paste input "[DEMOGRAPHIC_DATA][PERSON_NAME]"
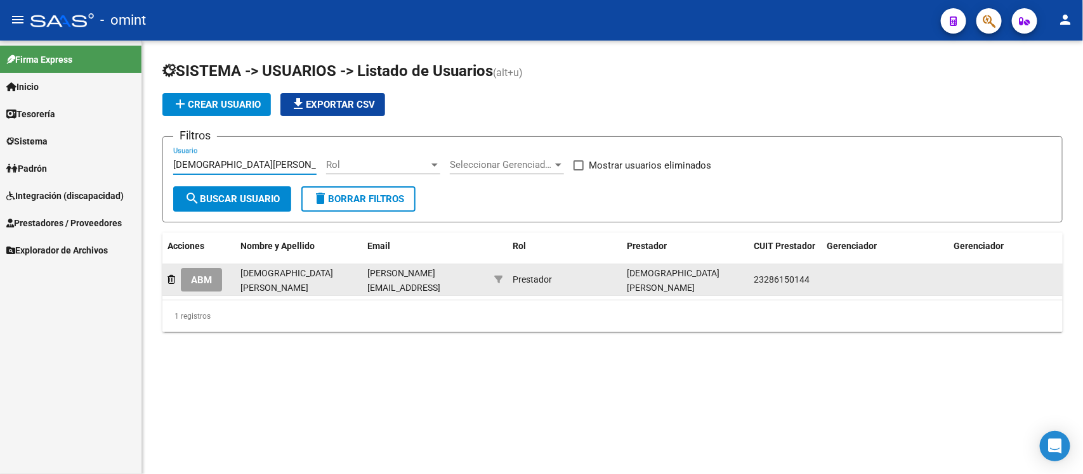
type input "[DEMOGRAPHIC_DATA][PERSON_NAME]"
click at [209, 277] on span "ABM" at bounding box center [201, 280] width 21 height 11
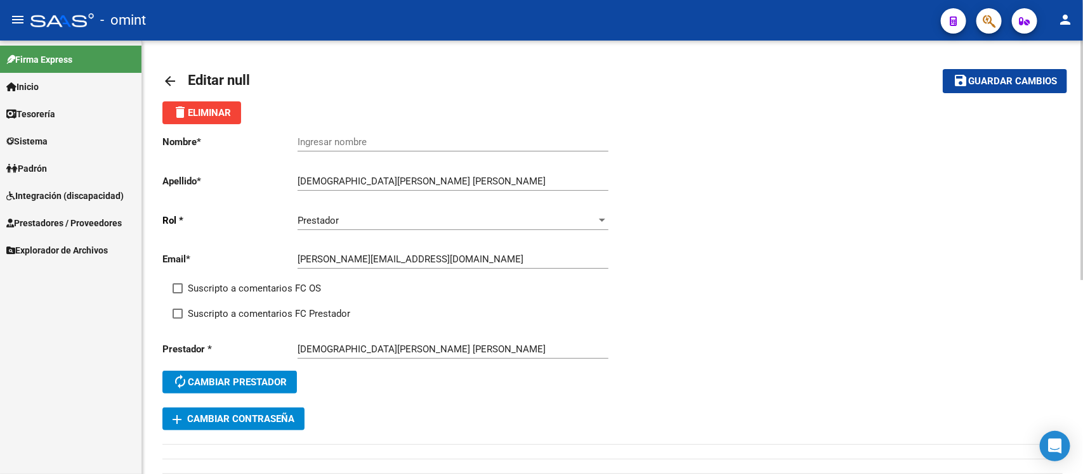
click at [412, 140] on input "Ingresar nombre" at bounding box center [452, 141] width 311 height 11
paste input "[DEMOGRAPHIC_DATA][PERSON_NAME]"
type input "[DEMOGRAPHIC_DATA][PERSON_NAME]"
click at [296, 286] on span "Suscripto a comentarios FC OS" at bounding box center [254, 288] width 133 height 15
click at [178, 294] on input "Suscripto a comentarios FC OS" at bounding box center [177, 294] width 1 height 1
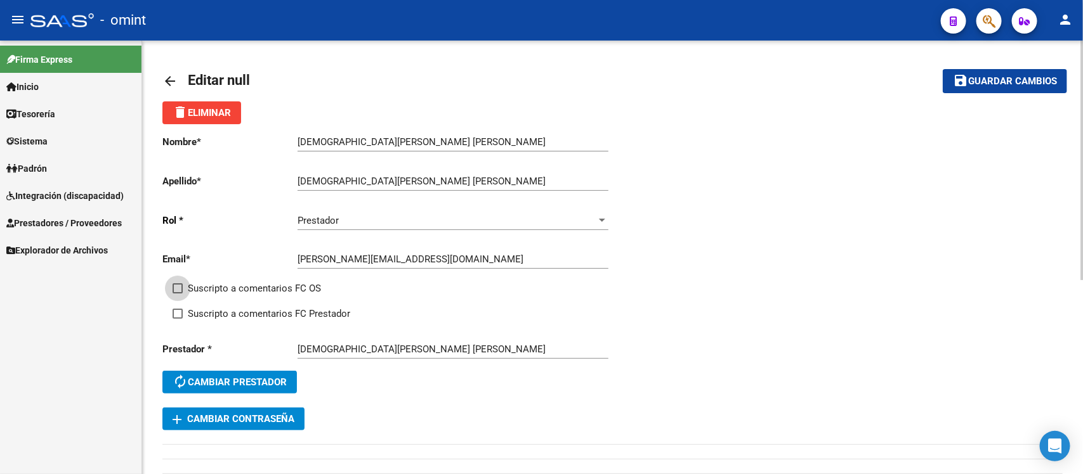
checkbox input "true"
click at [298, 312] on span "Suscripto a comentarios FC Prestador" at bounding box center [269, 313] width 162 height 15
click at [178, 319] on input "Suscripto a comentarios FC Prestador" at bounding box center [177, 319] width 1 height 1
checkbox input "true"
click at [975, 83] on span "Guardar cambios" at bounding box center [1012, 81] width 89 height 11
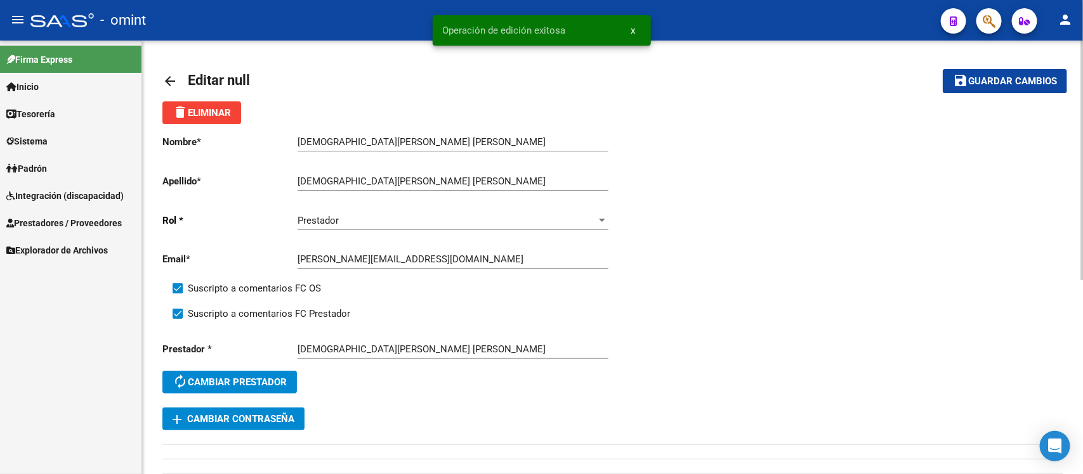
click at [169, 83] on mat-icon "arrow_back" at bounding box center [169, 81] width 15 height 15
